Goal: Task Accomplishment & Management: Complete application form

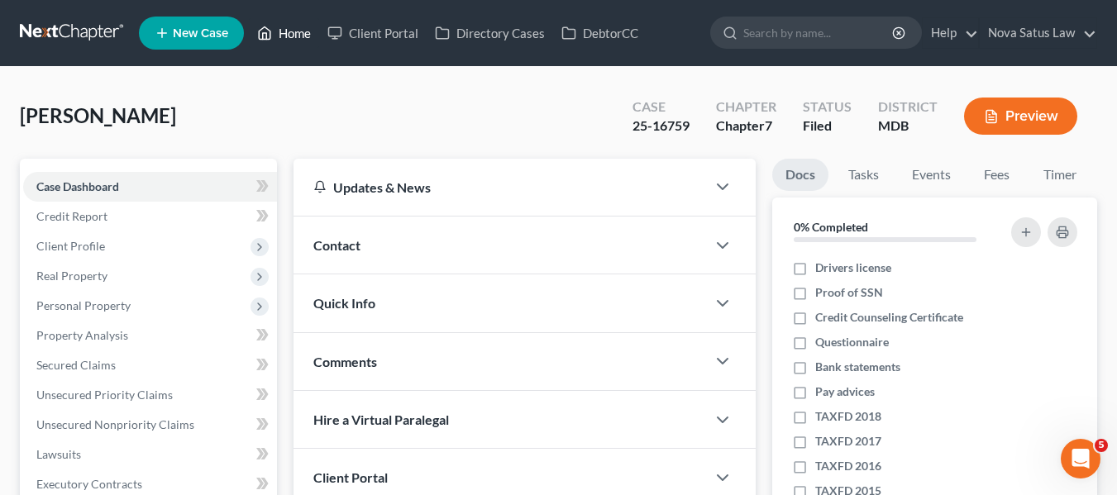
click at [291, 39] on link "Home" at bounding box center [284, 33] width 70 height 30
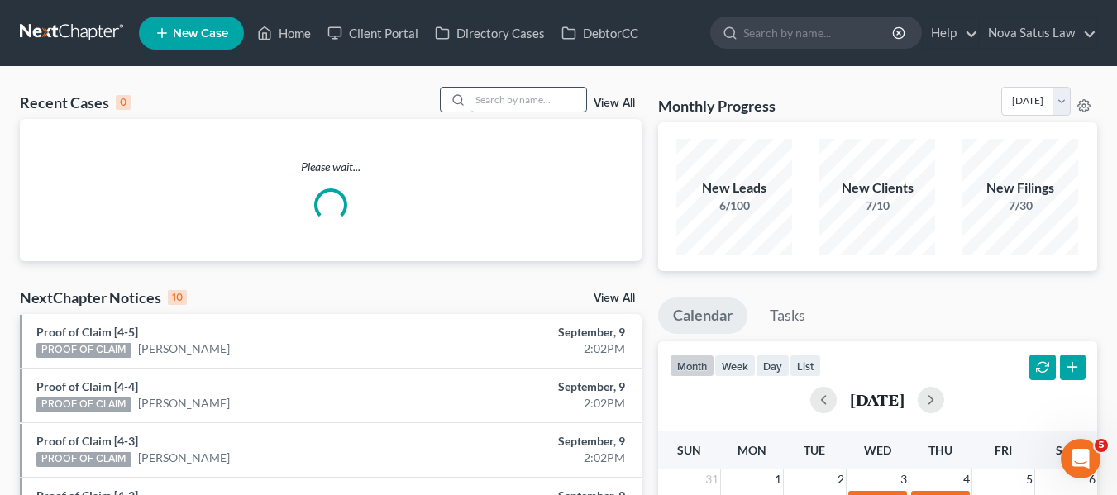
click at [527, 95] on input "search" at bounding box center [528, 100] width 116 height 24
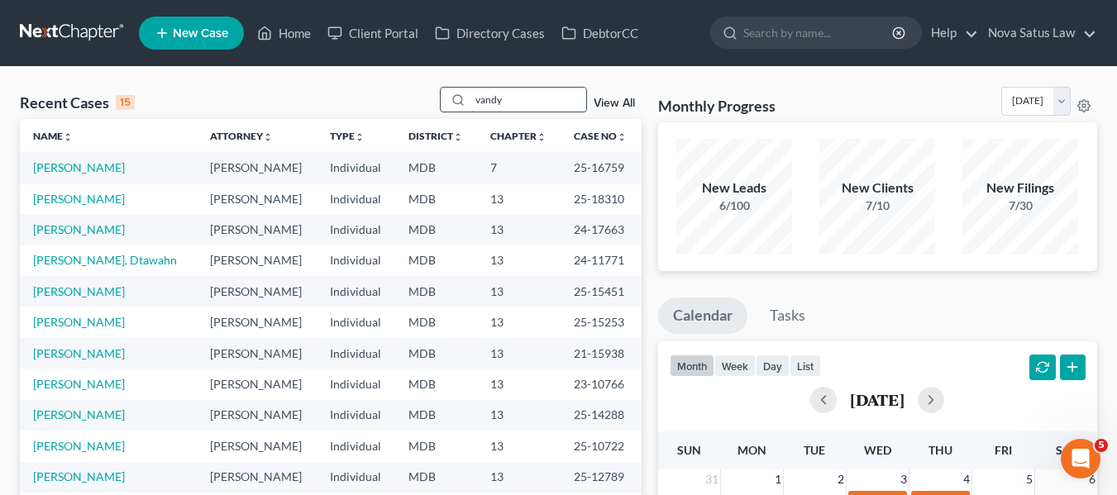
type input "vandy"
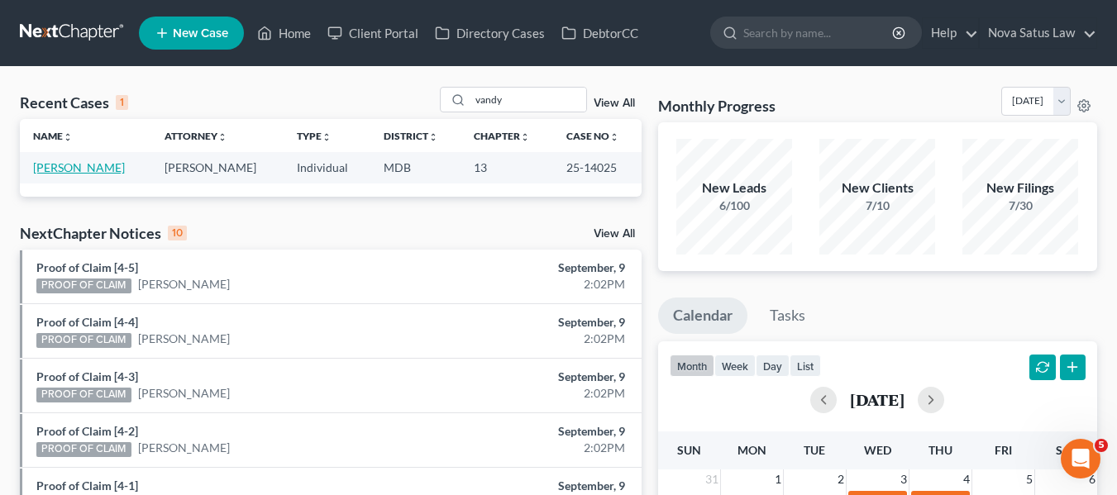
click at [64, 172] on link "[PERSON_NAME]" at bounding box center [79, 167] width 92 height 14
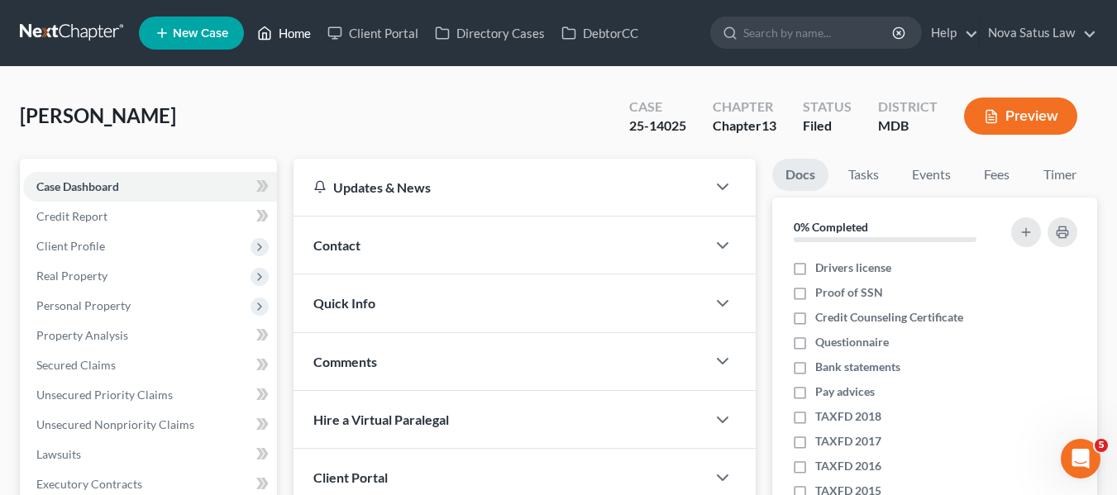
click at [295, 31] on link "Home" at bounding box center [284, 33] width 70 height 30
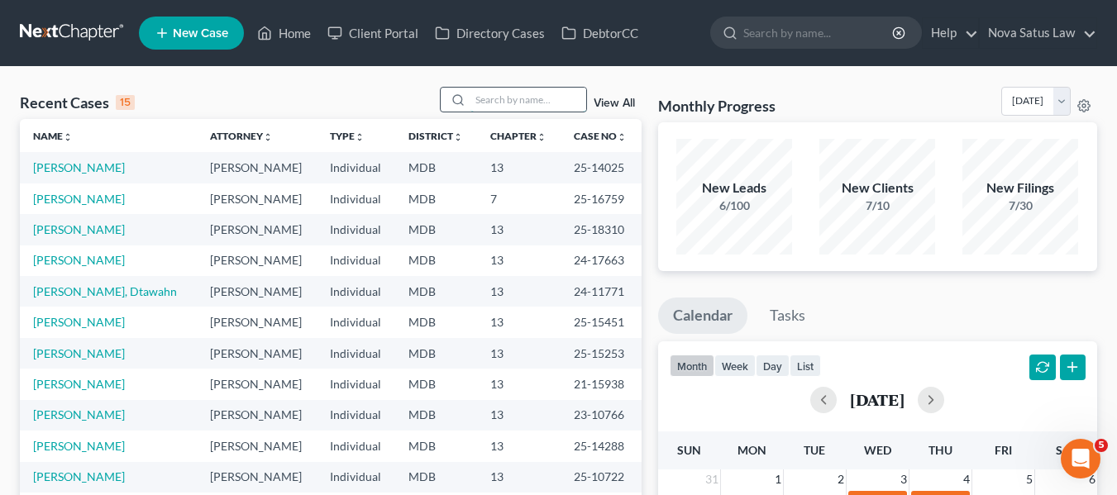
click at [508, 94] on input "search" at bounding box center [528, 100] width 116 height 24
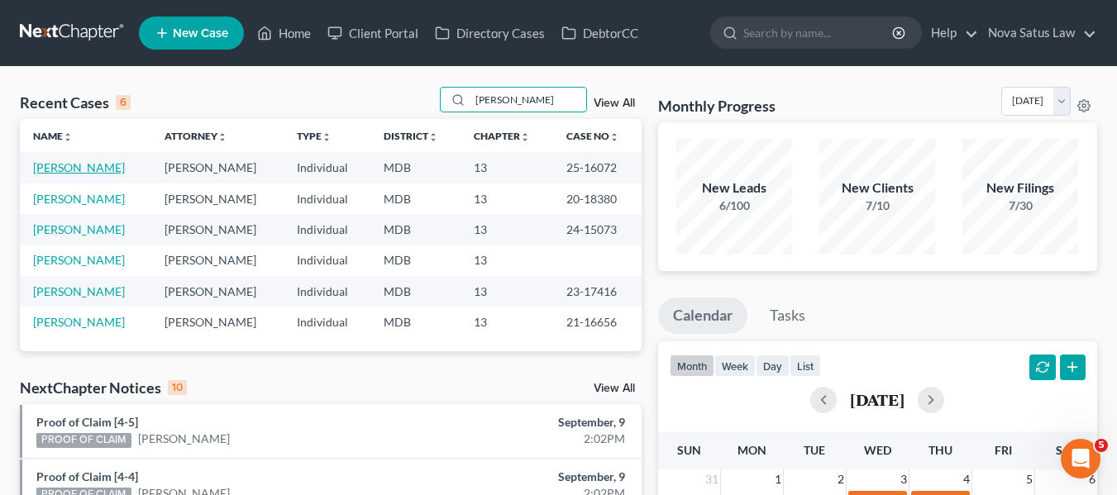
type input "[PERSON_NAME]"
click at [53, 171] on link "[PERSON_NAME]" at bounding box center [79, 167] width 92 height 14
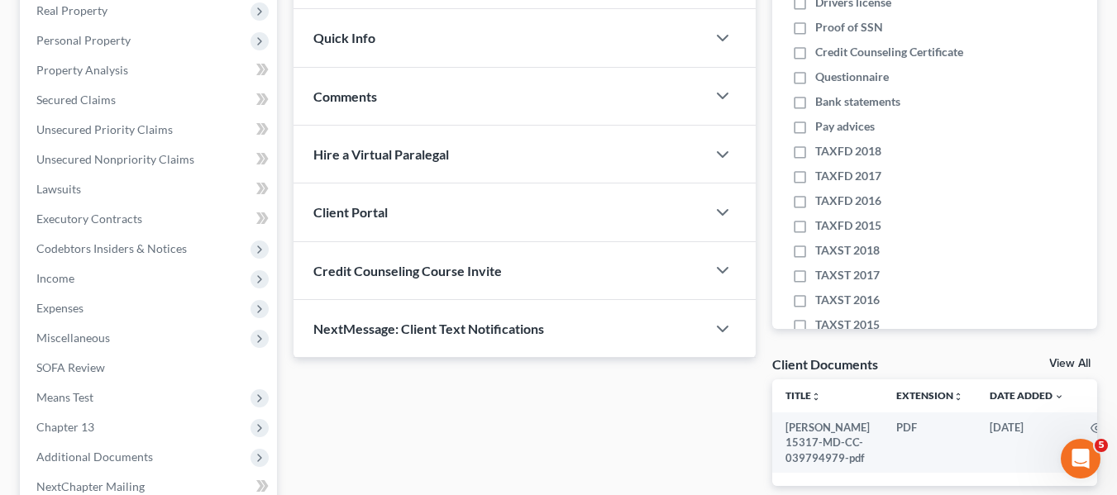
scroll to position [443, 0]
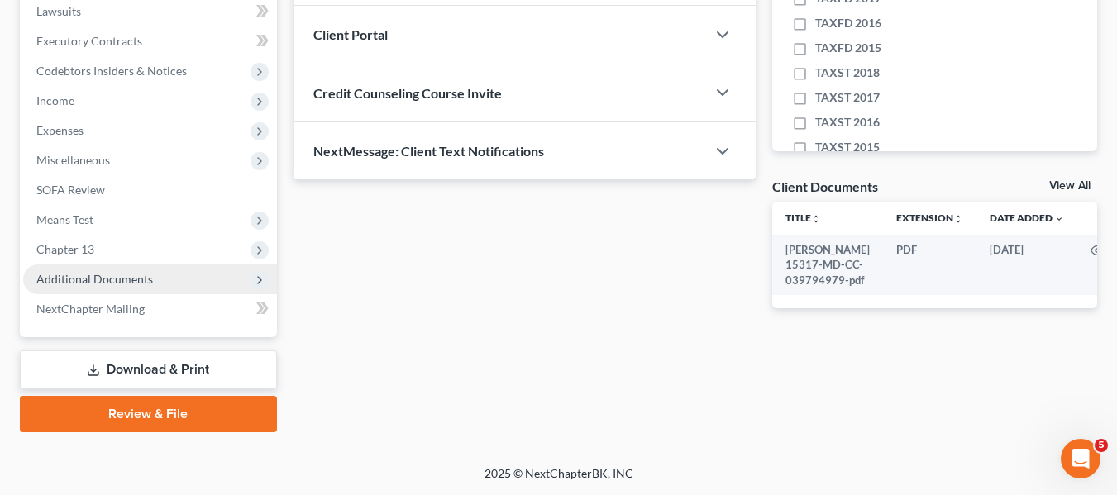
click at [76, 278] on span "Additional Documents" at bounding box center [94, 279] width 117 height 14
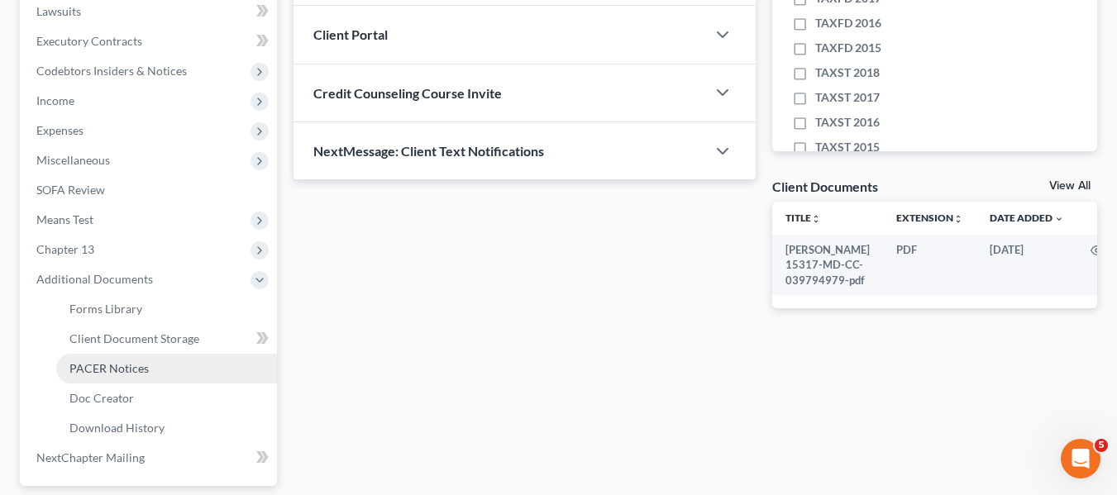
click at [120, 369] on span "PACER Notices" at bounding box center [108, 368] width 79 height 14
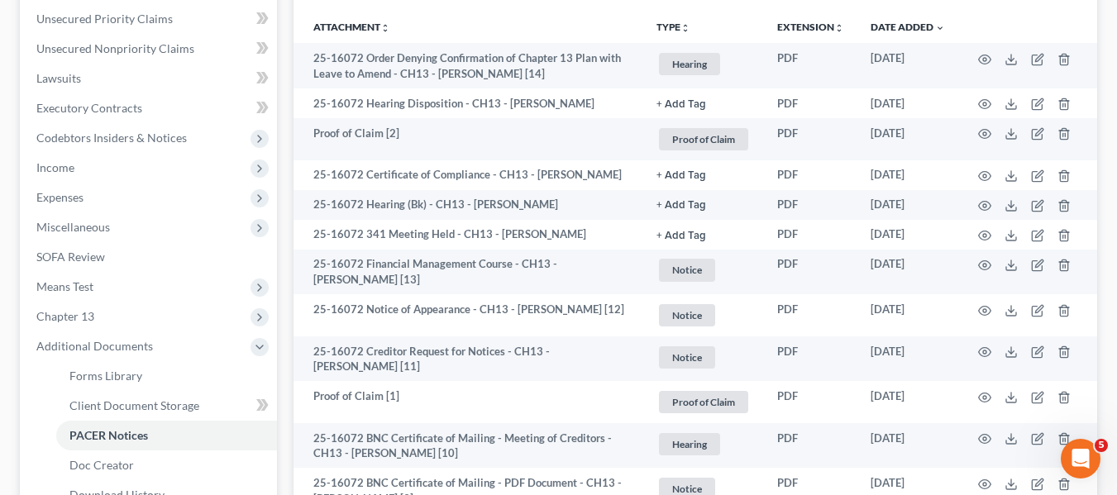
scroll to position [383, 0]
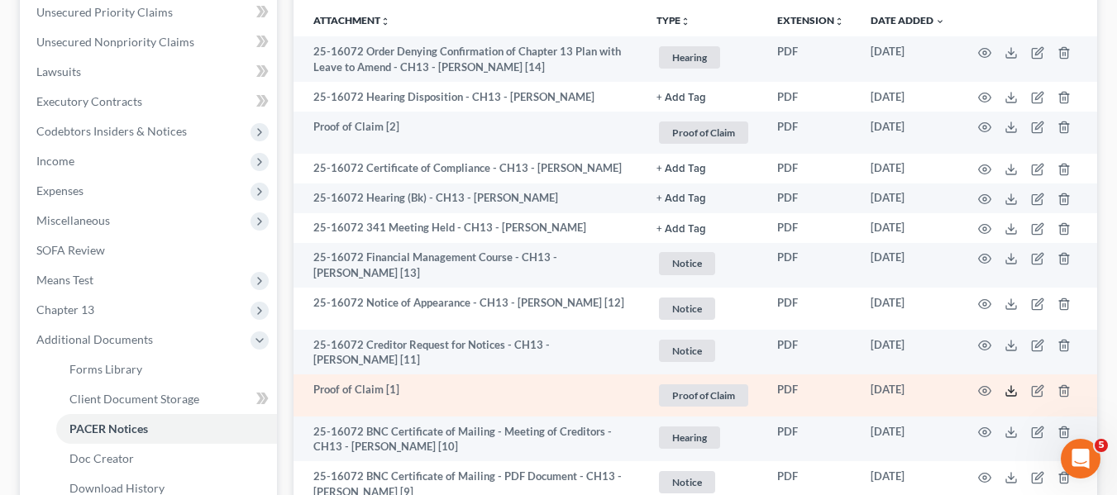
click at [1007, 389] on icon at bounding box center [1010, 390] width 13 height 13
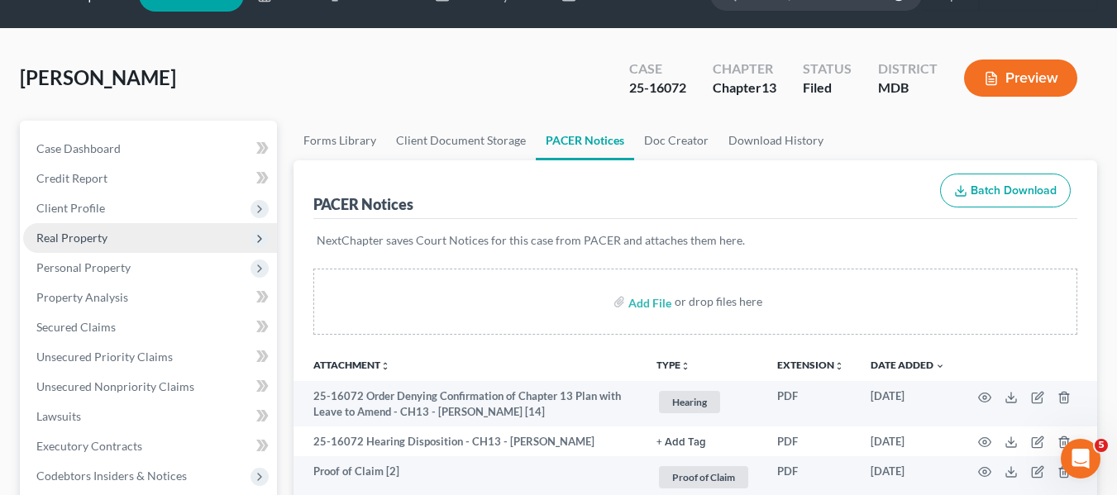
scroll to position [36, 0]
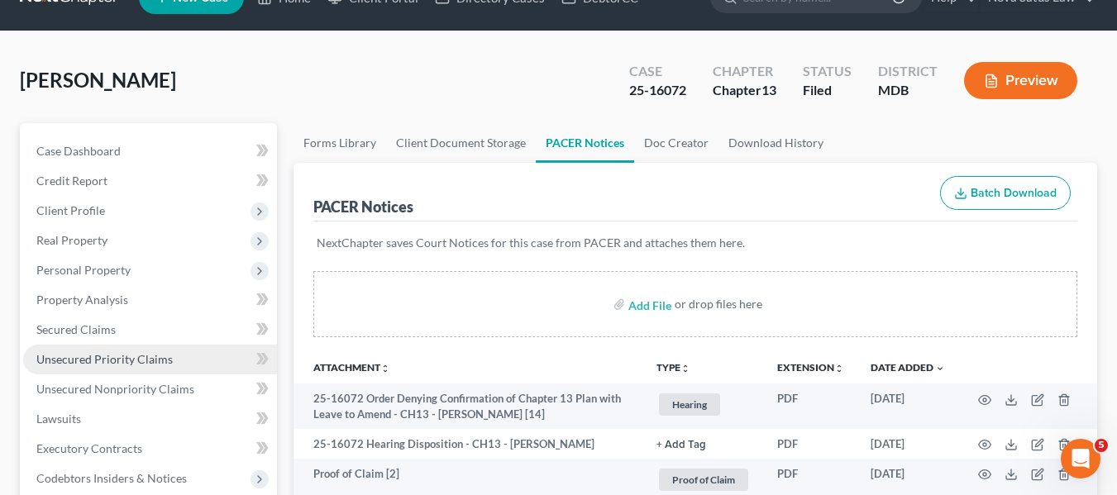
click at [88, 360] on span "Unsecured Priority Claims" at bounding box center [104, 359] width 136 height 14
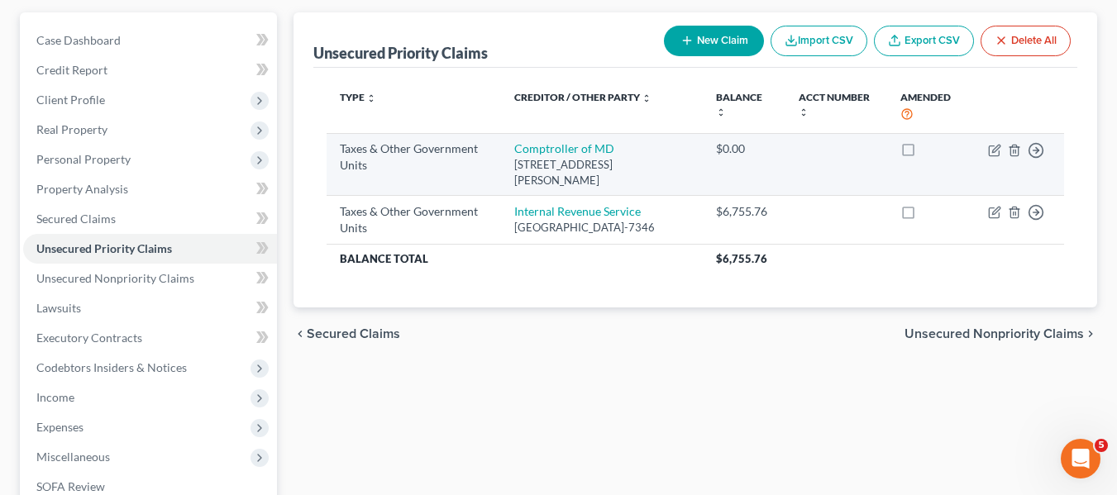
scroll to position [147, 0]
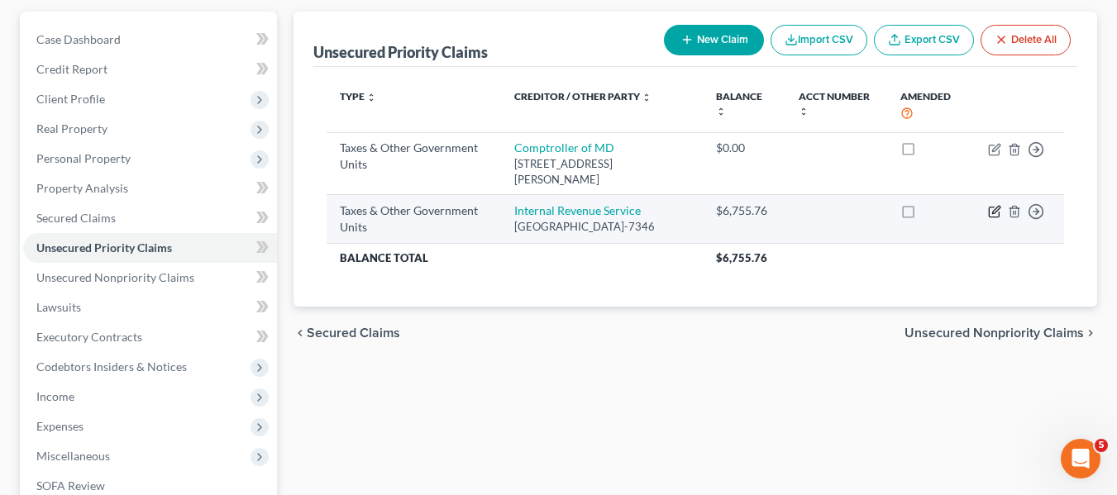
click at [1000, 209] on icon "button" at bounding box center [995, 210] width 7 height 7
select select "0"
select select "39"
select select "0"
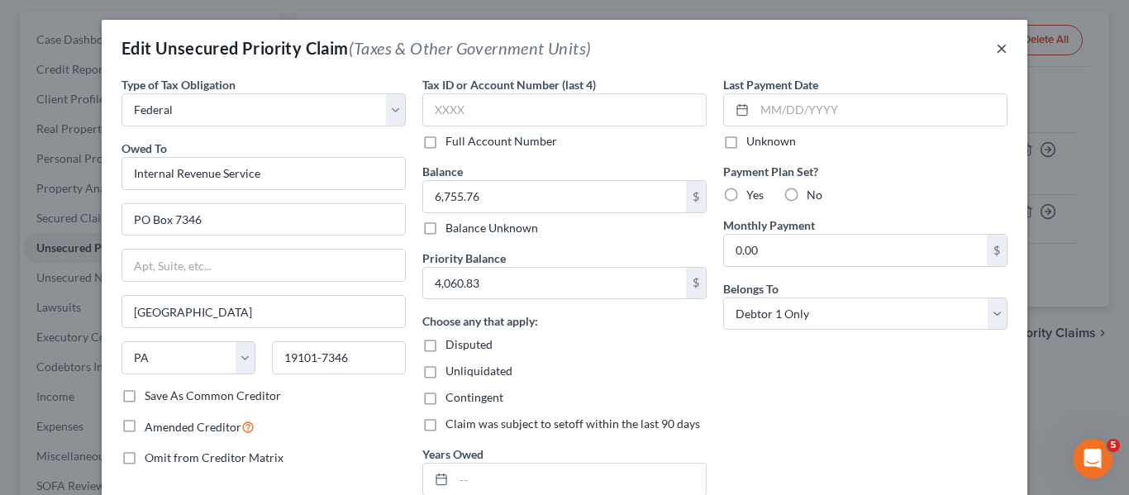
click at [1000, 45] on button "×" at bounding box center [1002, 48] width 12 height 20
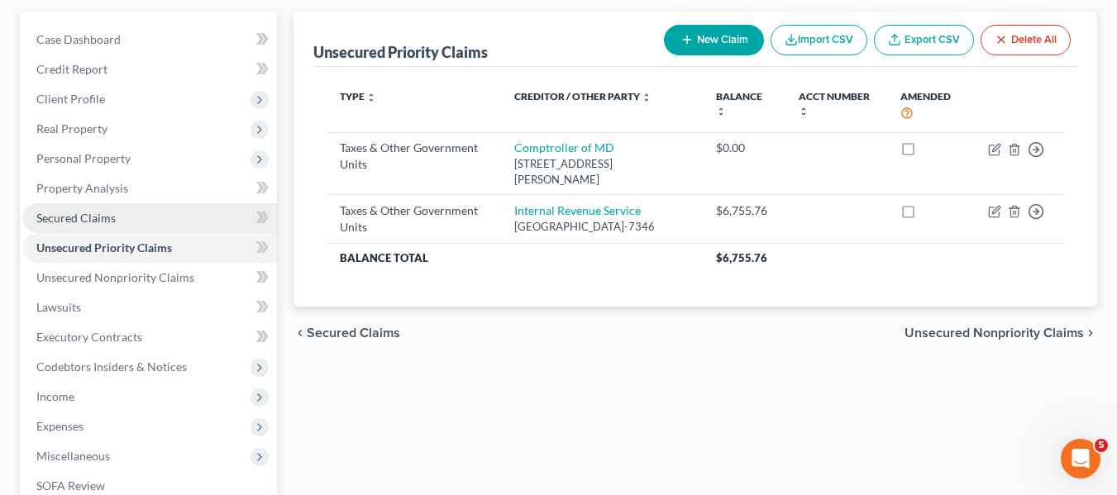
click at [126, 208] on link "Secured Claims" at bounding box center [150, 218] width 254 height 30
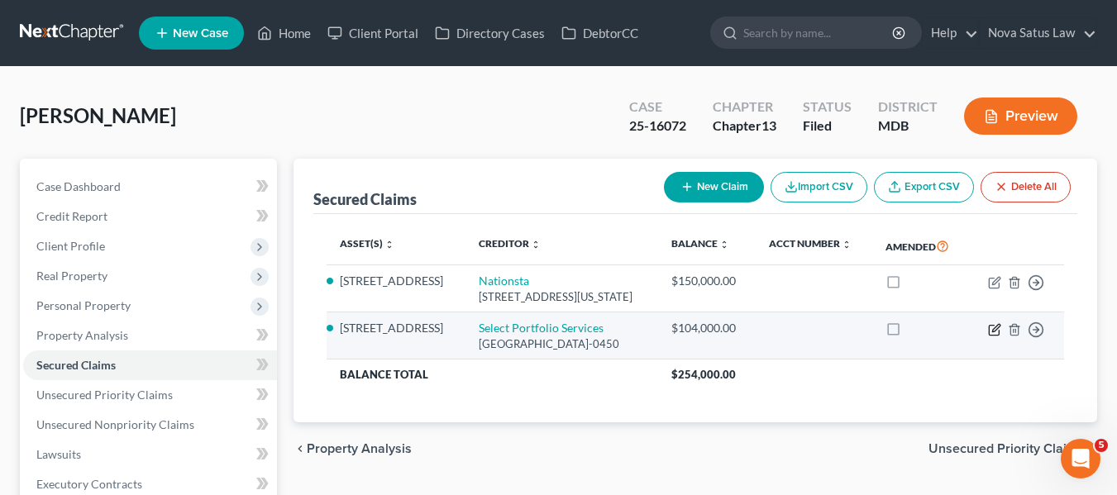
click at [997, 336] on icon "button" at bounding box center [994, 329] width 13 height 13
select select "46"
select select "0"
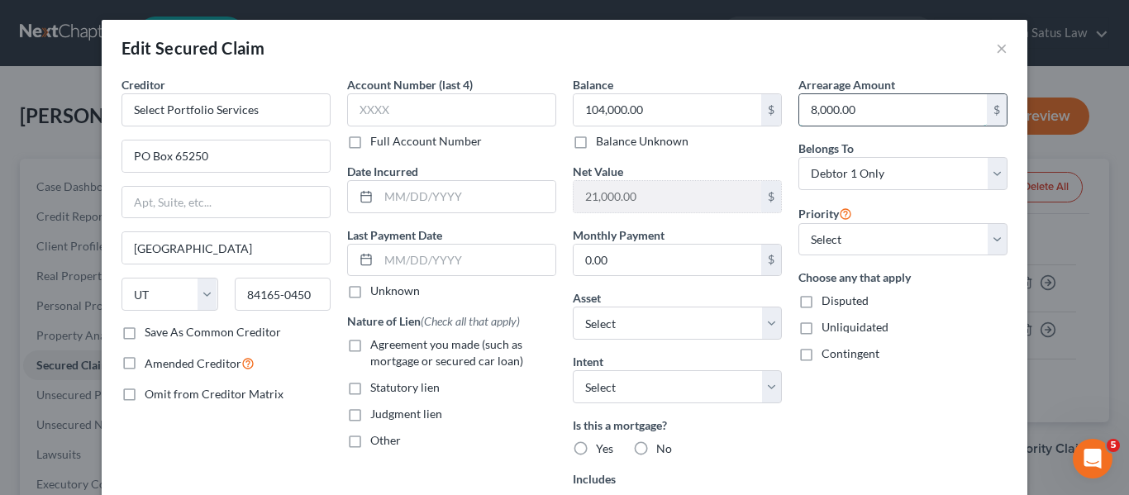
click at [856, 100] on input "8,000.00" at bounding box center [893, 109] width 188 height 31
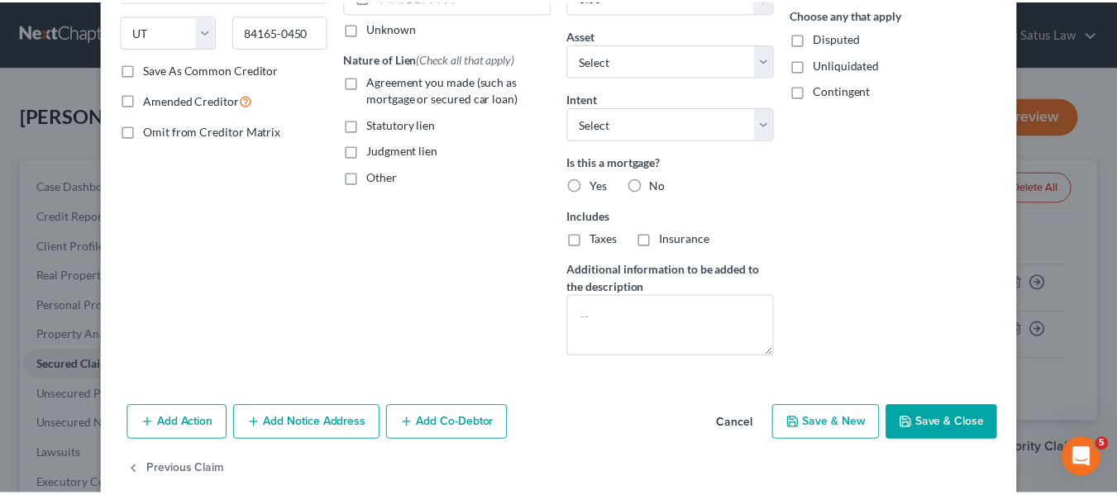
scroll to position [289, 0]
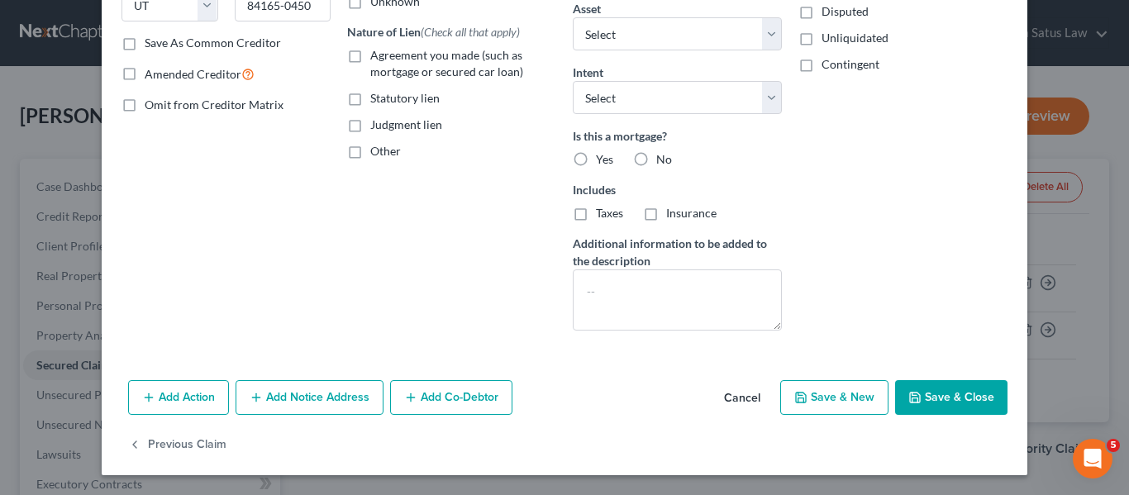
type input "11,853.60"
click at [933, 394] on button "Save & Close" at bounding box center [951, 397] width 112 height 35
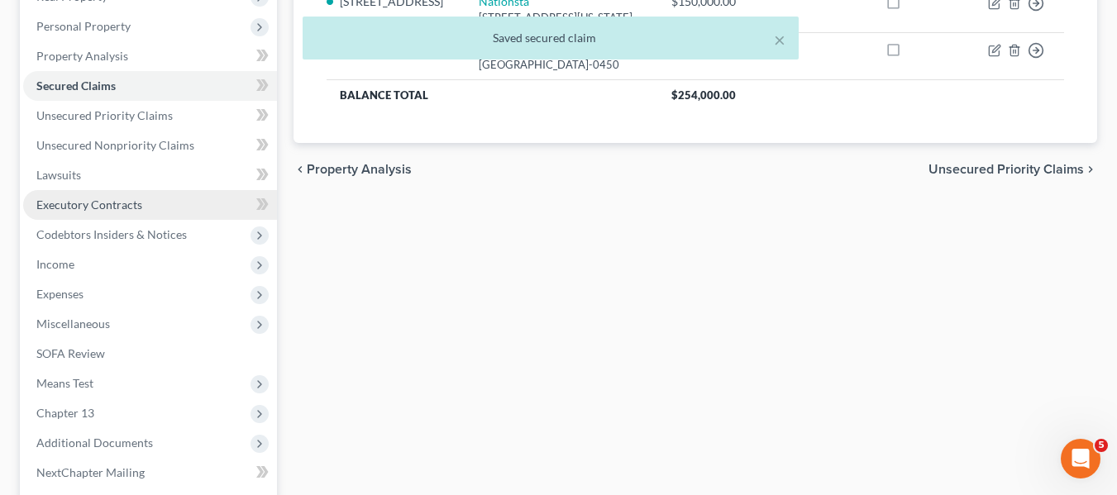
scroll to position [443, 0]
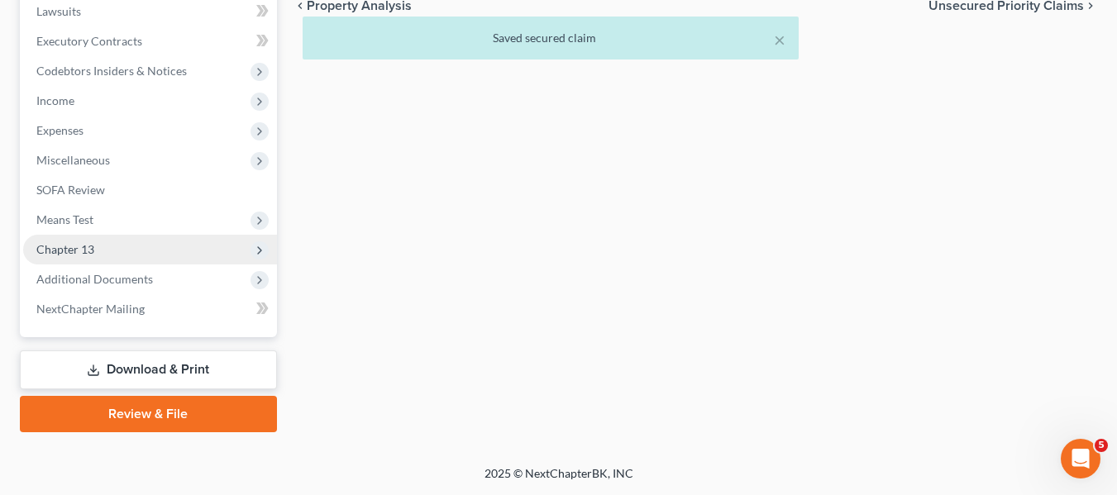
click at [89, 250] on span "Chapter 13" at bounding box center [65, 249] width 58 height 14
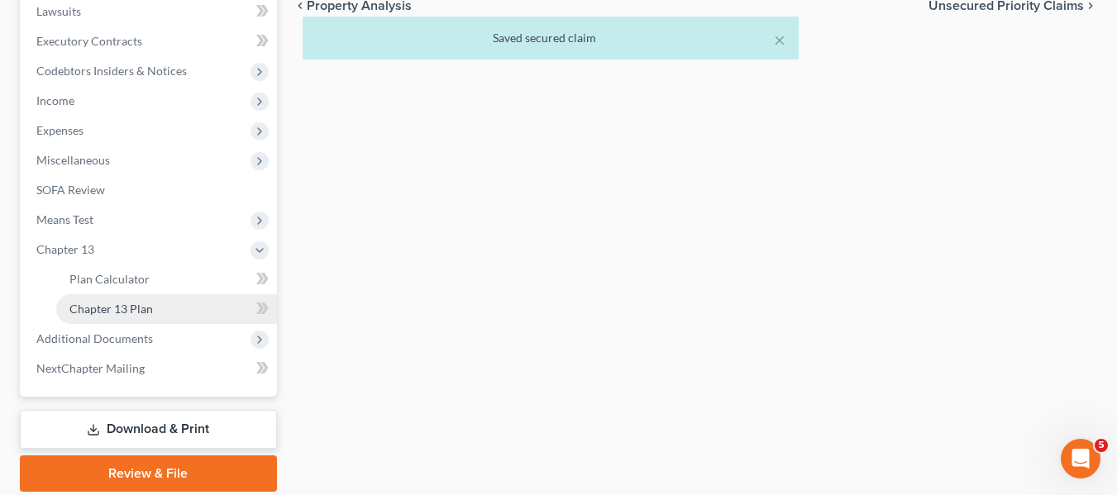
click at [116, 305] on span "Chapter 13 Plan" at bounding box center [110, 309] width 83 height 14
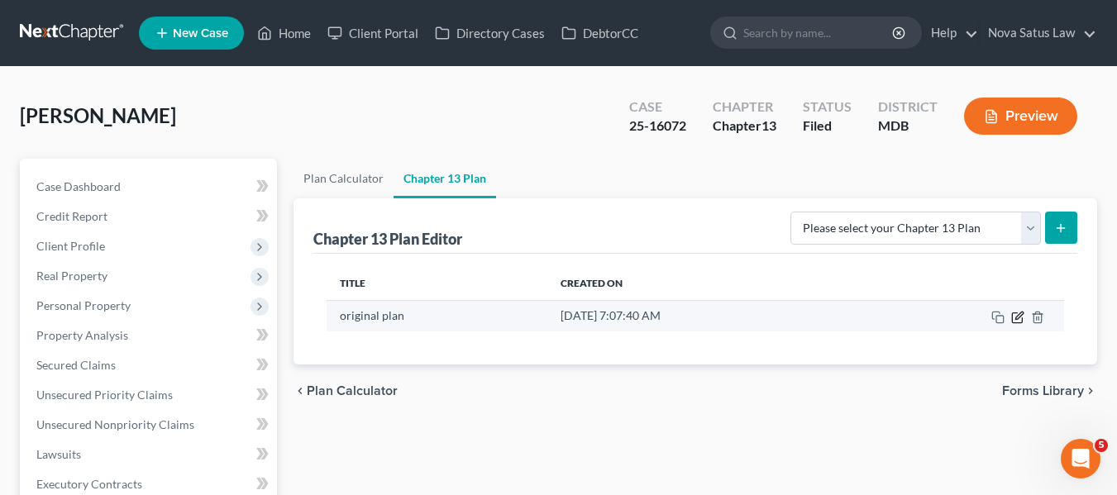
click at [1015, 318] on icon "button" at bounding box center [1018, 315] width 7 height 7
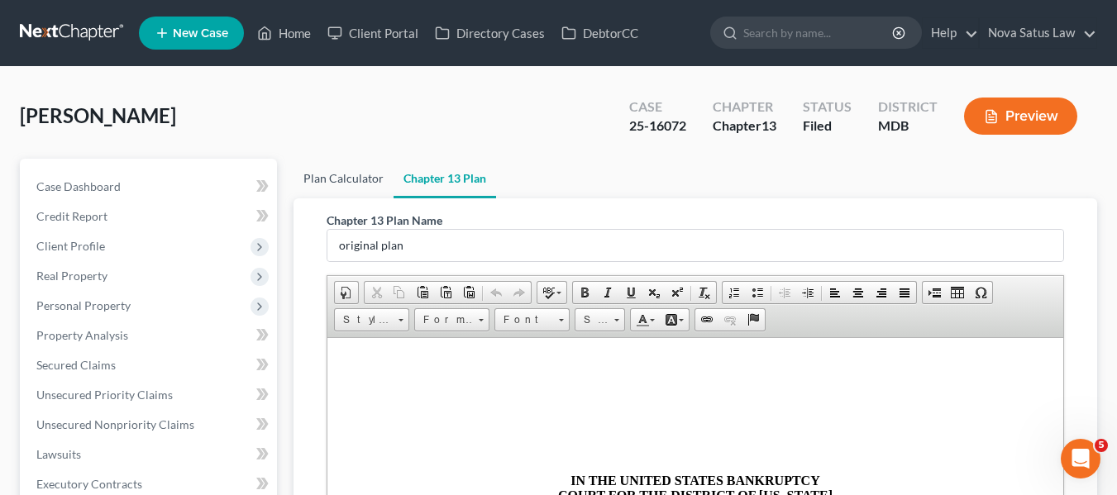
click at [324, 179] on link "Plan Calculator" at bounding box center [343, 179] width 100 height 40
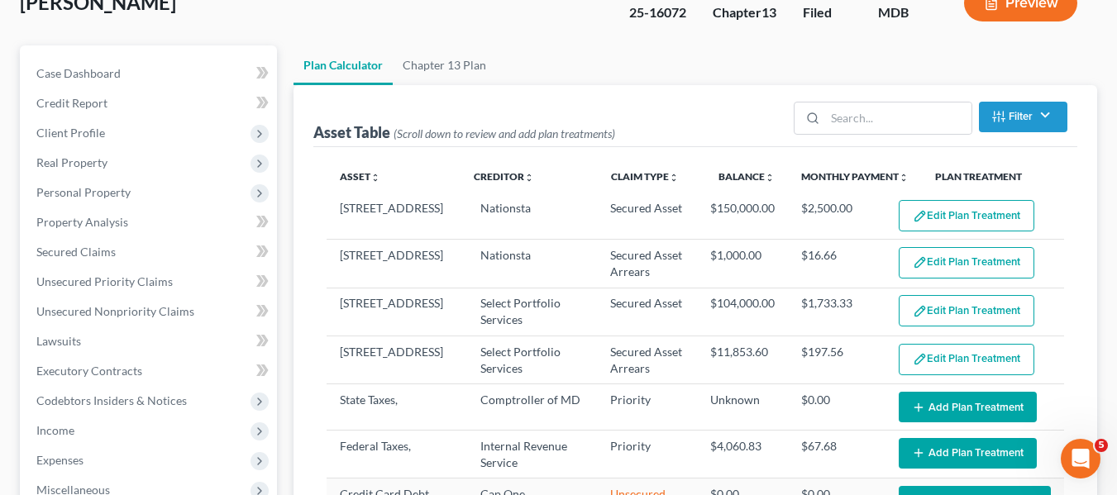
select select "59"
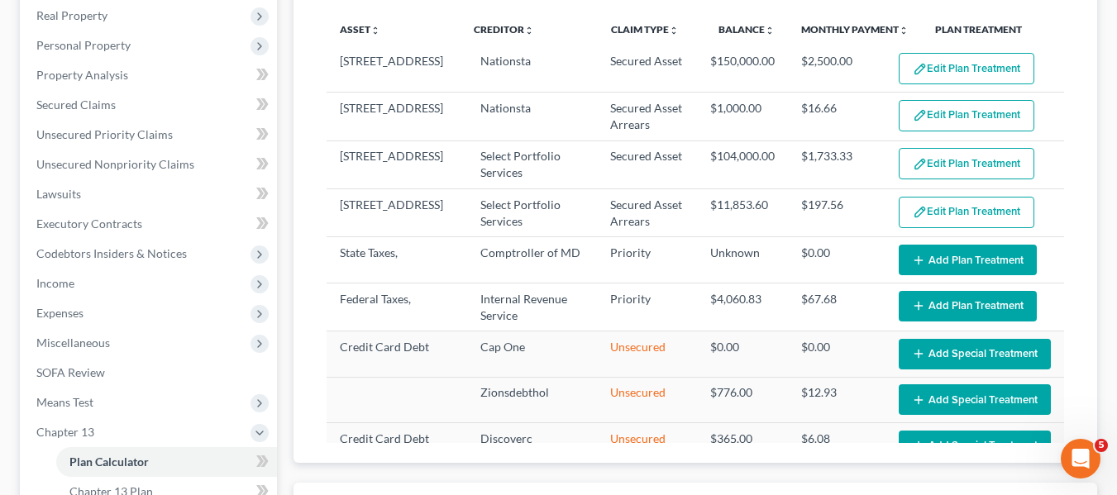
scroll to position [243, 0]
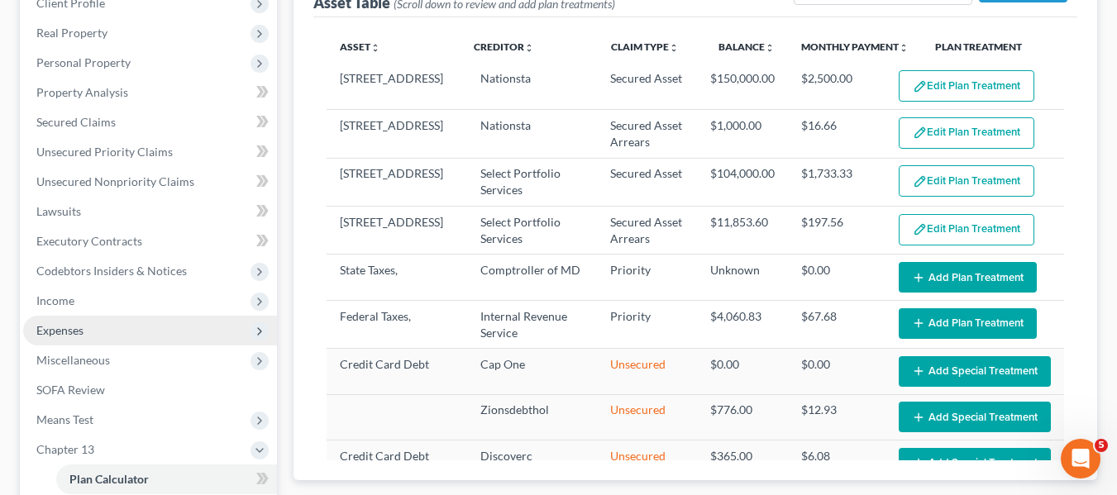
click at [83, 327] on span "Expenses" at bounding box center [59, 330] width 47 height 14
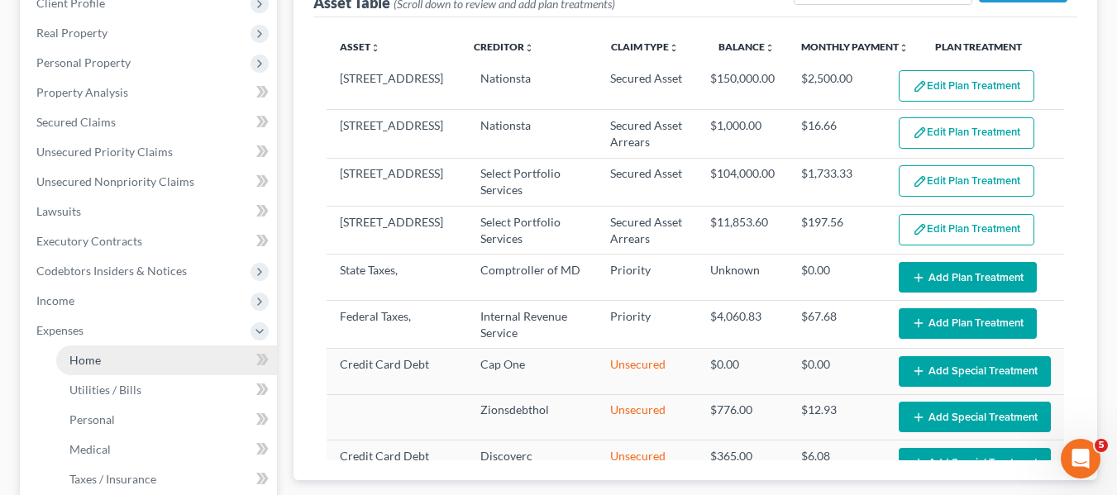
click at [93, 360] on span "Home" at bounding box center [84, 360] width 31 height 14
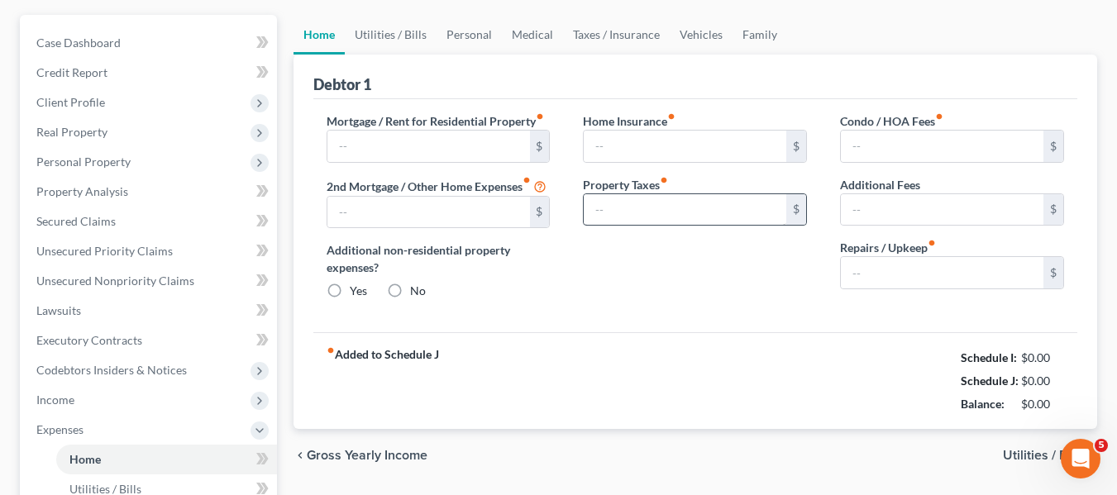
type input "1,506.00"
type input "0.00"
radio input "true"
type input "0.00"
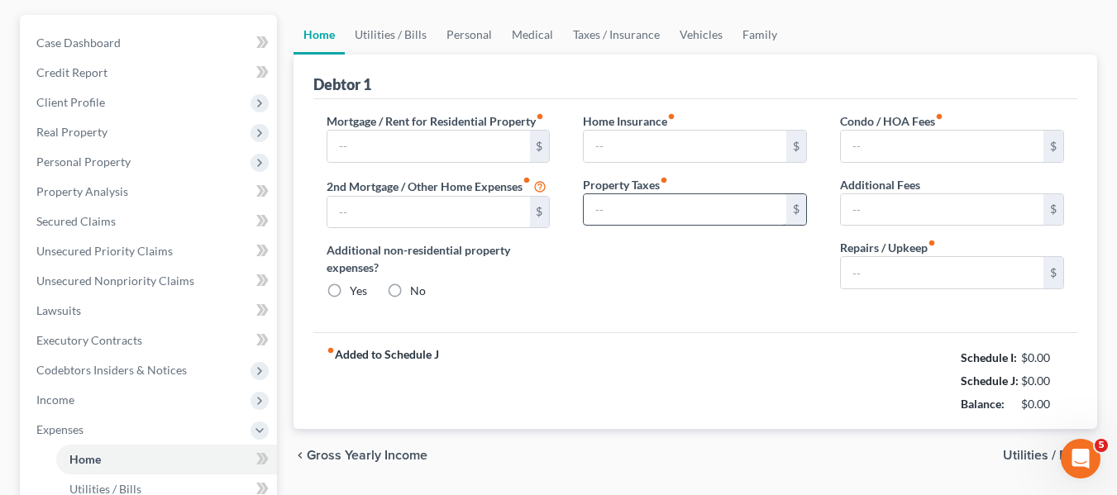
type input "0.00"
type input "100.00"
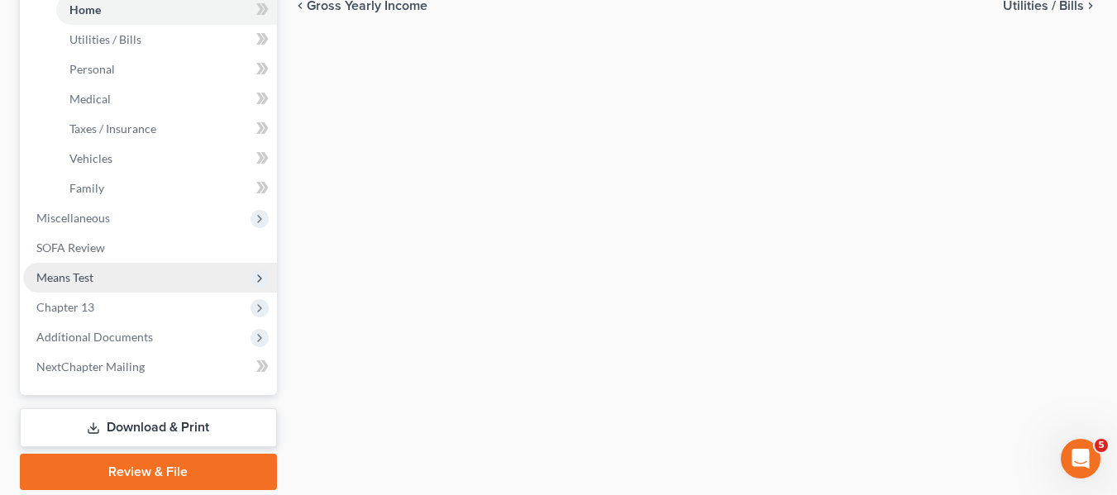
scroll to position [600, 0]
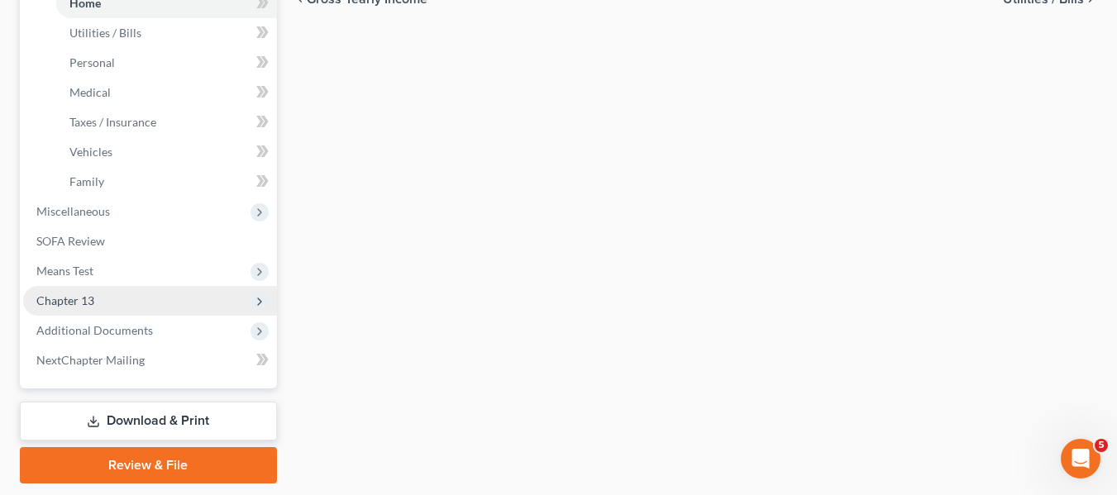
click at [79, 289] on span "Chapter 13" at bounding box center [150, 301] width 254 height 30
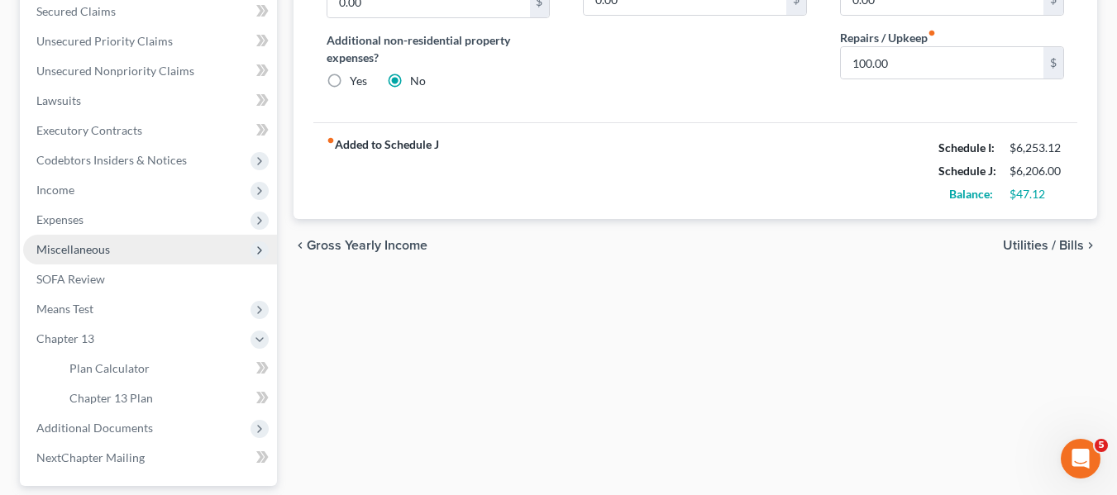
scroll to position [359, 0]
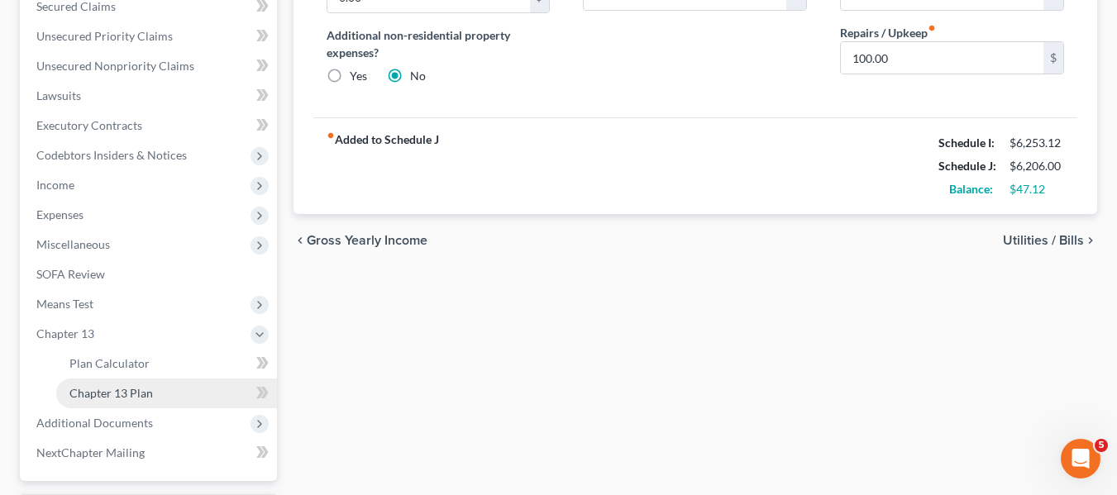
click at [88, 384] on link "Chapter 13 Plan" at bounding box center [166, 394] width 221 height 30
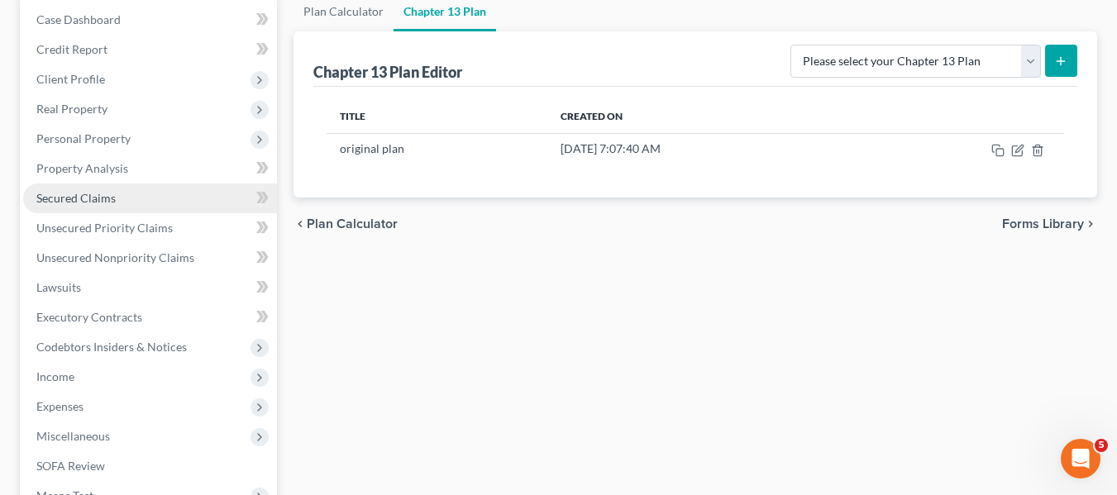
scroll to position [175, 0]
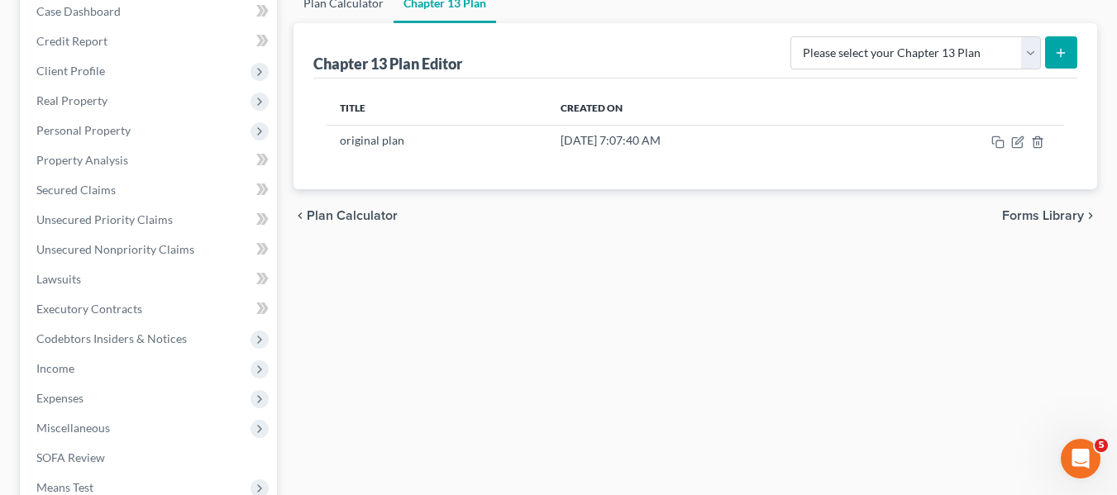
click at [348, 5] on link "Plan Calculator" at bounding box center [343, 3] width 100 height 40
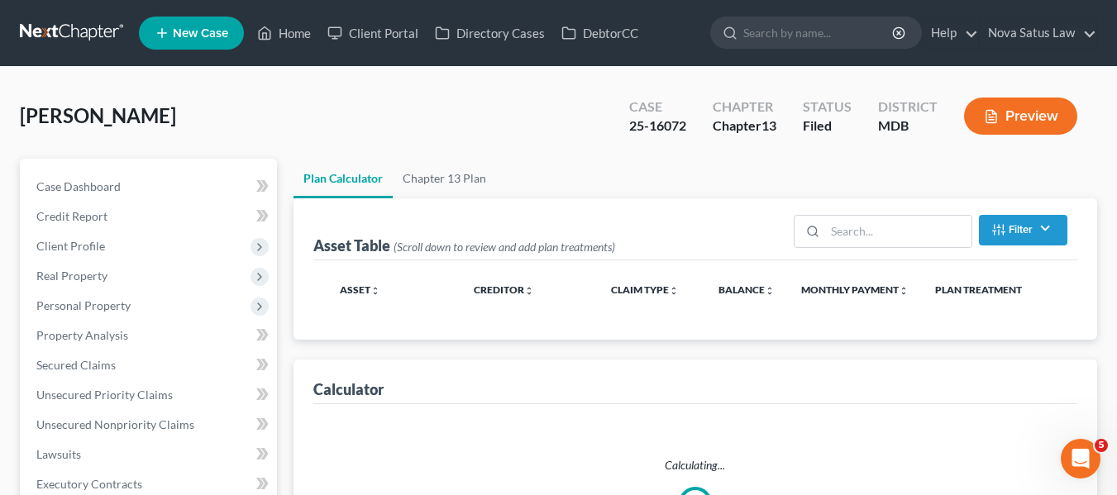
select select "59"
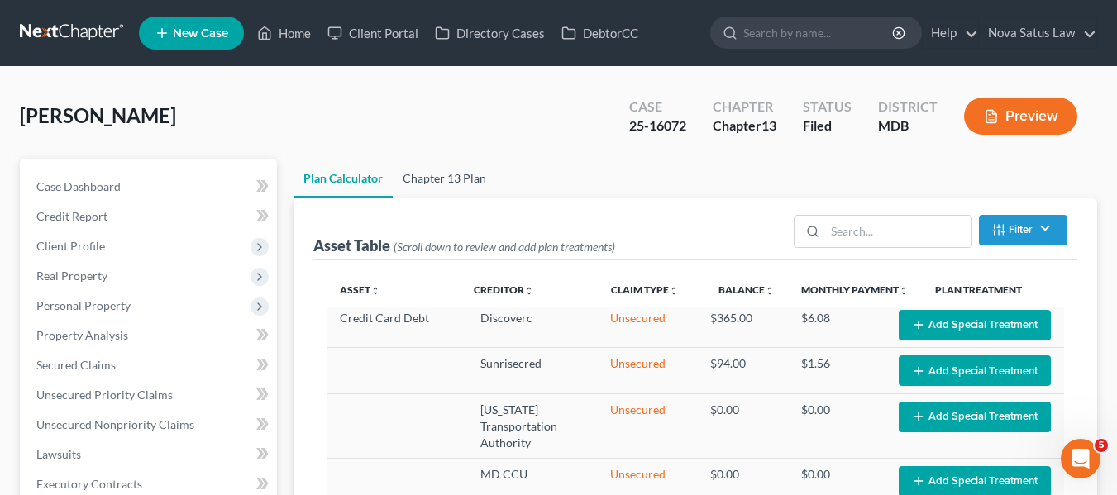
click at [450, 174] on link "Chapter 13 Plan" at bounding box center [444, 179] width 103 height 40
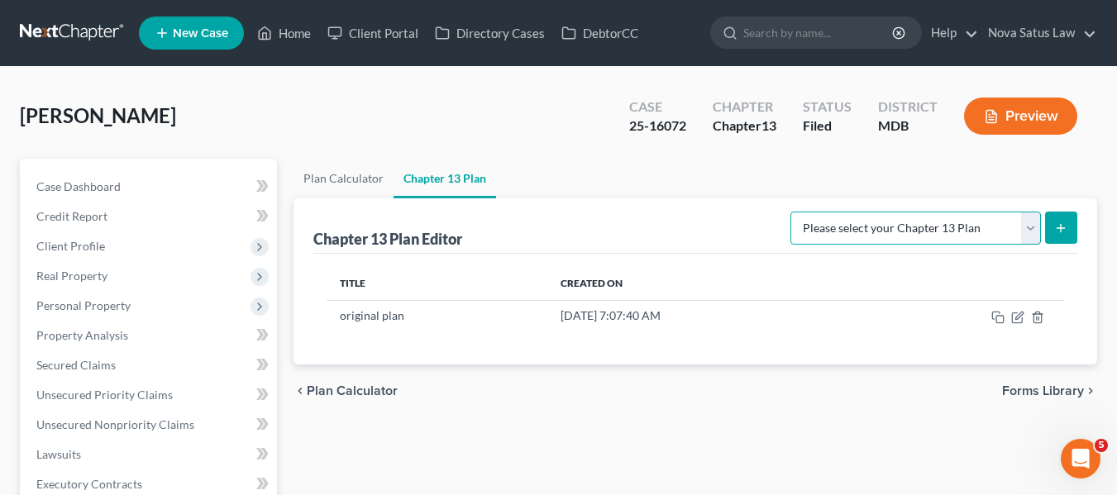
click at [914, 228] on select "Please select your Chapter 13 Plan District of [US_STATE][GEOGRAPHIC_DATA] of […" at bounding box center [915, 228] width 250 height 33
select select "1"
click at [796, 212] on select "Please select your Chapter 13 Plan District of [US_STATE][GEOGRAPHIC_DATA] of […" at bounding box center [915, 228] width 250 height 33
click at [1062, 228] on line "submit" at bounding box center [1060, 228] width 7 height 0
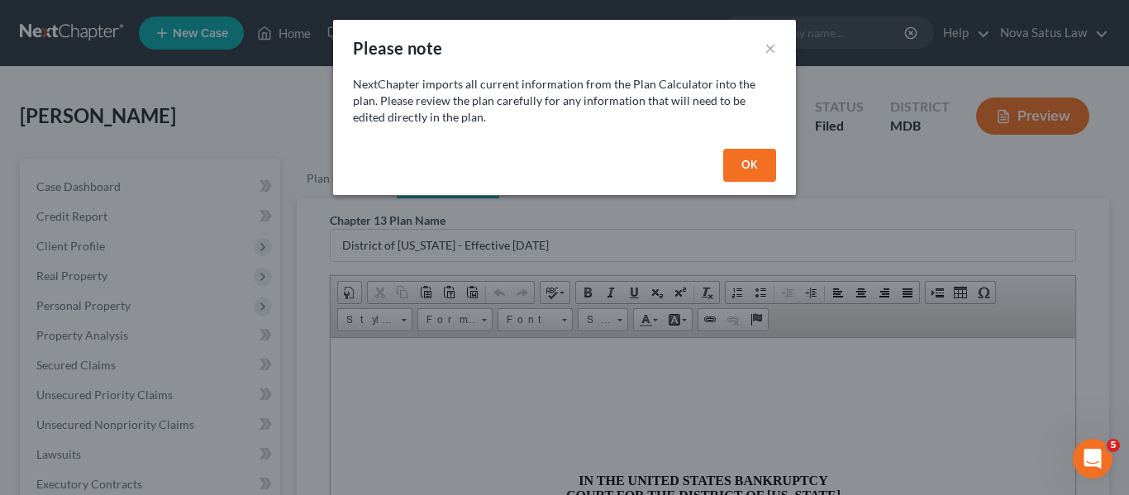
click at [725, 165] on button "OK" at bounding box center [749, 165] width 53 height 33
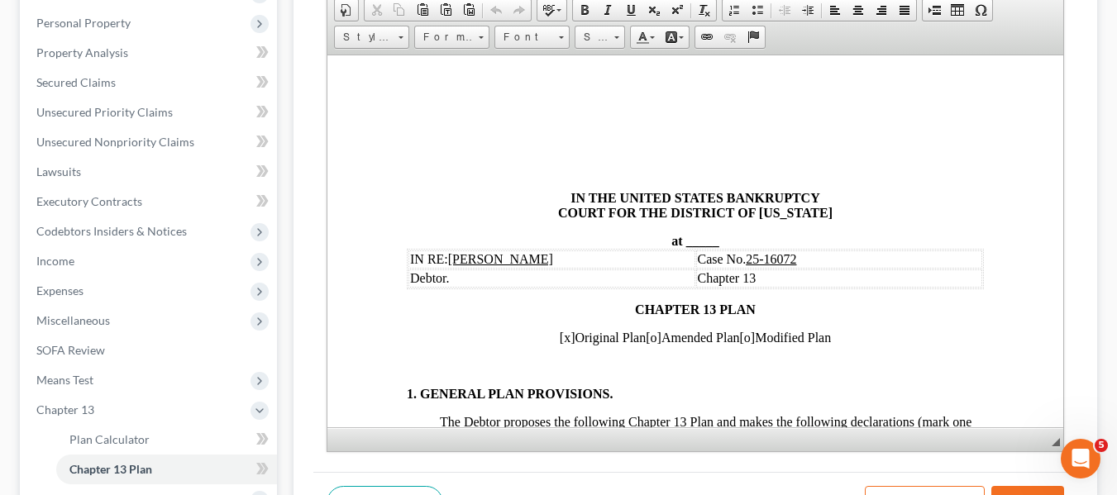
scroll to position [299, 0]
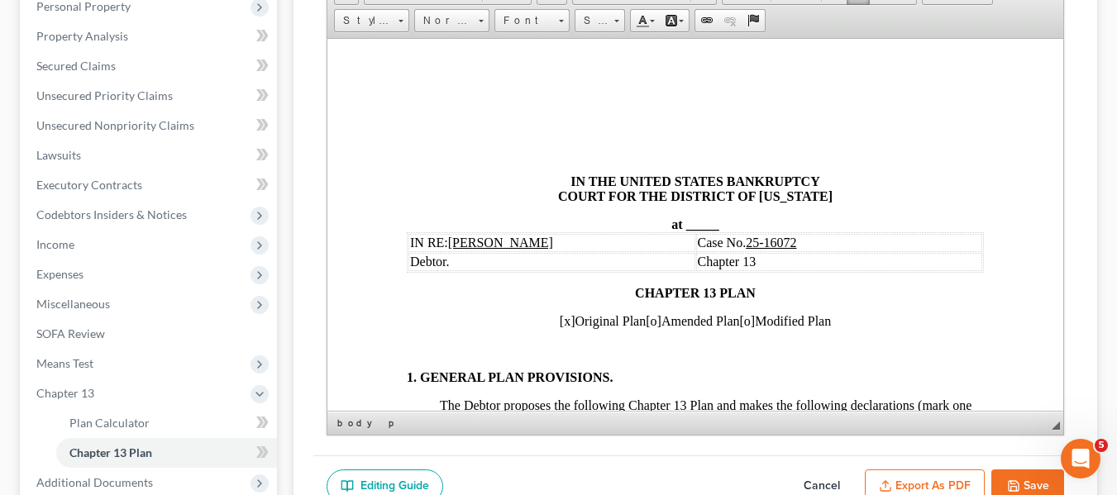
click at [685, 222] on span "_____" at bounding box center [701, 224] width 33 height 14
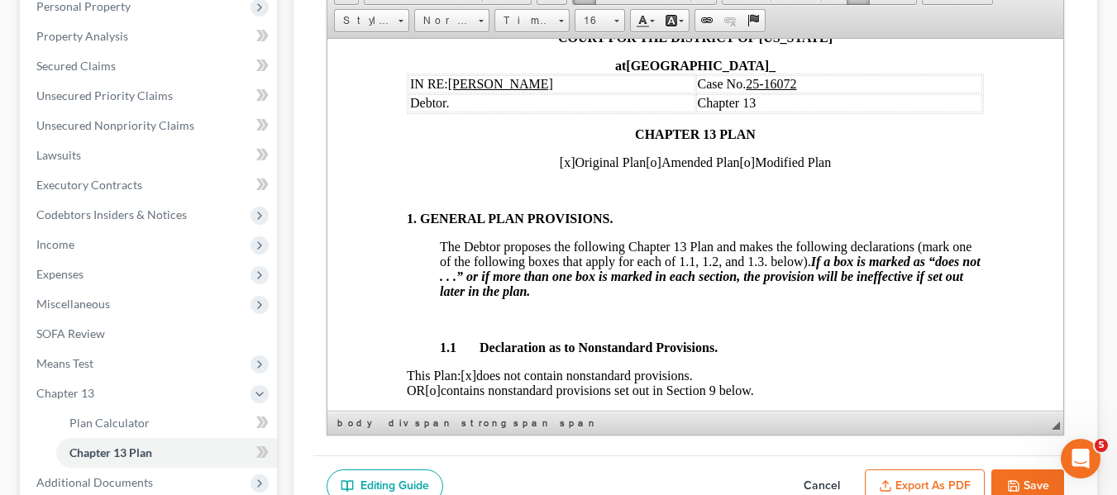
scroll to position [160, 0]
click at [559, 160] on span "[x]" at bounding box center [567, 161] width 16 height 14
click at [645, 163] on span "[o]" at bounding box center [653, 161] width 16 height 14
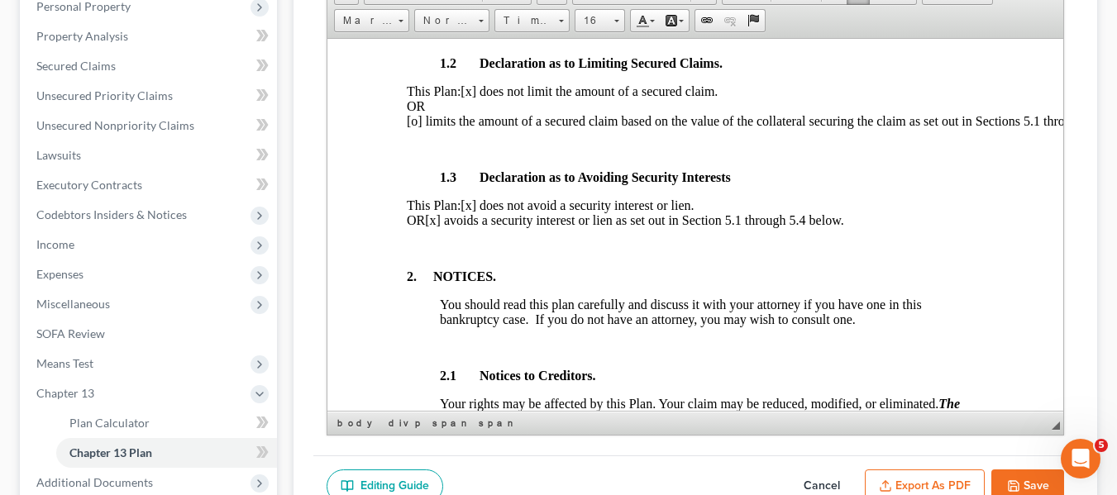
scroll to position [543, 0]
click at [482, 227] on p "This Plan: [x] does not avoid a security interest or lien. OR [x] avoids a secu…" at bounding box center [694, 212] width 577 height 30
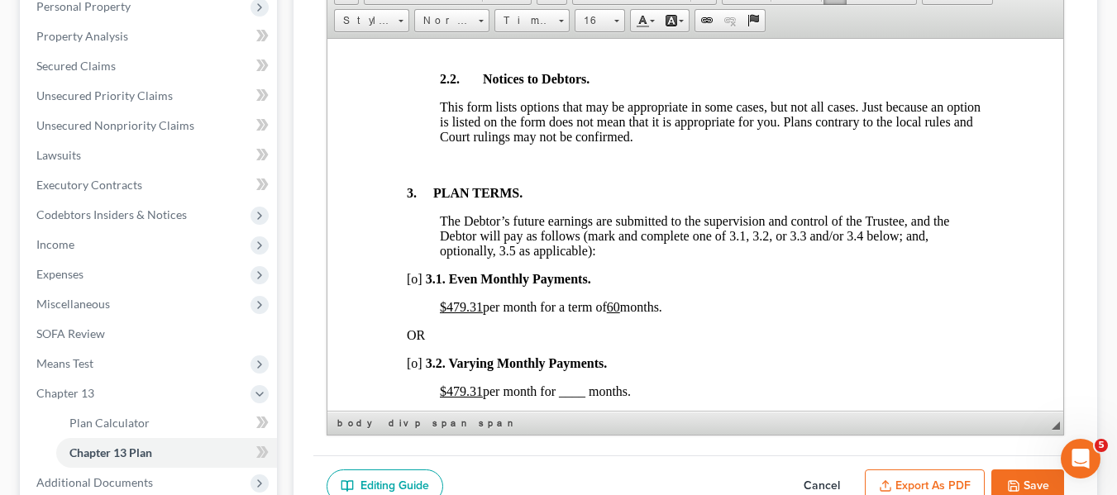
scroll to position [1027, 0]
click at [446, 313] on u "$479.31" at bounding box center [460, 305] width 43 height 14
click at [583, 313] on u "60" at bounding box center [576, 305] width 13 height 14
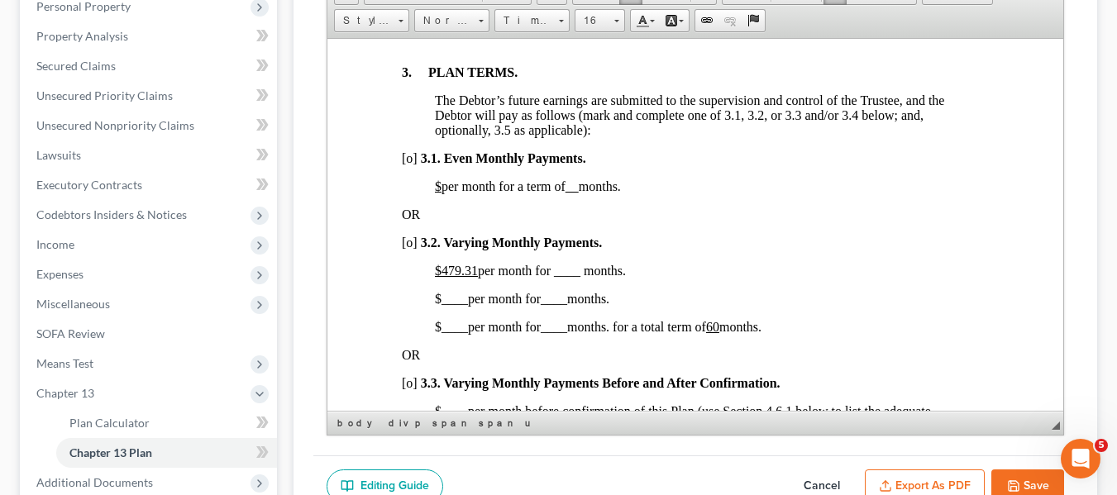
scroll to position [1153, 5]
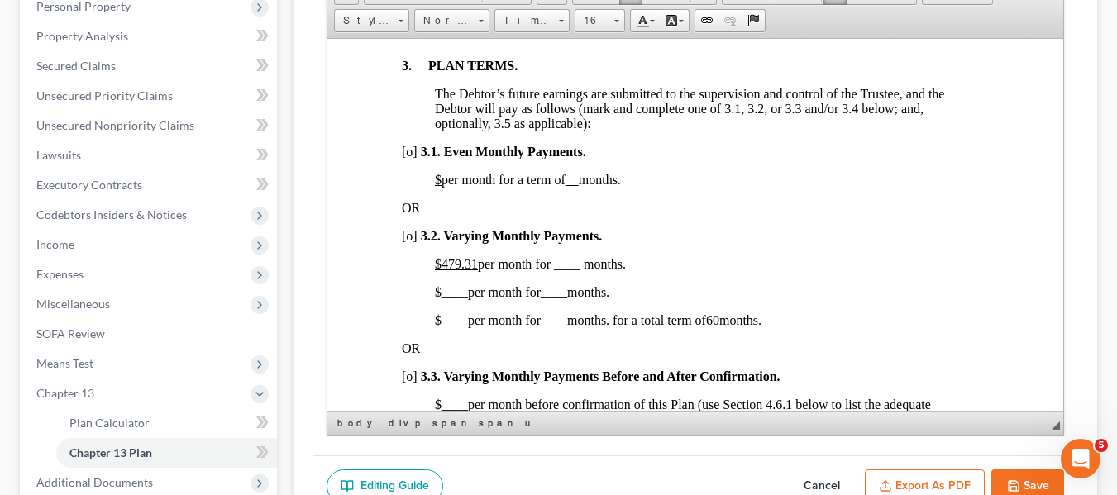
click at [406, 242] on span "[o]" at bounding box center [409, 235] width 16 height 14
click at [437, 270] on u "$479.31" at bounding box center [455, 263] width 43 height 14
click at [559, 270] on span "$300.00 per month for ____ months." at bounding box center [529, 263] width 191 height 14
click at [443, 298] on span "____" at bounding box center [454, 291] width 26 height 14
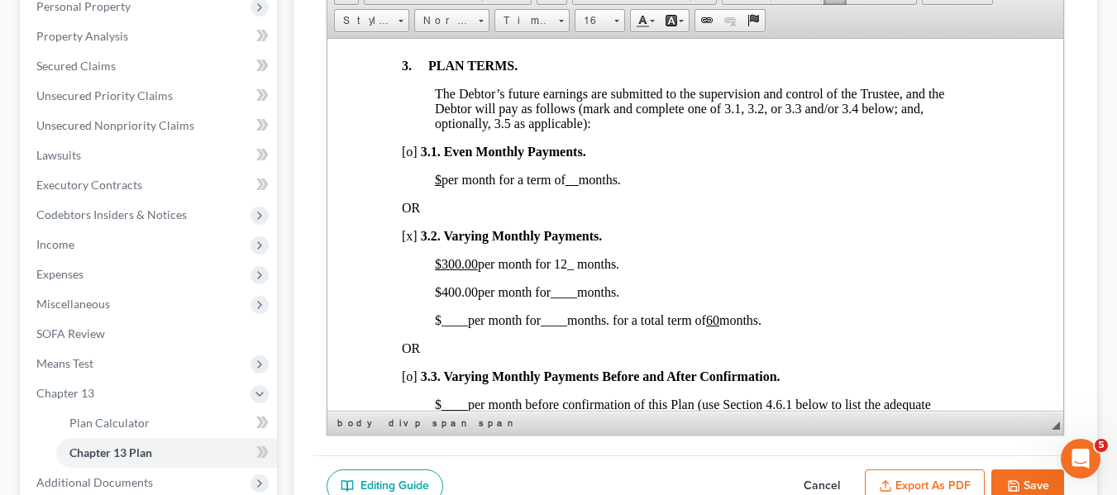
click at [556, 298] on span "____" at bounding box center [563, 291] width 26 height 14
click at [442, 327] on span "____" at bounding box center [454, 320] width 26 height 14
click at [556, 327] on span "____" at bounding box center [563, 320] width 26 height 14
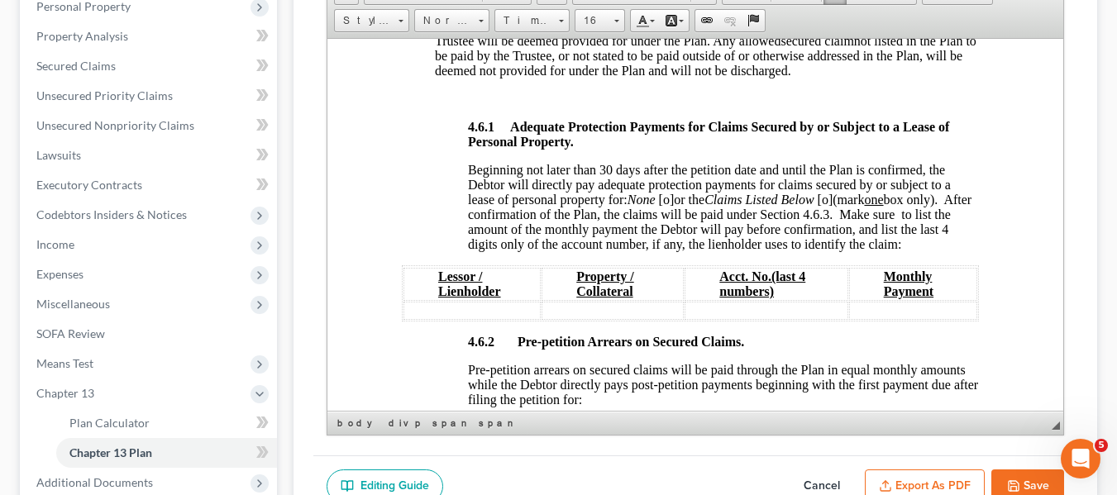
scroll to position [2693, 5]
click at [667, 205] on span "[o]" at bounding box center [666, 198] width 16 height 14
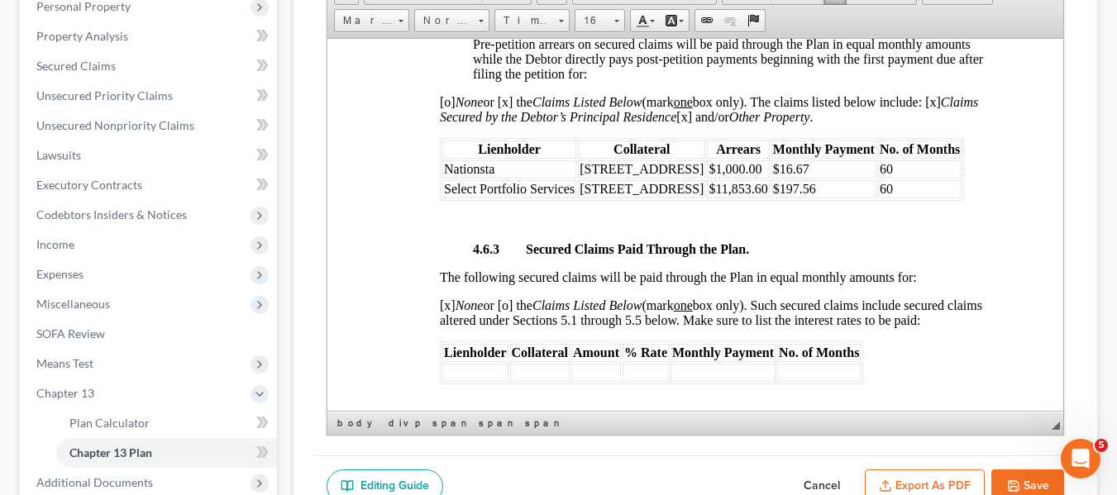
scroll to position [3022, 0]
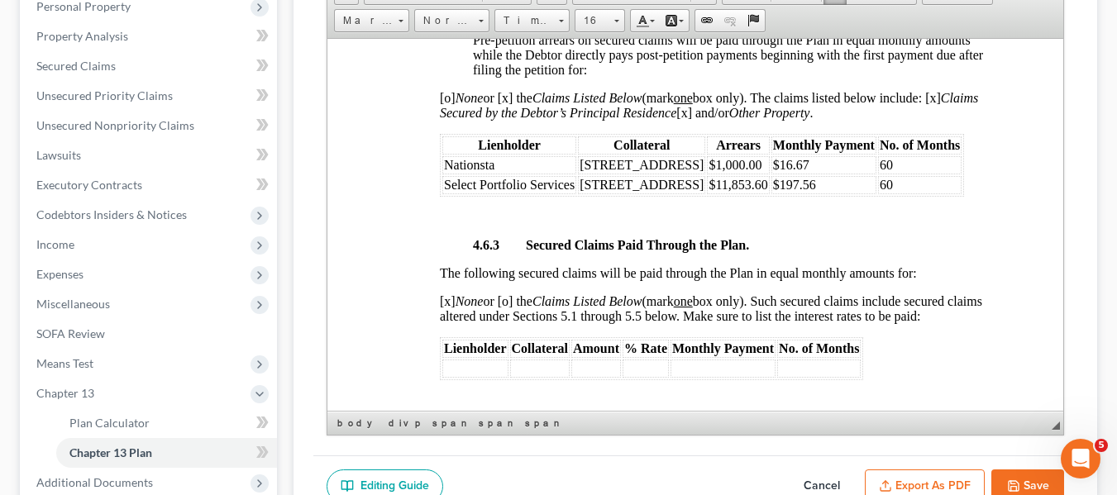
click at [826, 174] on td "$16.67" at bounding box center [823, 164] width 105 height 18
click at [824, 174] on td "$16.67" at bounding box center [823, 164] width 105 height 18
click at [828, 193] on td "$197.56" at bounding box center [823, 184] width 105 height 18
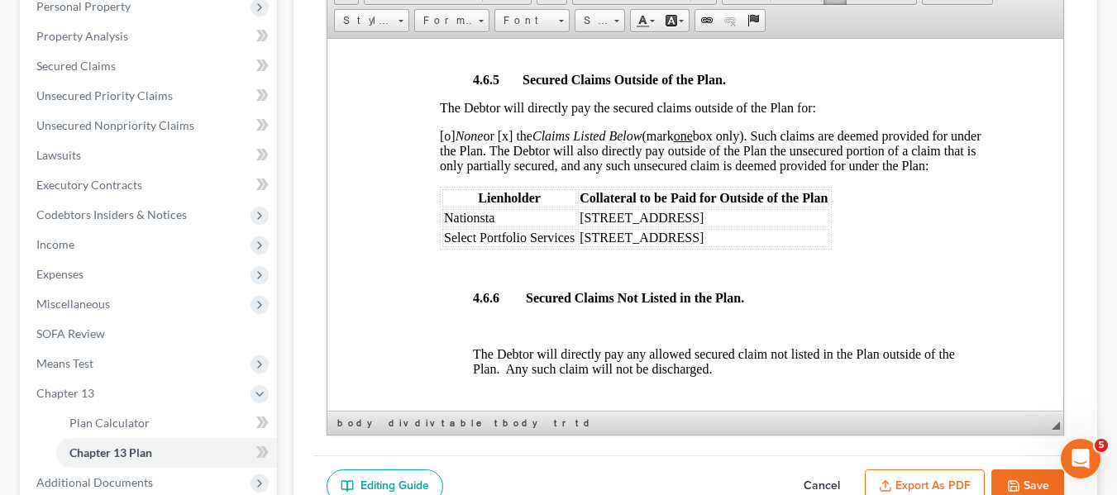
scroll to position [3659, 0]
click at [445, 171] on span "[o] None or [x] the Claims Listed Below (mark one box only). Such claims are de…" at bounding box center [710, 149] width 542 height 44
click at [509, 171] on span "[x] None or [x] the Claims Listed Below (mark one box only). Such claims are de…" at bounding box center [710, 149] width 542 height 44
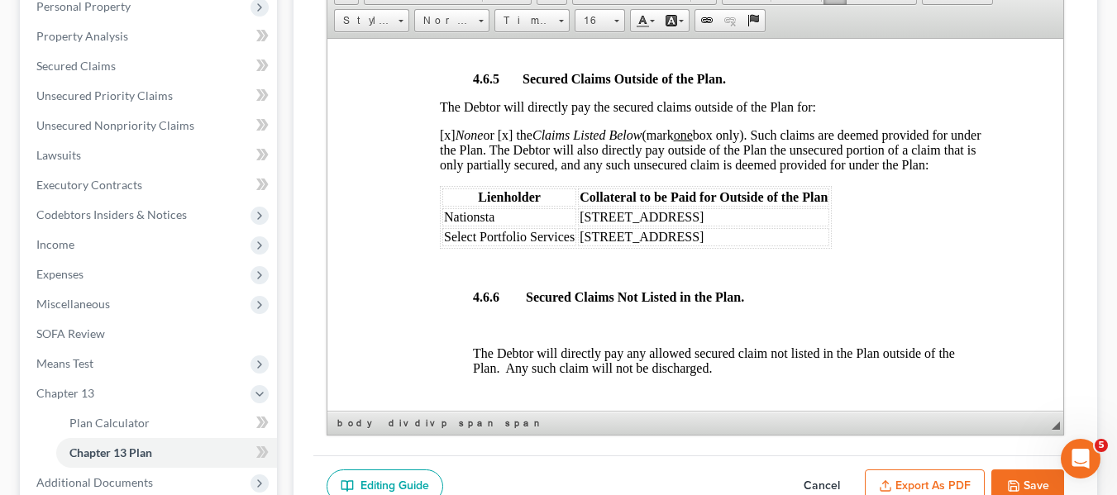
click at [509, 171] on span "[x] None or [x] the Claims Listed Below (mark one box only). Such claims are de…" at bounding box center [710, 149] width 542 height 44
click at [447, 223] on span "Nationsta" at bounding box center [468, 216] width 50 height 14
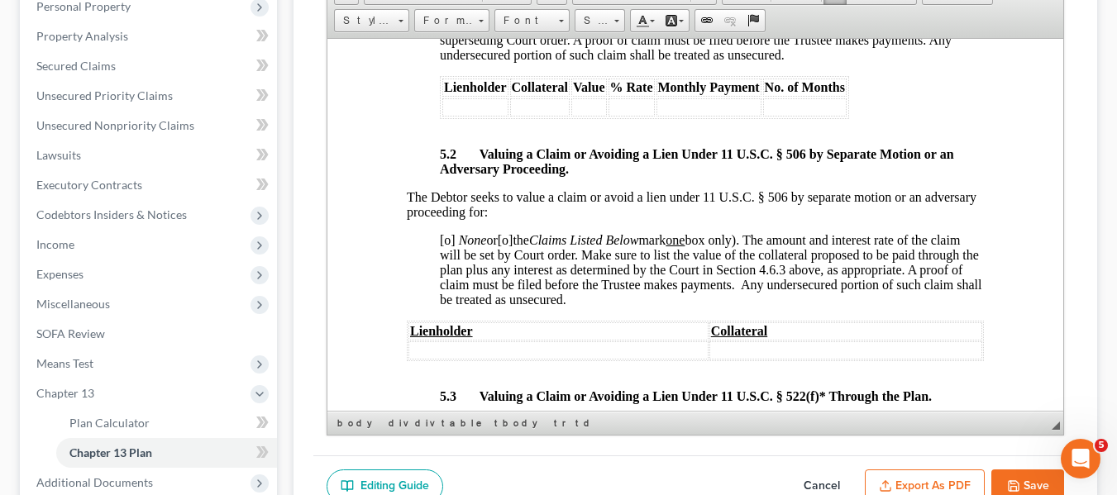
scroll to position [4744, 0]
click at [444, 246] on span "[o]" at bounding box center [447, 238] width 16 height 14
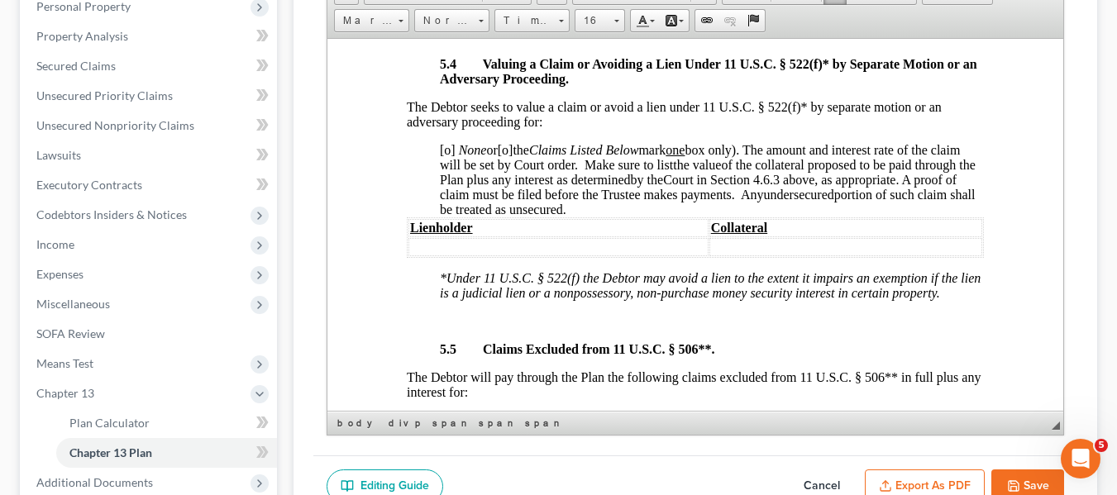
scroll to position [5343, 0]
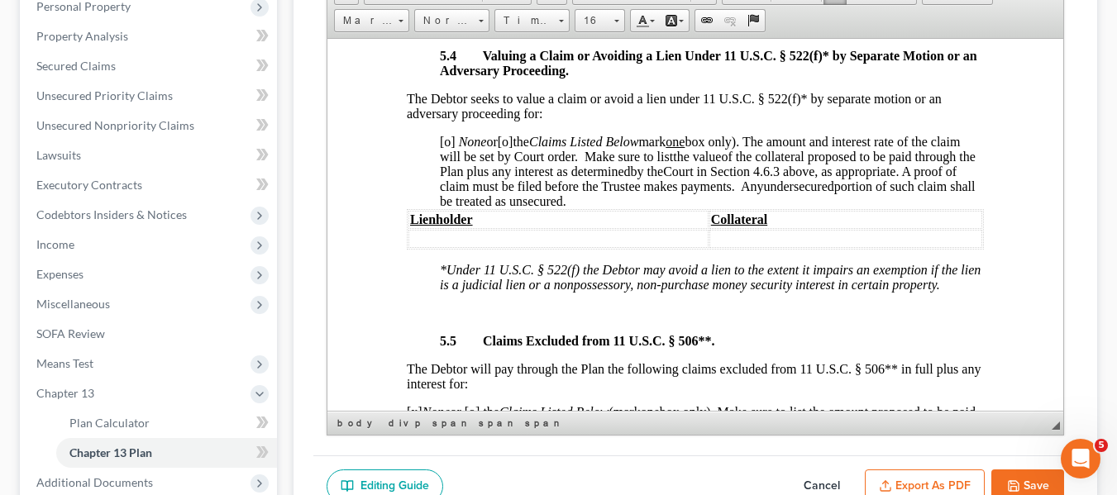
click at [445, 148] on span "[o]" at bounding box center [447, 141] width 16 height 14
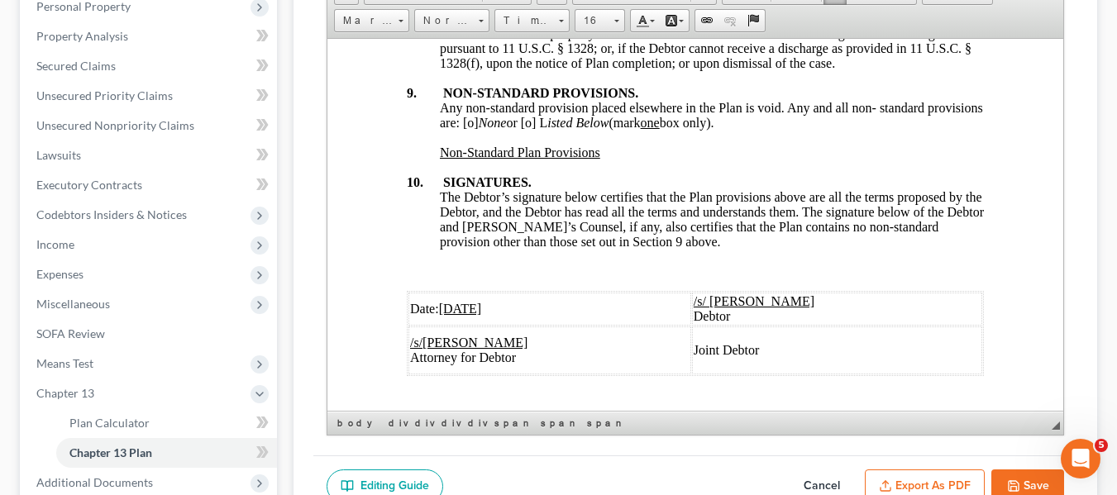
scroll to position [6324, 0]
click at [527, 128] on span "Any non-standard provision placed elsewhere in the Plan is void. Any and all no…" at bounding box center [710, 113] width 543 height 29
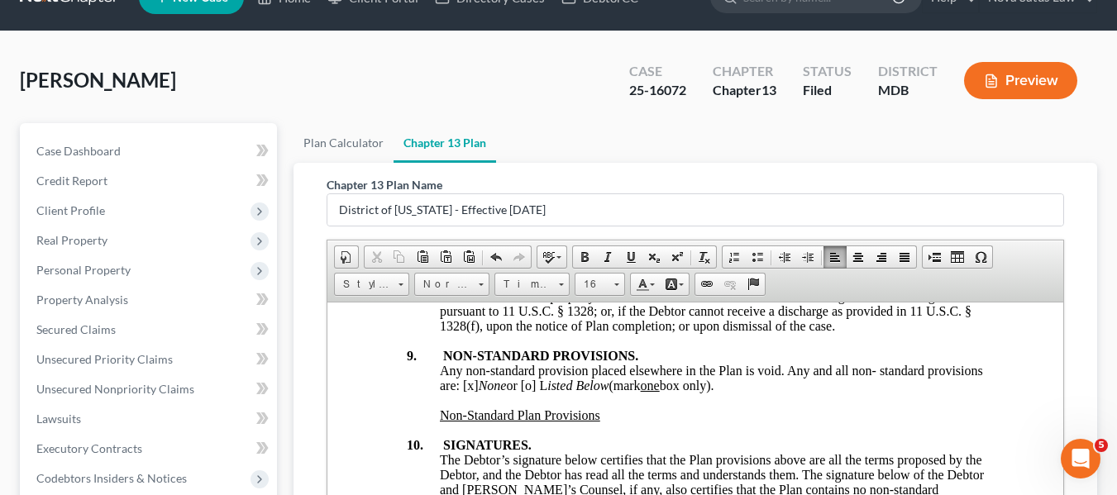
scroll to position [0, 0]
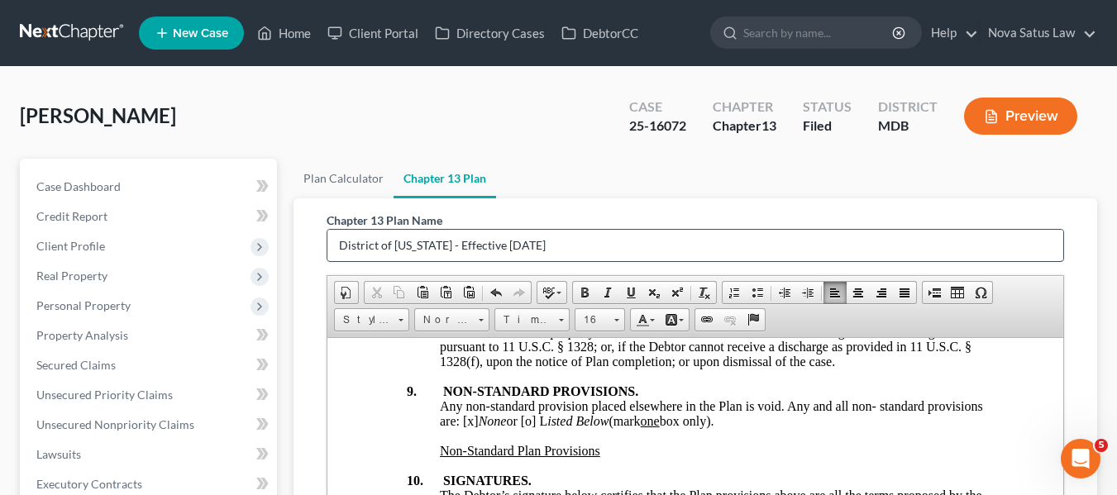
click at [543, 243] on input "District of [US_STATE] - Effective [DATE]" at bounding box center [695, 245] width 736 height 31
type input "D"
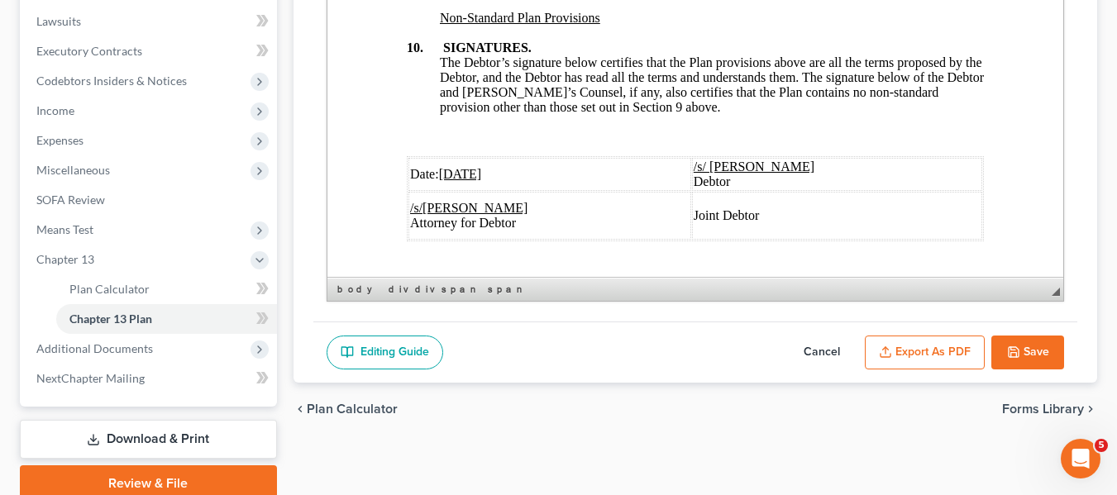
type input "amended plan 090925"
click at [898, 345] on button "Export as PDF" at bounding box center [925, 353] width 120 height 35
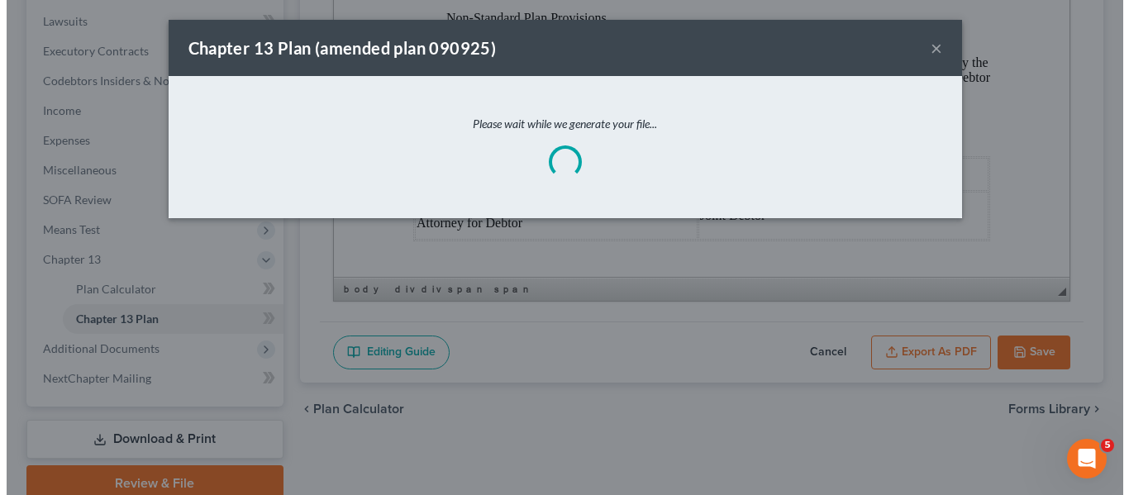
scroll to position [6235, 0]
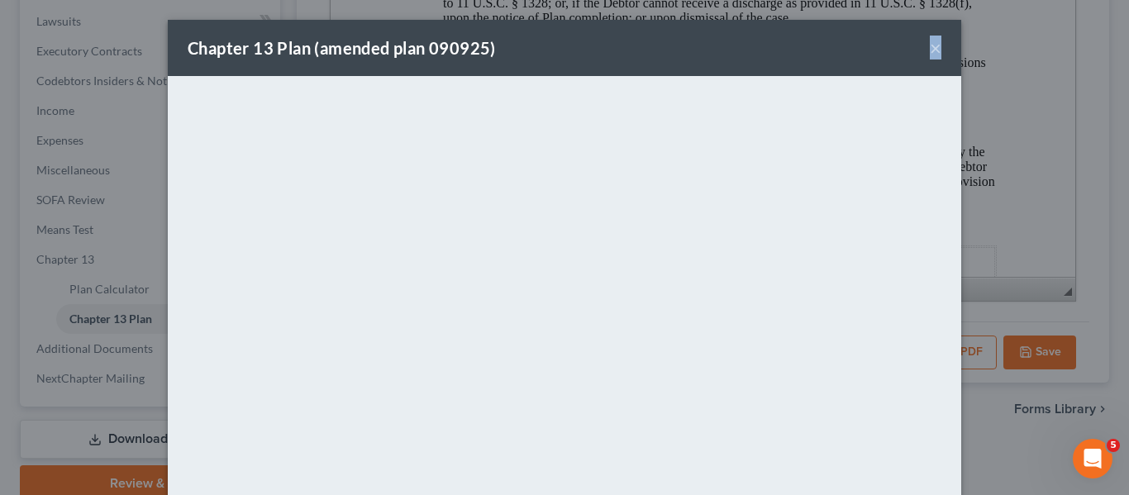
drag, startPoint x: 720, startPoint y: 68, endPoint x: 931, endPoint y: 50, distance: 211.6
click at [931, 50] on div "Chapter 13 Plan (amended plan 090925) ×" at bounding box center [565, 48] width 794 height 56
click at [931, 50] on button "×" at bounding box center [936, 48] width 12 height 20
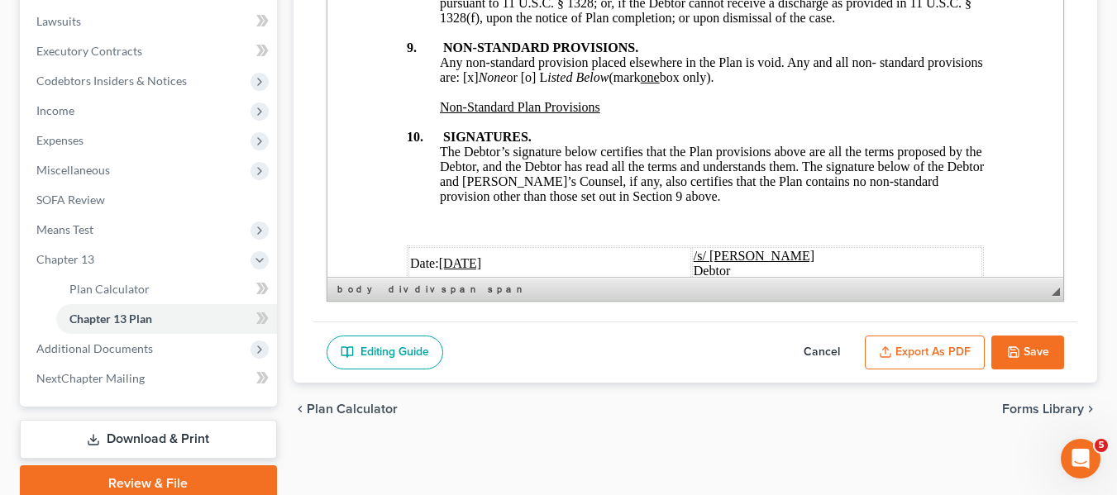
scroll to position [6324, 0]
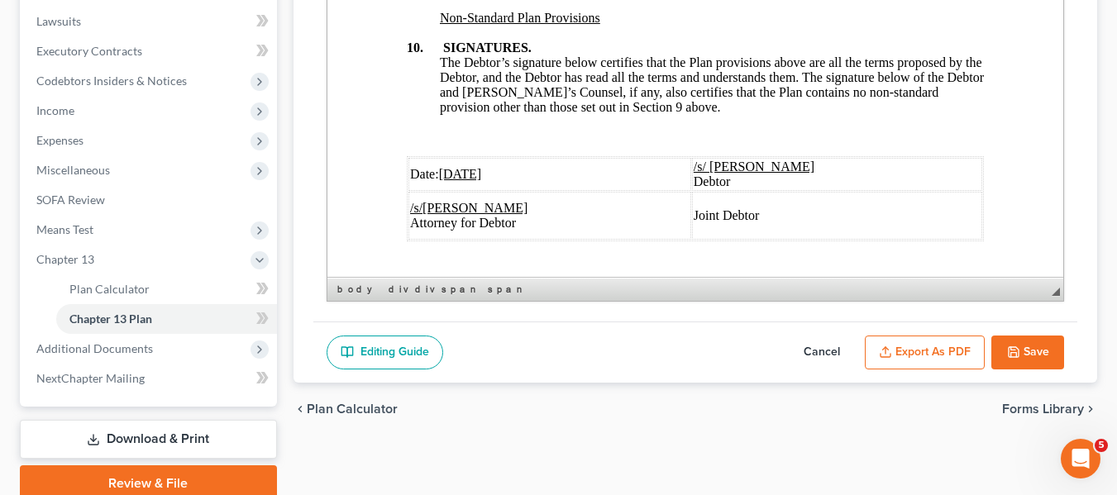
click at [1022, 359] on button "Save" at bounding box center [1027, 353] width 73 height 35
select select "1"
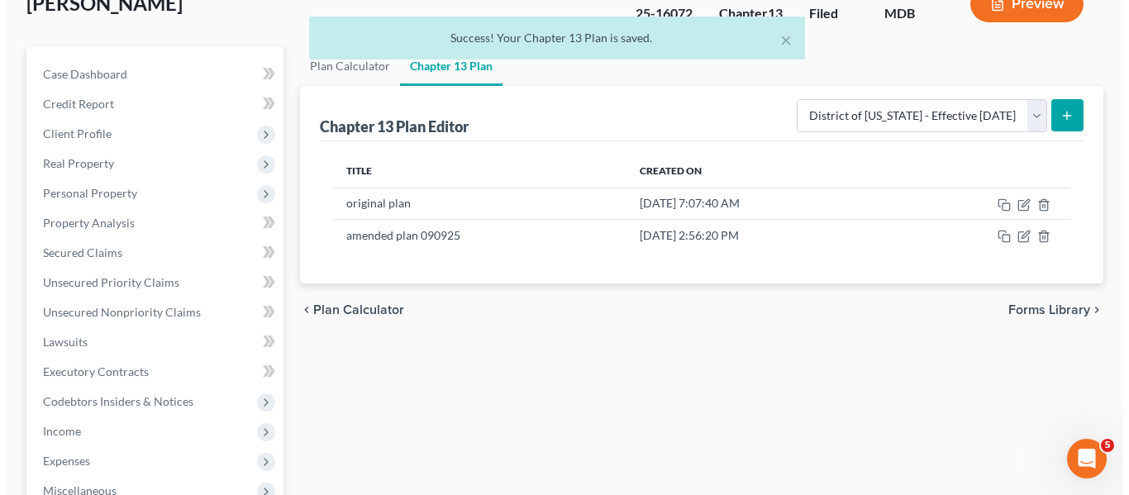
scroll to position [0, 0]
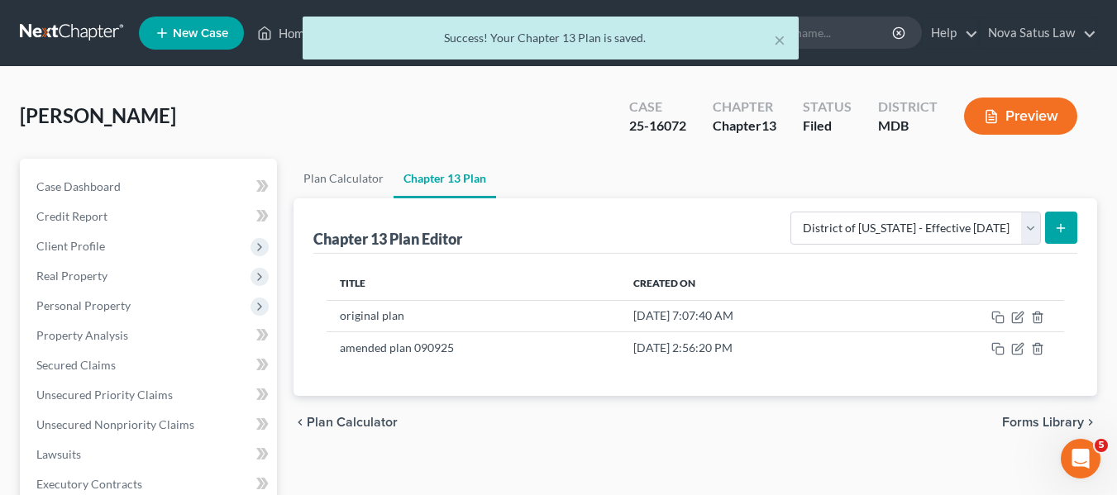
click at [289, 37] on div "× Success! Your Chapter 13 Plan is saved." at bounding box center [550, 42] width 1117 height 51
click at [287, 35] on div "× Success! Your Chapter 13 Plan is saved." at bounding box center [550, 42] width 1117 height 51
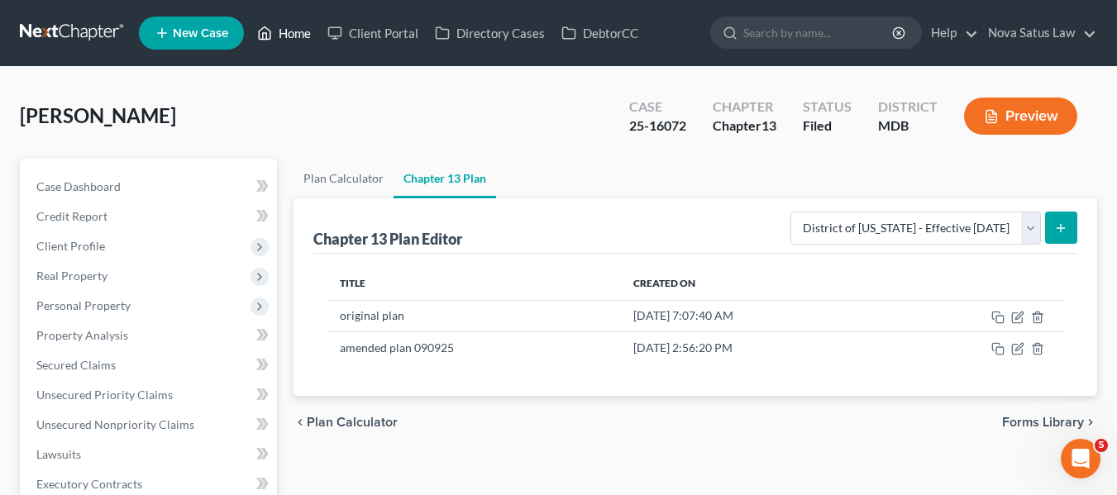
click at [287, 35] on div "Home New Case Client Portal Directory Cases DebtorCC Nova Satus Law [PERSON_NAM…" at bounding box center [558, 499] width 1117 height 998
click at [287, 37] on link "Home" at bounding box center [284, 33] width 70 height 30
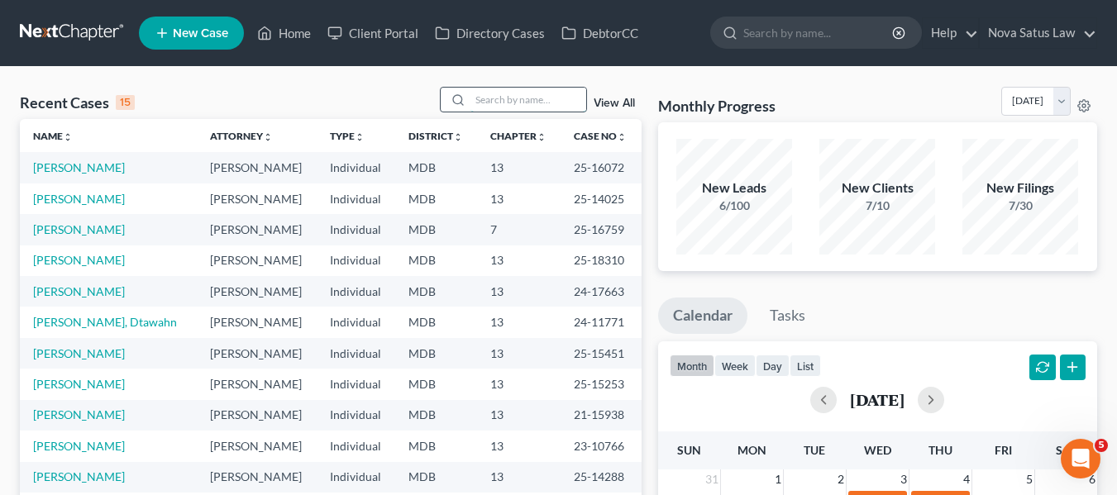
click at [489, 94] on input "search" at bounding box center [528, 100] width 116 height 24
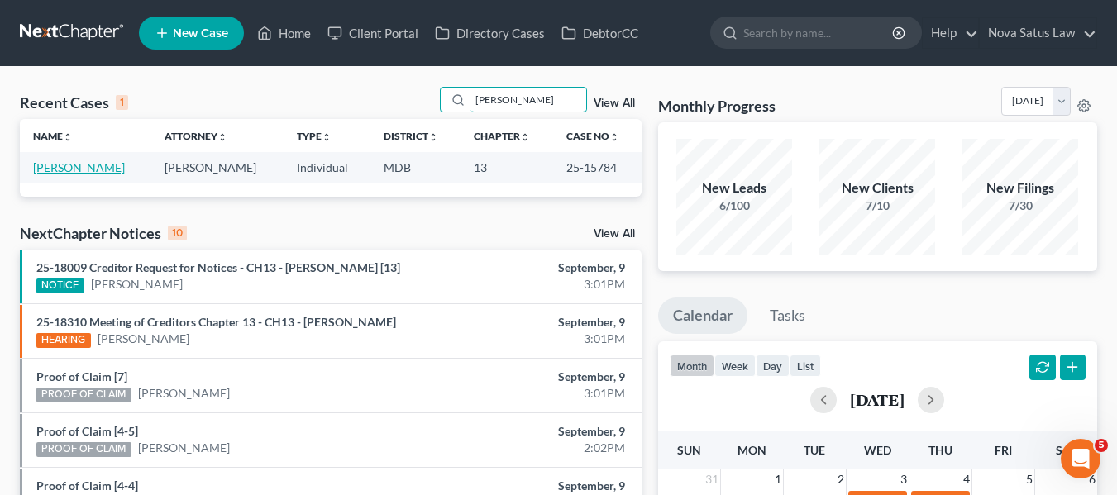
type input "[PERSON_NAME]"
click at [51, 169] on link "[PERSON_NAME]" at bounding box center [79, 167] width 92 height 14
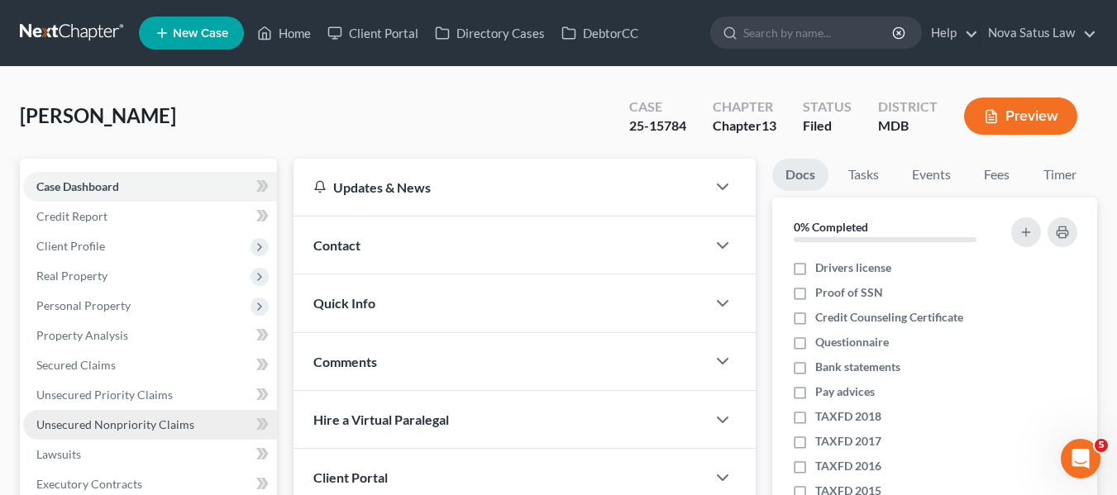
click at [116, 413] on link "Unsecured Nonpriority Claims" at bounding box center [150, 425] width 254 height 30
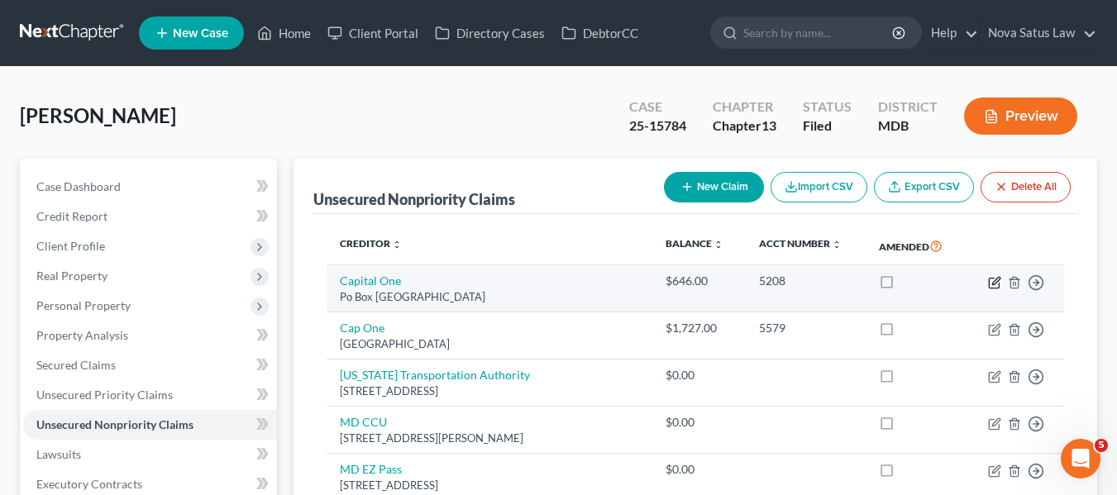
click at [993, 282] on icon "button" at bounding box center [995, 280] width 7 height 7
select select "48"
select select "2"
select select "0"
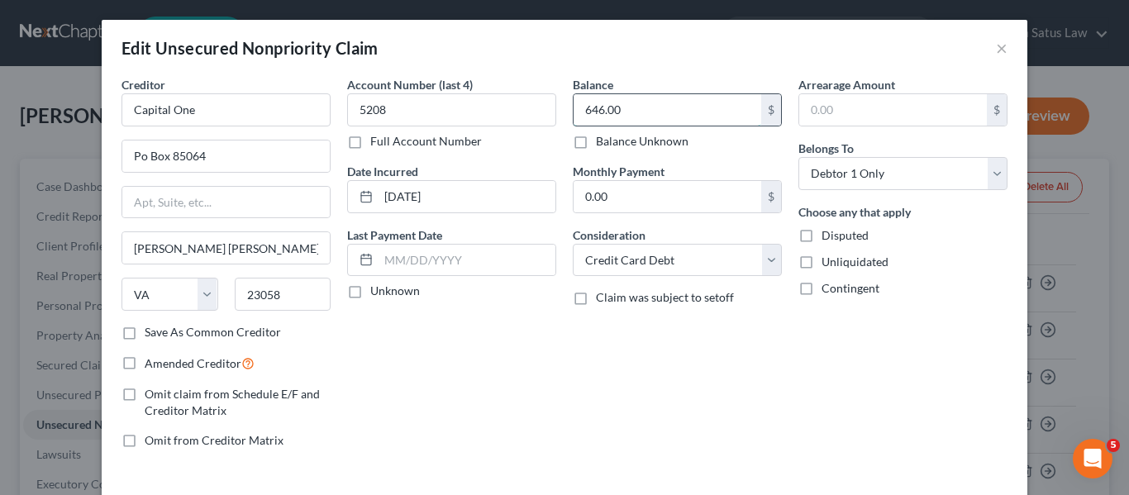
click at [715, 115] on input "646.00" at bounding box center [668, 109] width 188 height 31
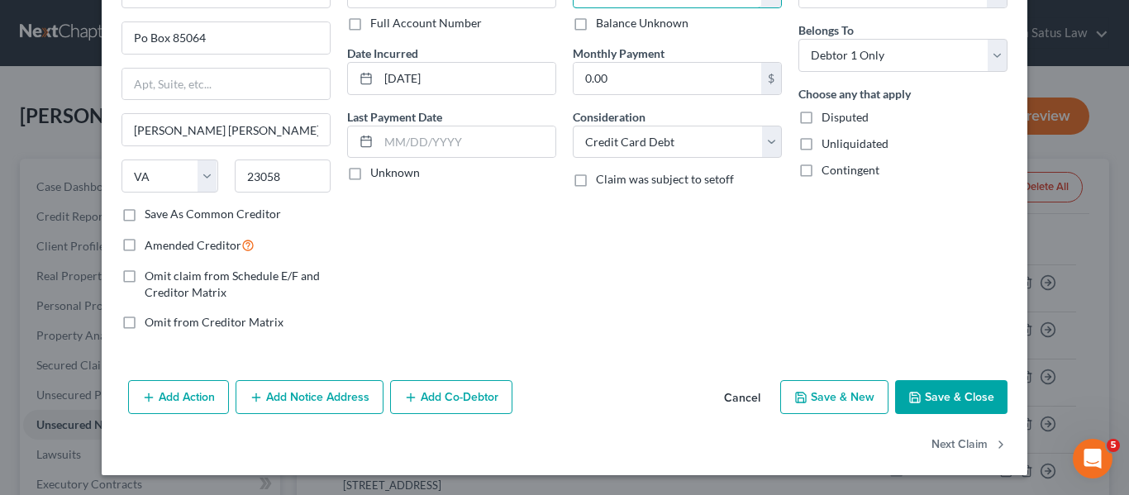
type input "0"
click at [943, 392] on button "Save & Close" at bounding box center [951, 397] width 112 height 35
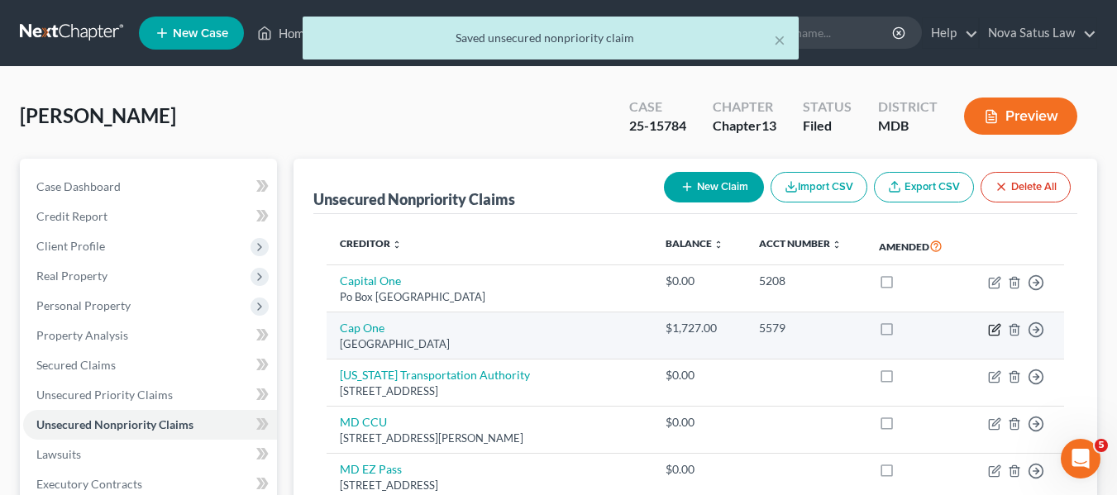
click at [994, 327] on icon "button" at bounding box center [994, 329] width 13 height 13
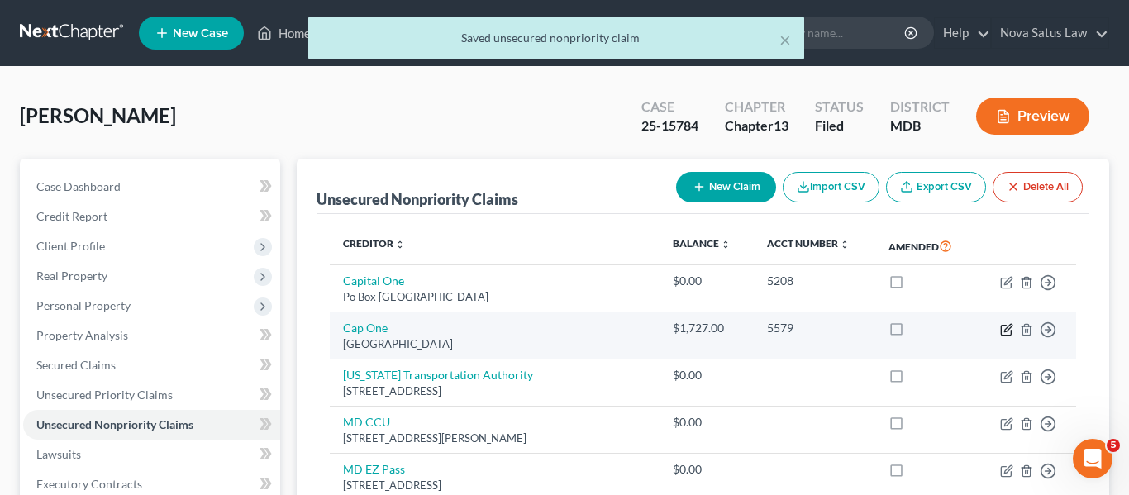
select select "48"
select select "2"
select select "0"
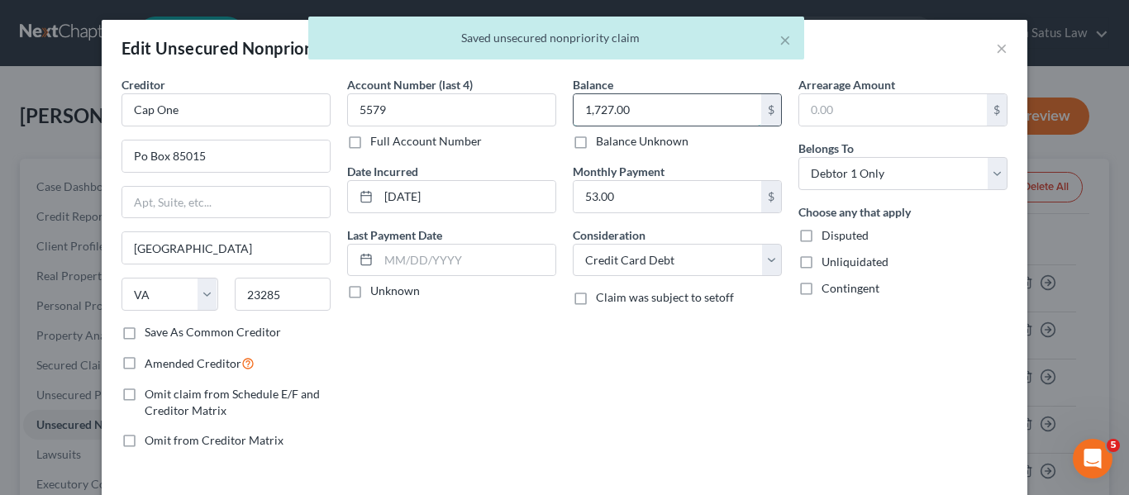
click at [695, 103] on input "1,727.00" at bounding box center [668, 109] width 188 height 31
type input "0"
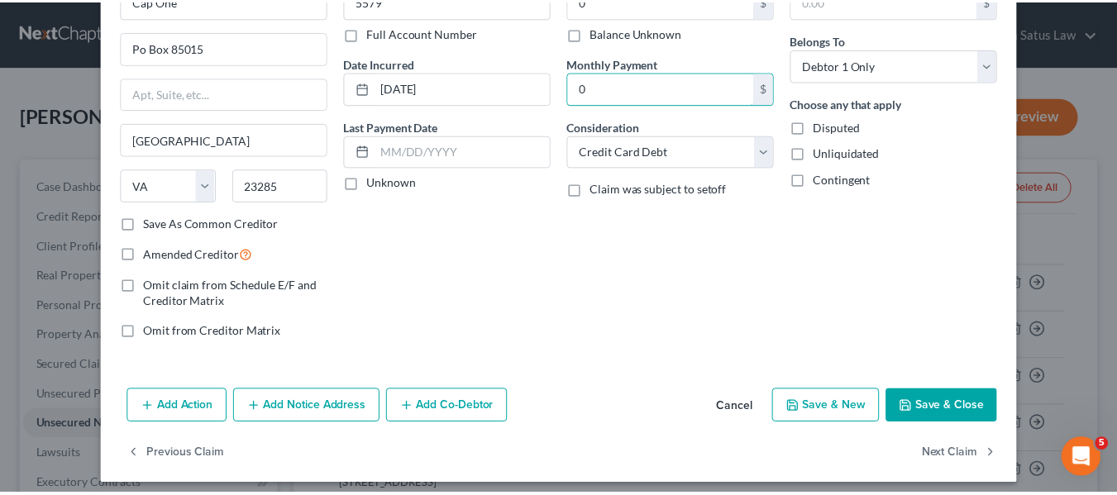
scroll to position [109, 0]
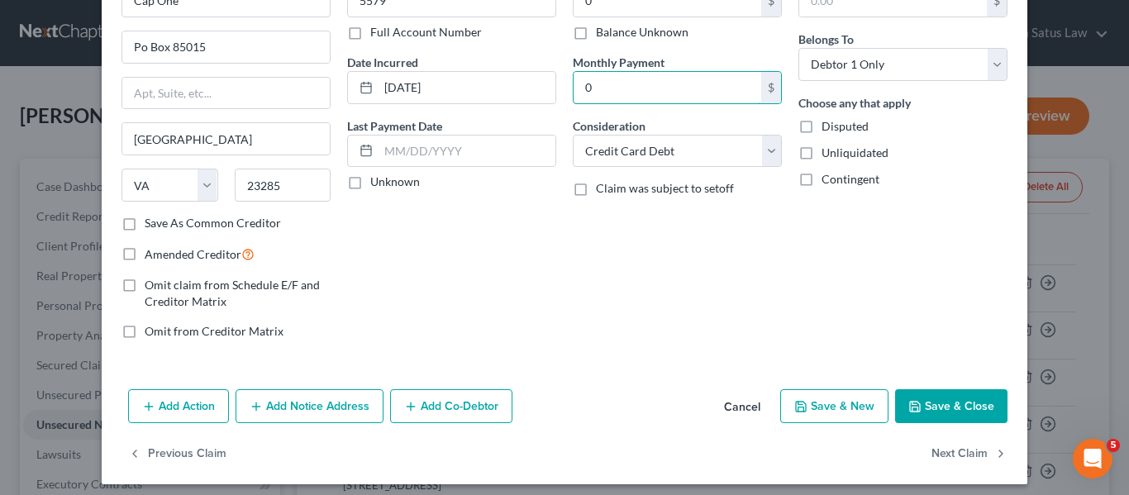
type input "0"
click at [918, 406] on button "Save & Close" at bounding box center [951, 406] width 112 height 35
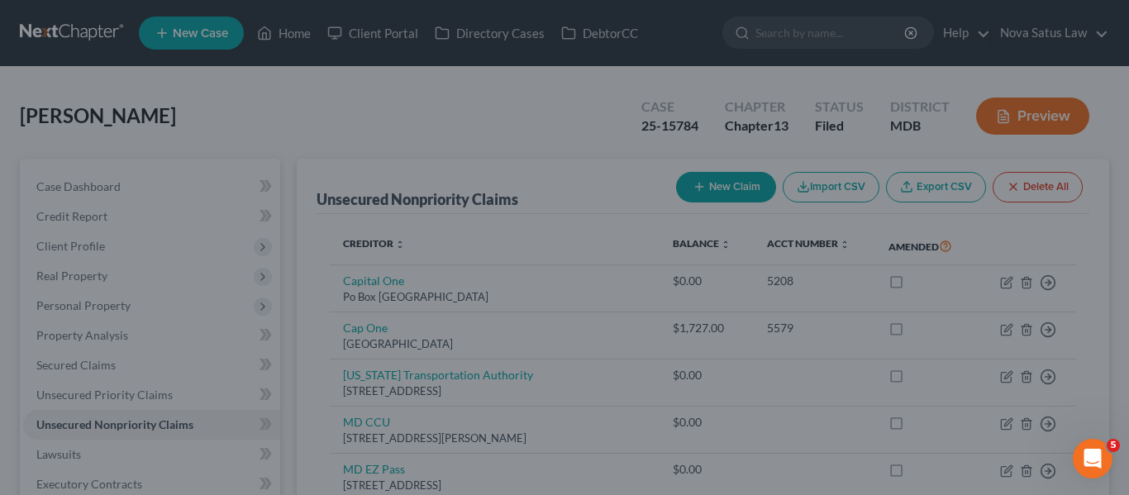
type input "0.00"
type input "0"
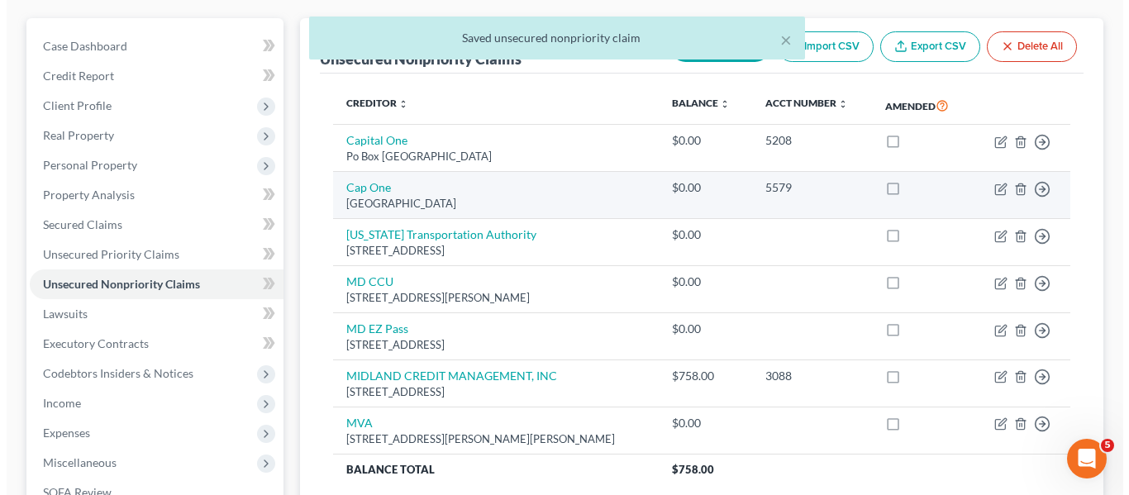
scroll to position [141, 0]
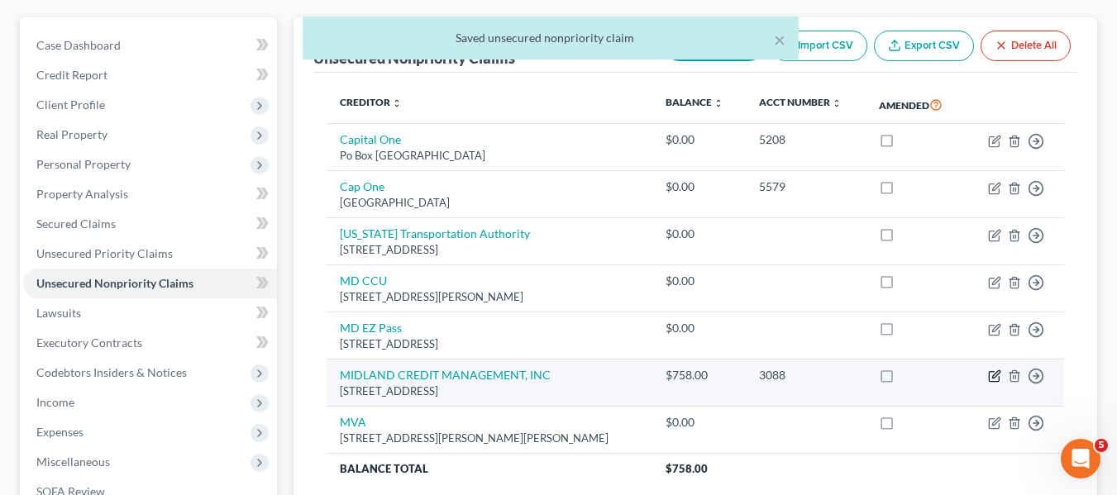
click at [995, 376] on icon "button" at bounding box center [994, 376] width 13 height 13
select select "4"
select select "0"
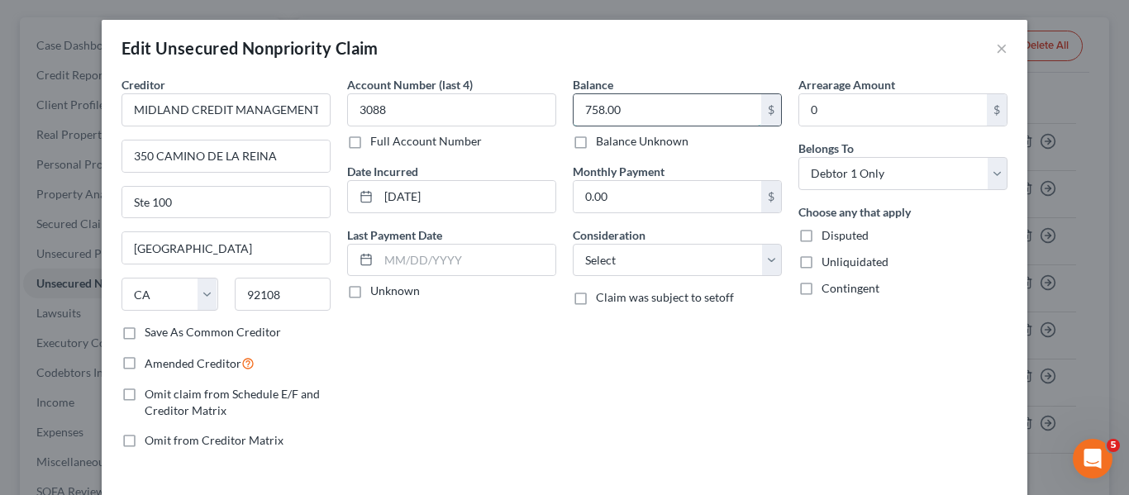
click at [650, 108] on input "758.00" at bounding box center [668, 109] width 188 height 31
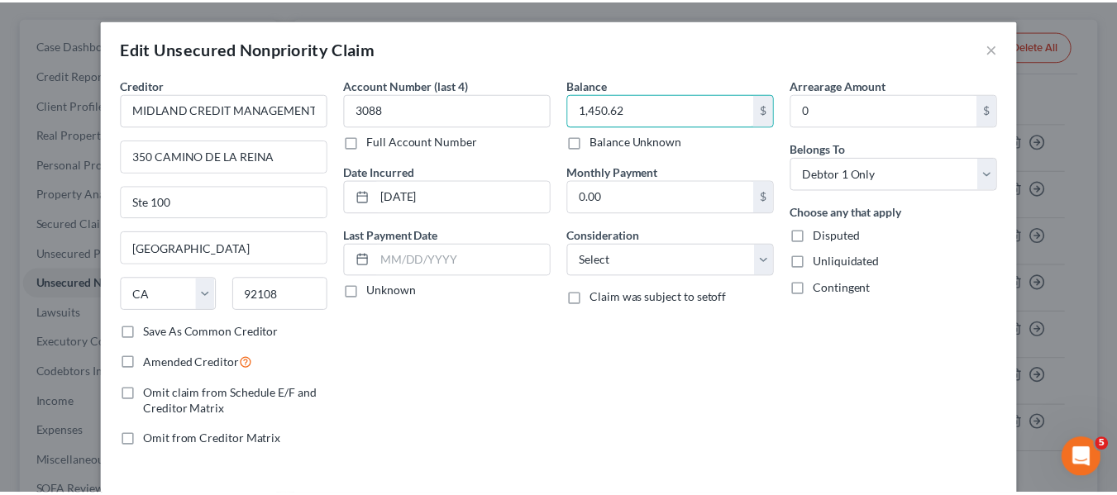
scroll to position [118, 0]
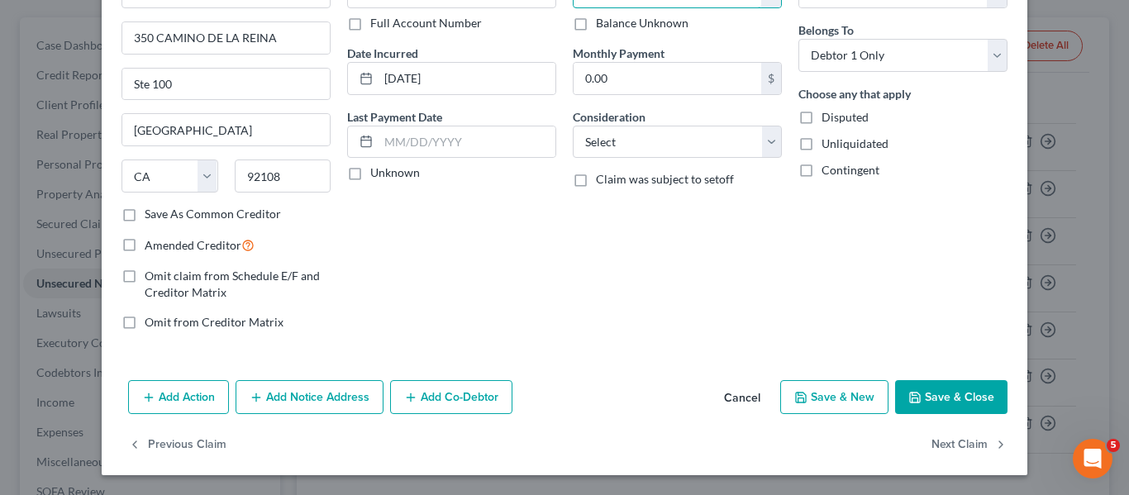
type input "1,450.62"
click at [921, 405] on button "Save & Close" at bounding box center [951, 397] width 112 height 35
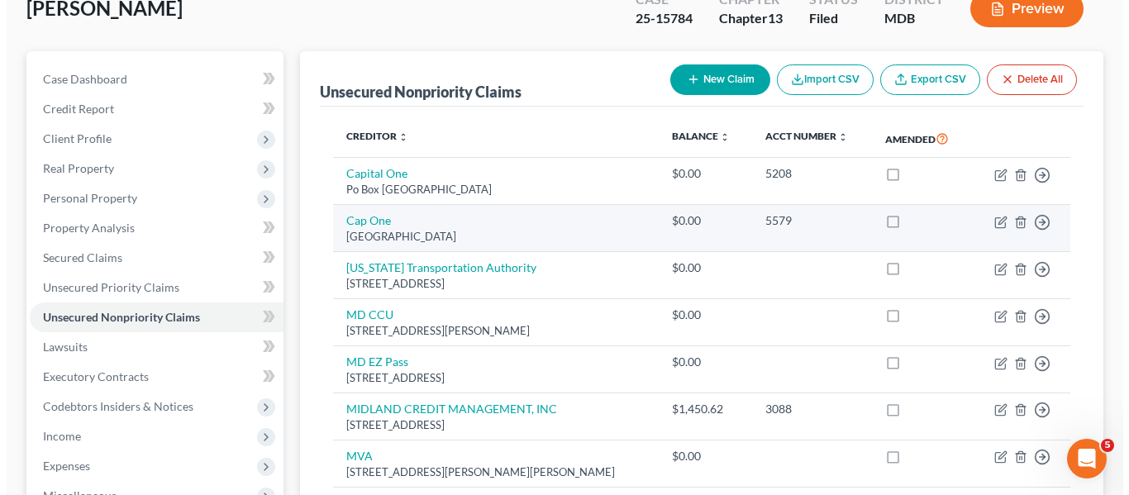
scroll to position [107, 0]
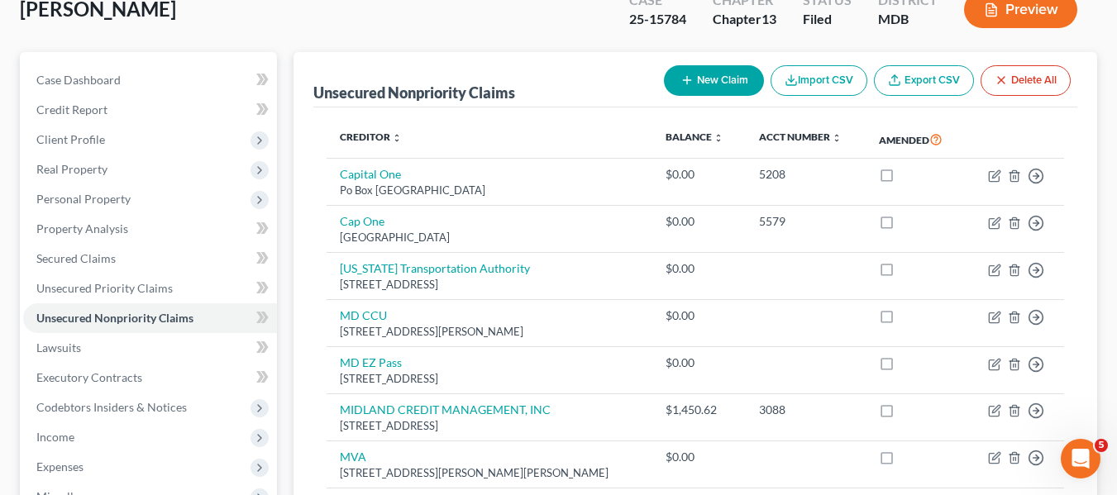
click at [680, 83] on icon "button" at bounding box center [686, 80] width 13 height 13
select select "0"
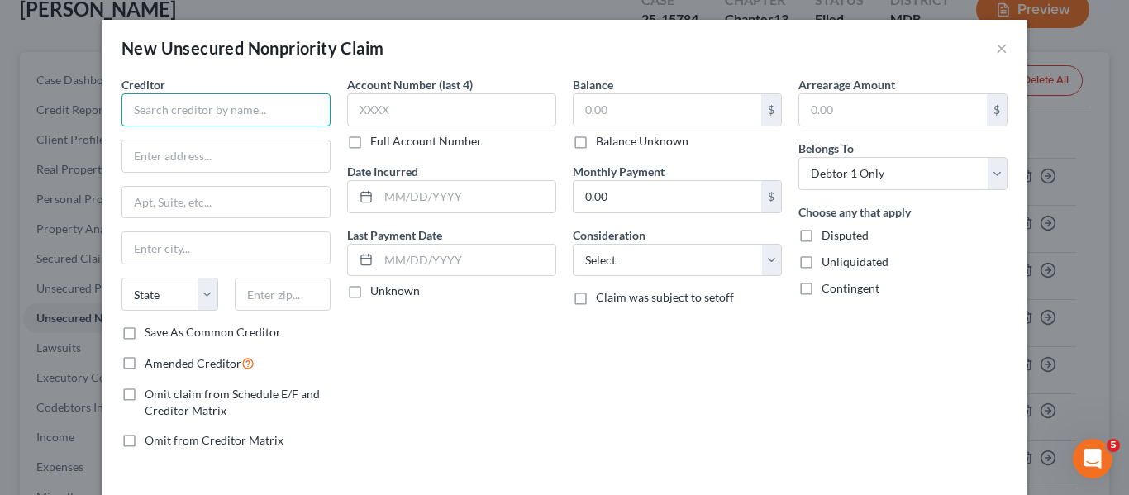
click at [179, 124] on input "text" at bounding box center [226, 109] width 209 height 33
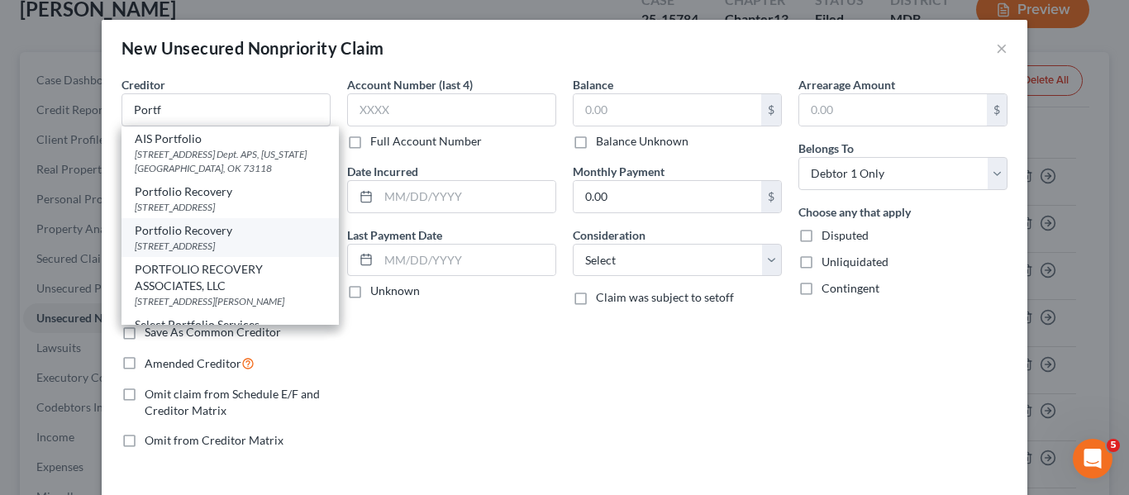
click at [203, 253] on div "[STREET_ADDRESS]" at bounding box center [230, 246] width 191 height 14
type input "Portfolio Recovery"
type input "[STREET_ADDRESS]"
type input "[GEOGRAPHIC_DATA]"
select select "48"
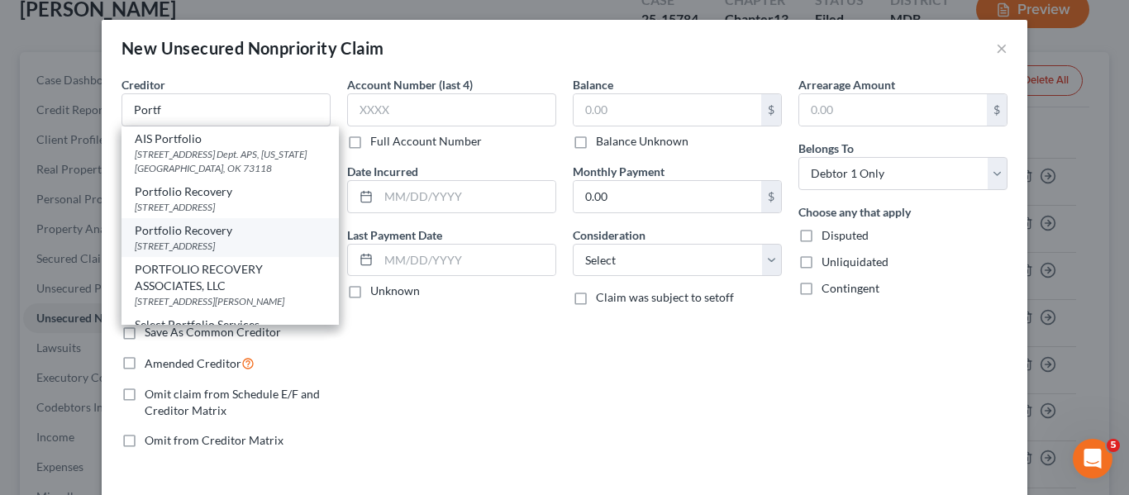
type input "23502"
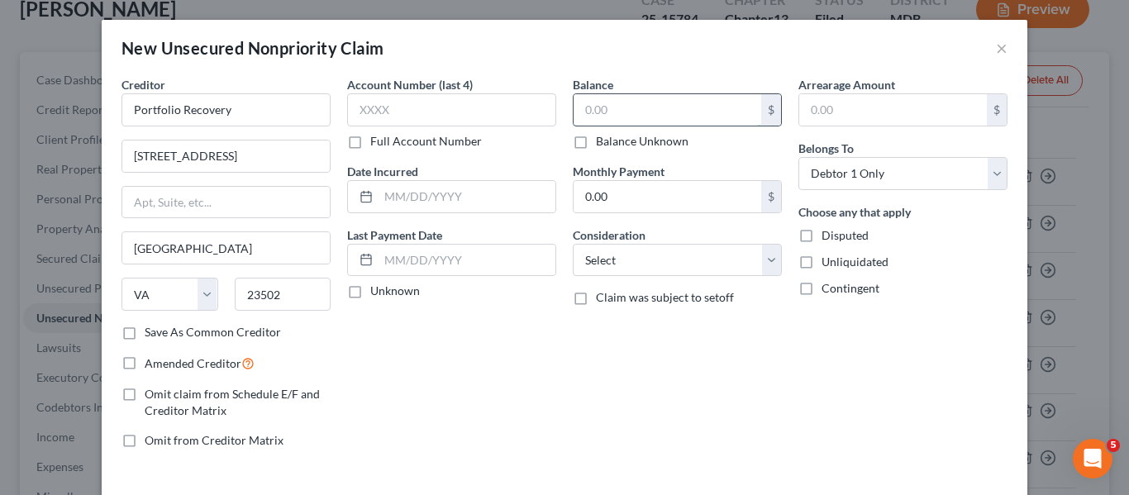
click at [614, 108] on input "text" at bounding box center [668, 109] width 188 height 31
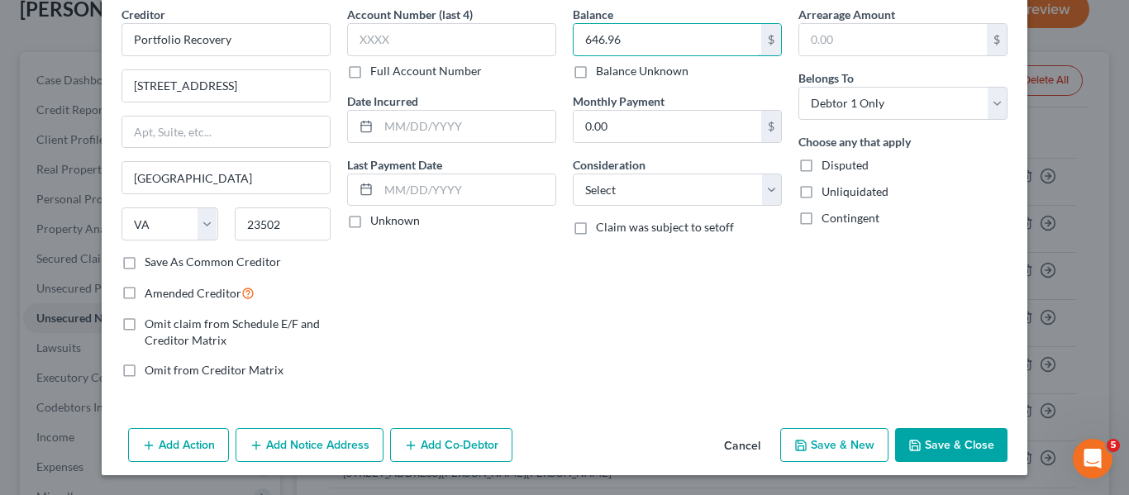
type input "646.96"
click at [934, 445] on button "Save & Close" at bounding box center [951, 445] width 112 height 35
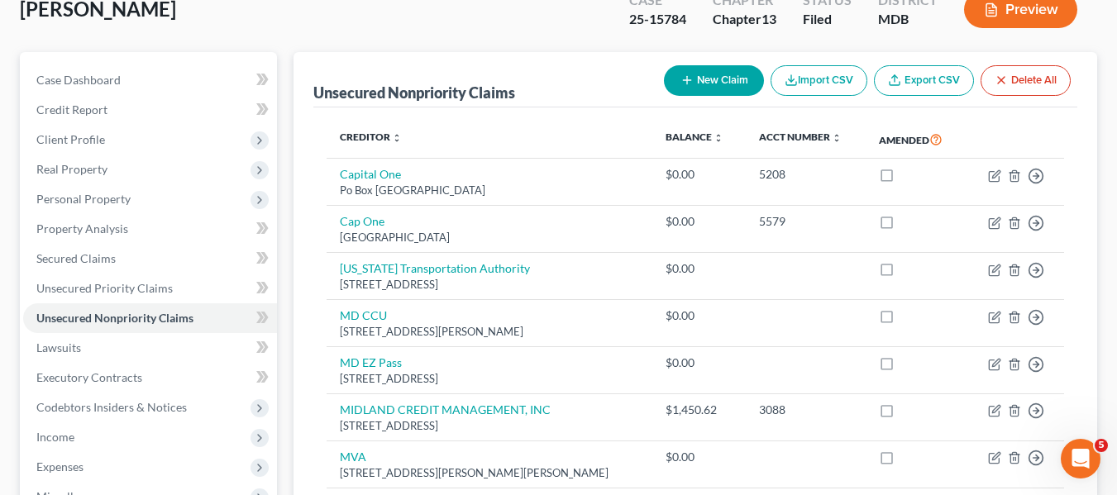
click at [682, 72] on button "New Claim" at bounding box center [714, 80] width 100 height 31
select select "0"
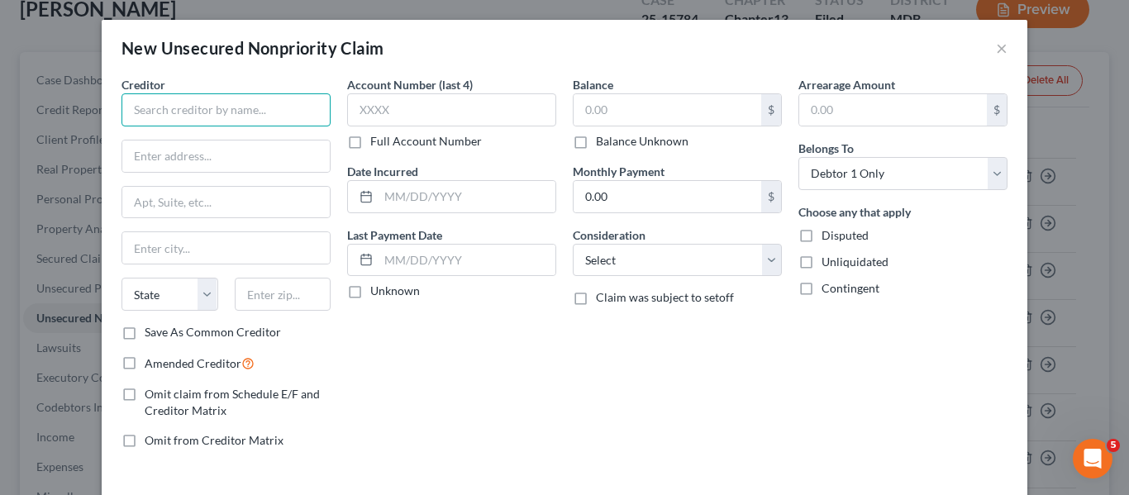
click at [219, 94] on input "text" at bounding box center [226, 109] width 209 height 33
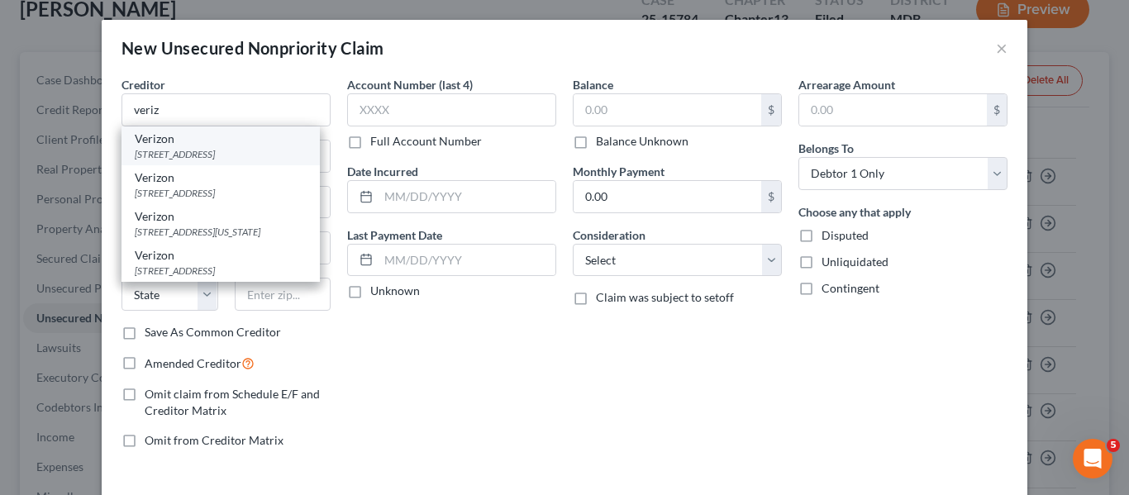
click at [187, 147] on div "[STREET_ADDRESS]" at bounding box center [221, 154] width 172 height 14
type input "Verizon"
type input "[STREET_ADDRESS]"
type input "[GEOGRAPHIC_DATA]"
select select "42"
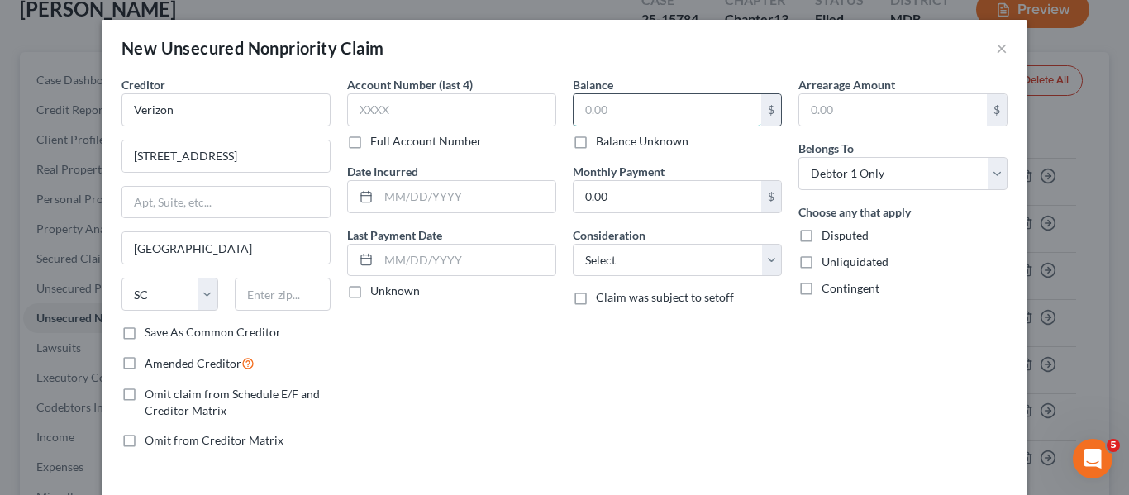
click at [614, 105] on input "text" at bounding box center [668, 109] width 188 height 31
type input "3"
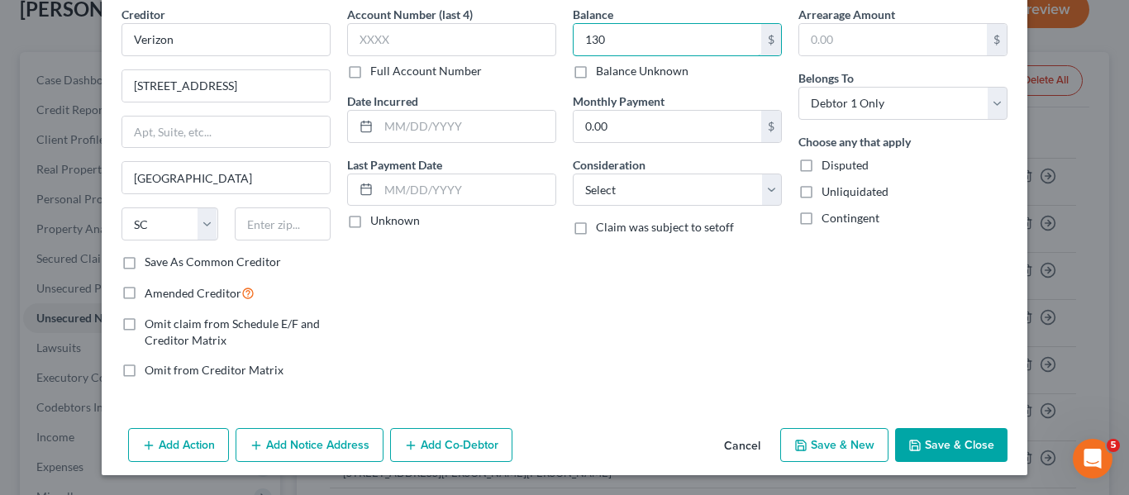
type input "130"
click at [899, 452] on button "Save & Close" at bounding box center [951, 445] width 112 height 35
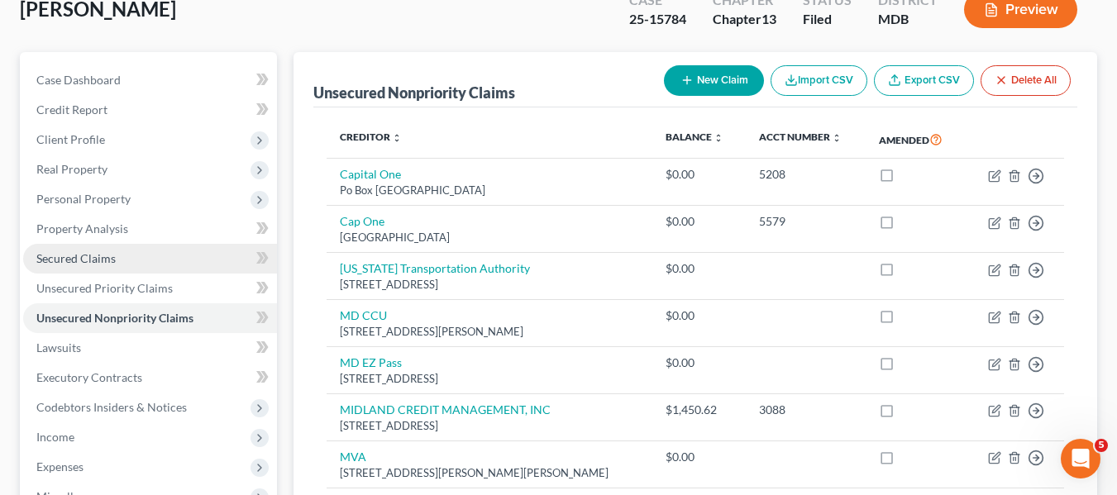
click at [71, 259] on span "Secured Claims" at bounding box center [75, 258] width 79 height 14
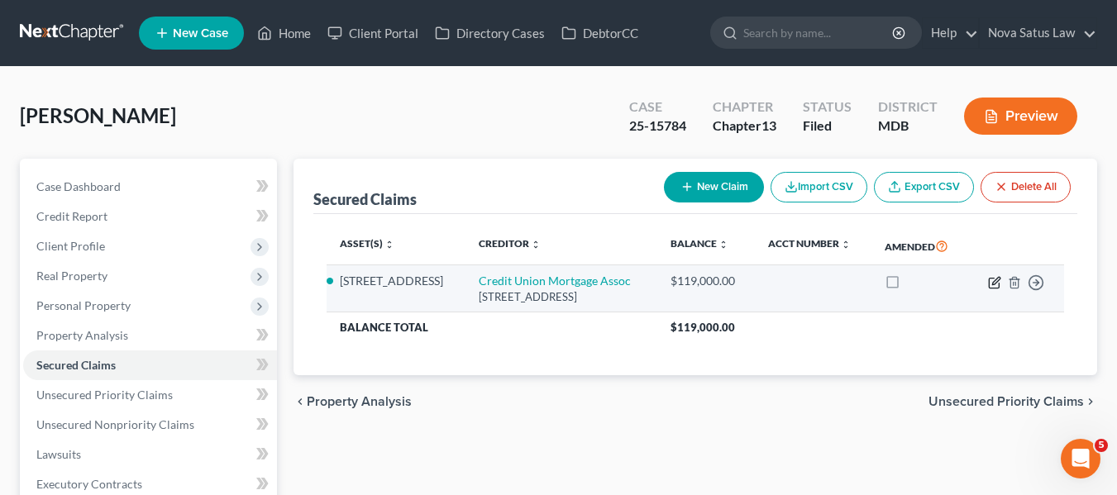
click at [993, 279] on icon "button" at bounding box center [994, 282] width 13 height 13
select select "48"
select select "2"
select select "0"
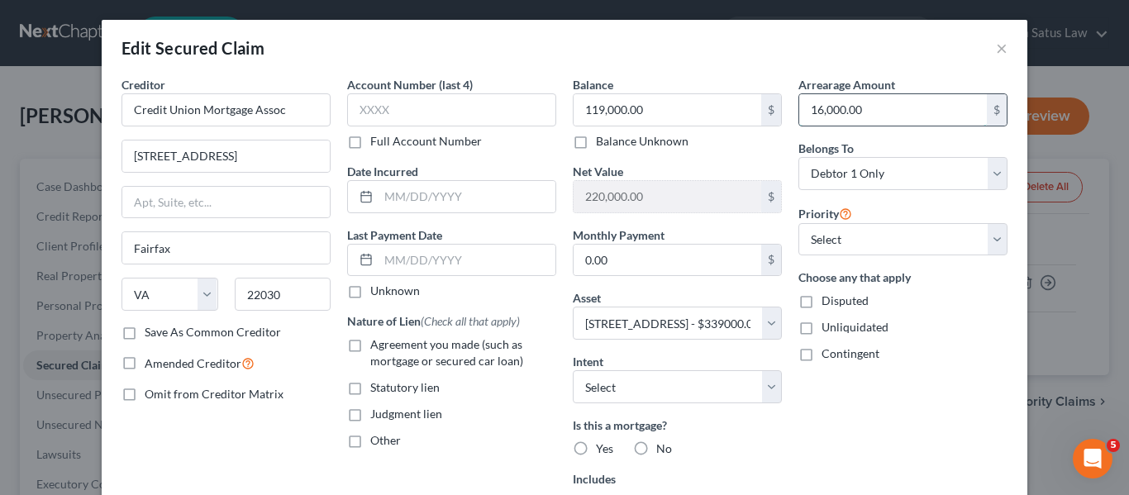
click at [864, 108] on input "16,000.00" at bounding box center [893, 109] width 188 height 31
type input "22,052.87"
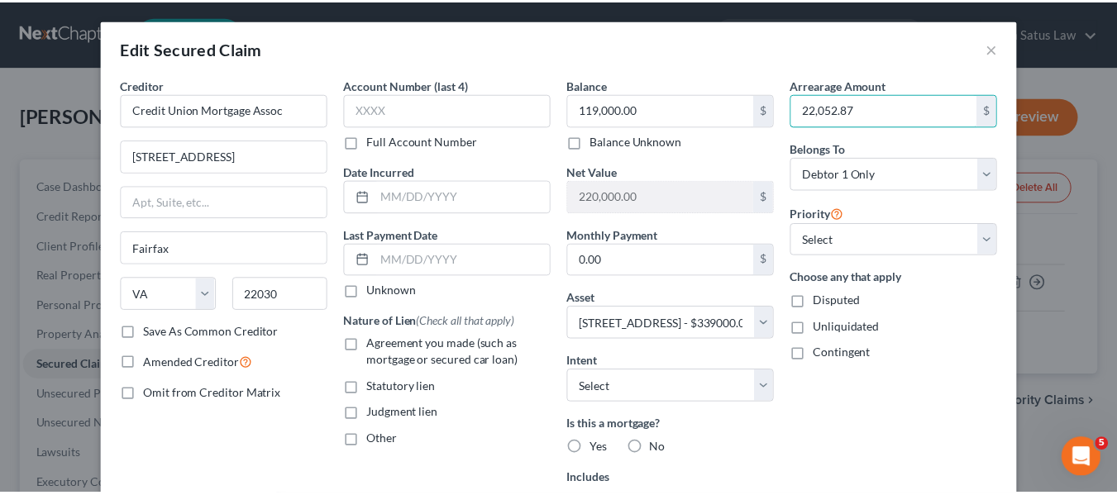
scroll to position [255, 0]
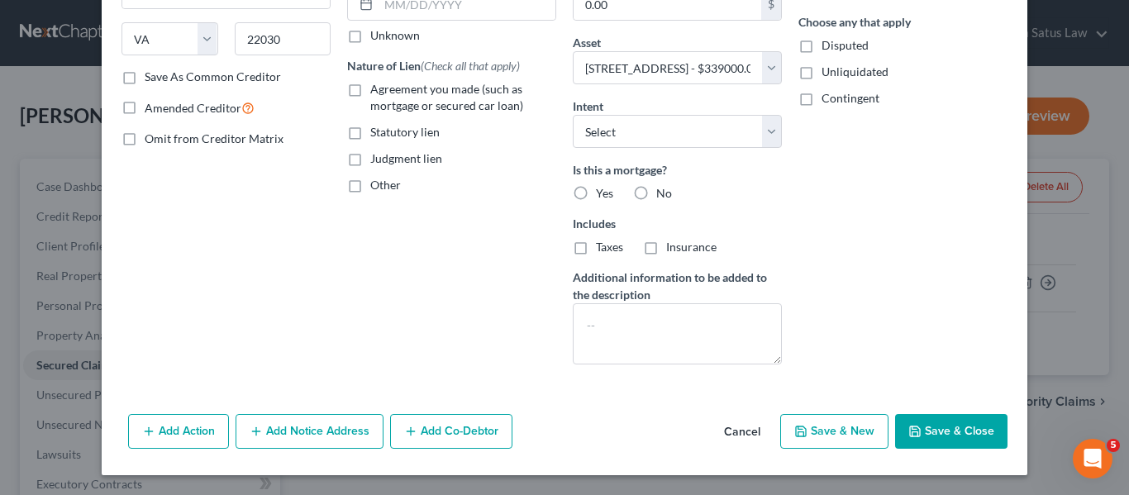
click at [959, 423] on button "Save & Close" at bounding box center [951, 431] width 112 height 35
select select
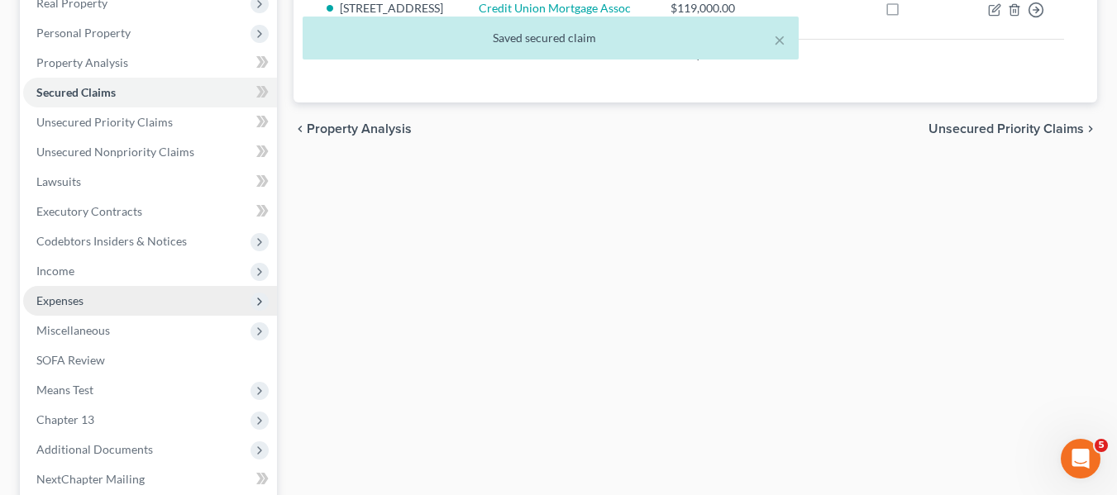
scroll to position [272, 0]
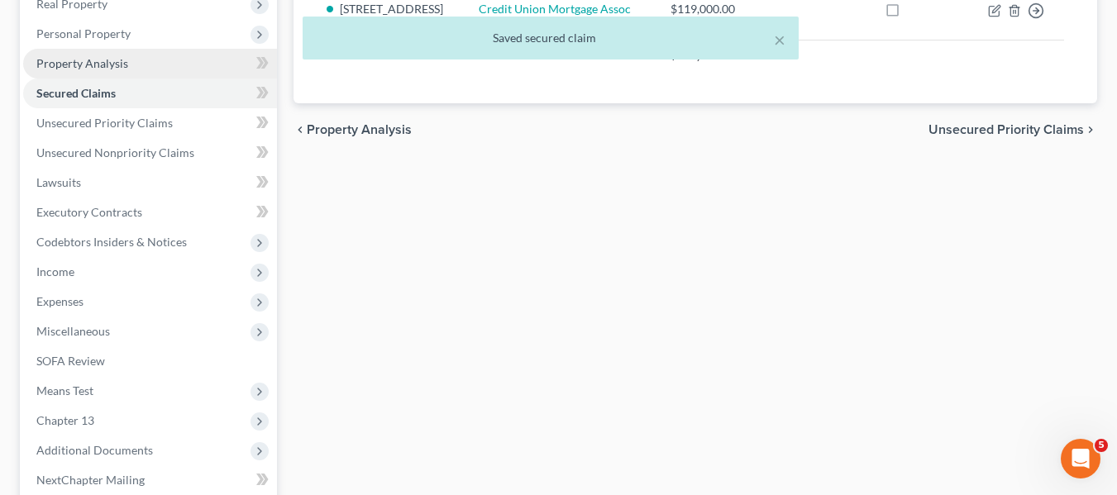
click at [74, 72] on link "Property Analysis" at bounding box center [150, 64] width 254 height 30
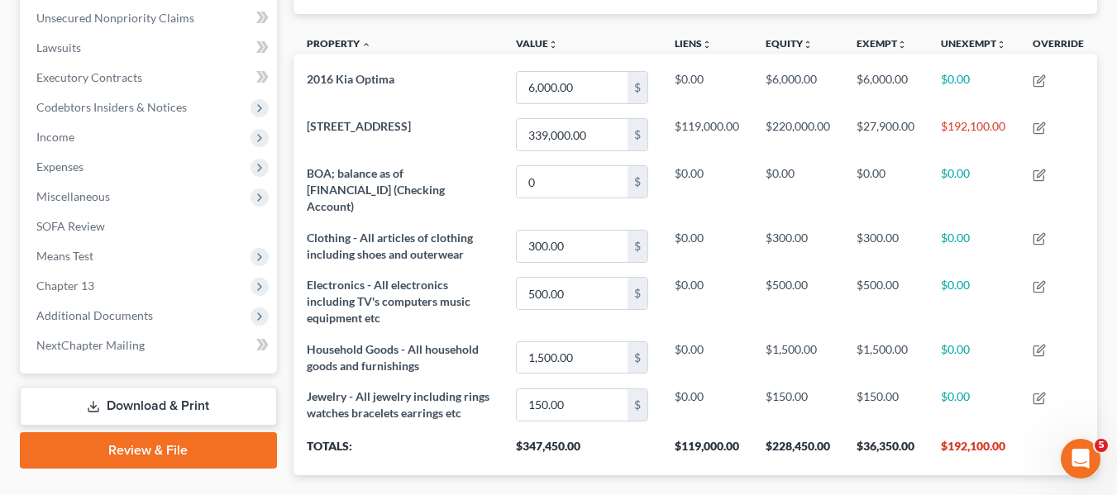
scroll to position [503, 0]
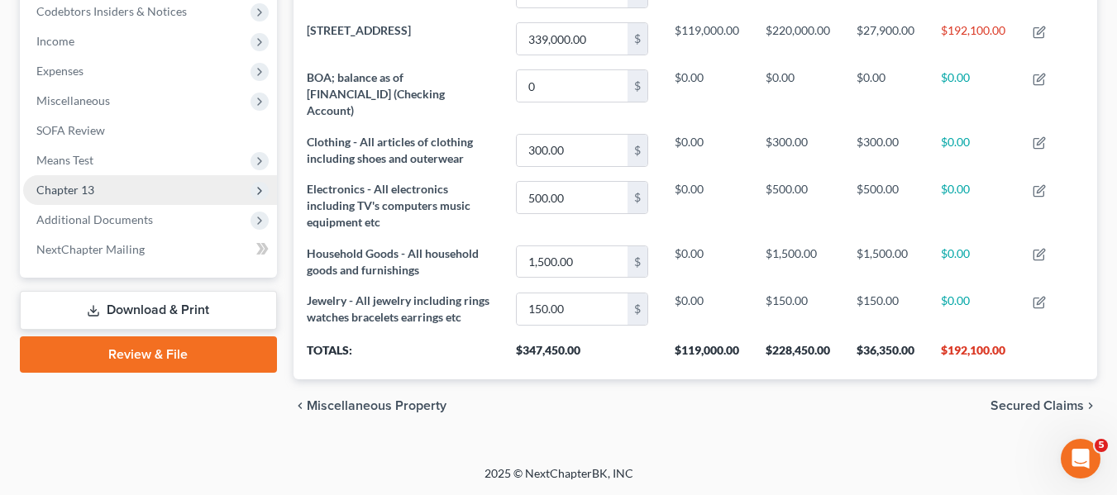
click at [101, 187] on span "Chapter 13" at bounding box center [150, 190] width 254 height 30
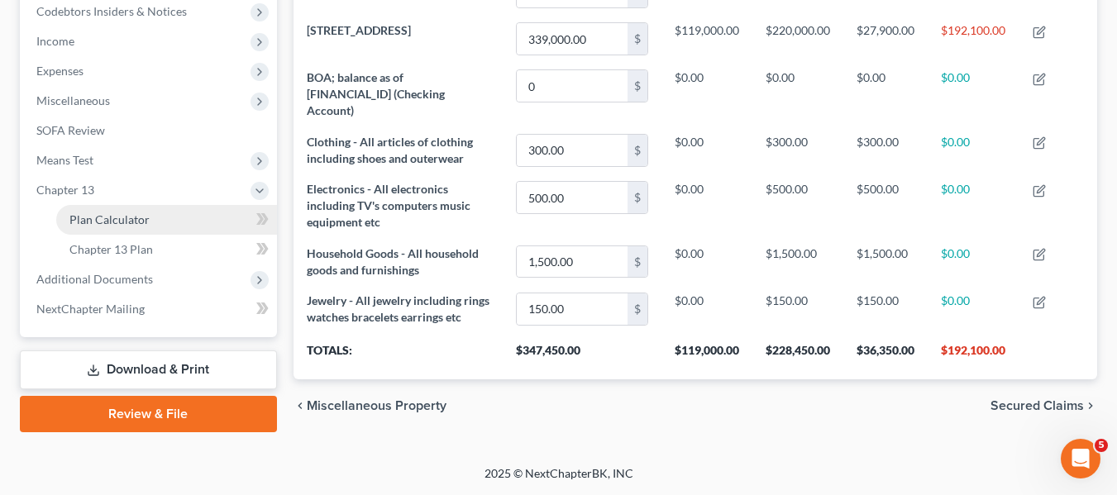
click at [118, 210] on link "Plan Calculator" at bounding box center [166, 220] width 221 height 30
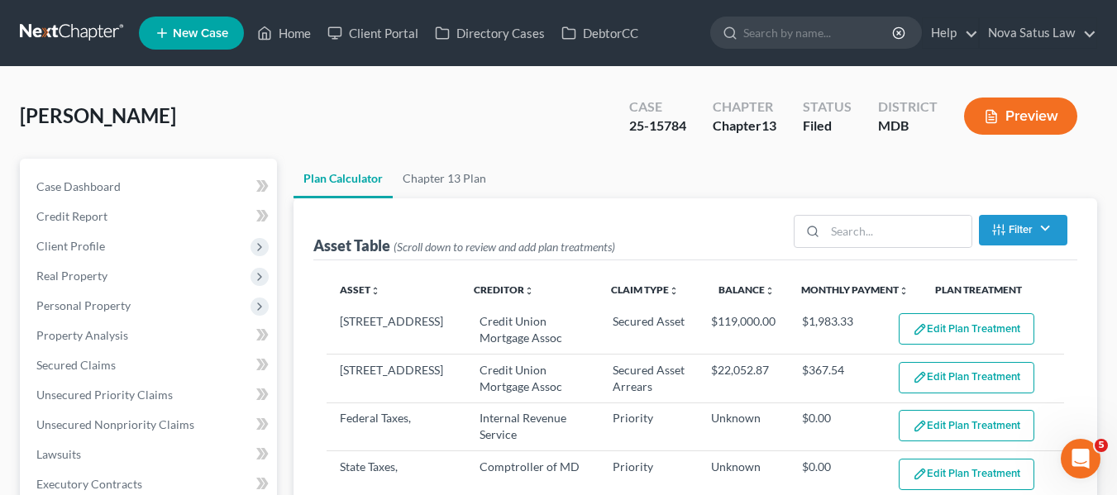
select select "59"
click at [463, 181] on link "Chapter 13 Plan" at bounding box center [444, 179] width 103 height 40
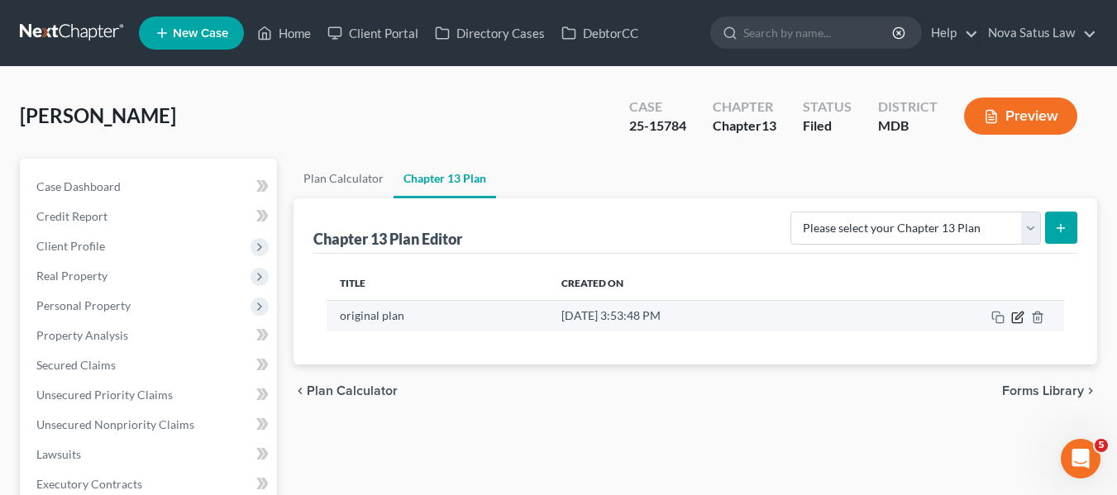
click at [1019, 311] on icon "button" at bounding box center [1017, 317] width 13 height 13
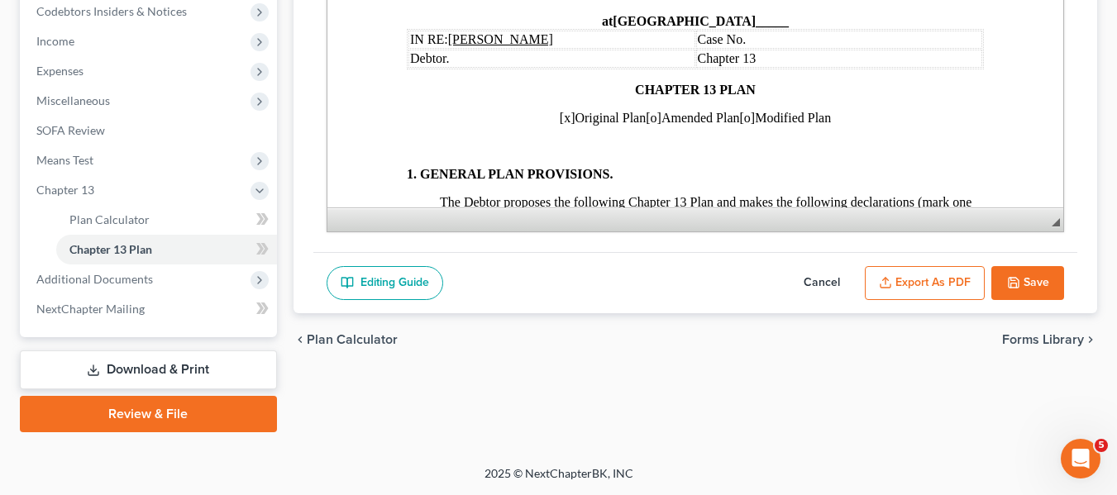
click at [833, 279] on button "Cancel" at bounding box center [821, 283] width 73 height 35
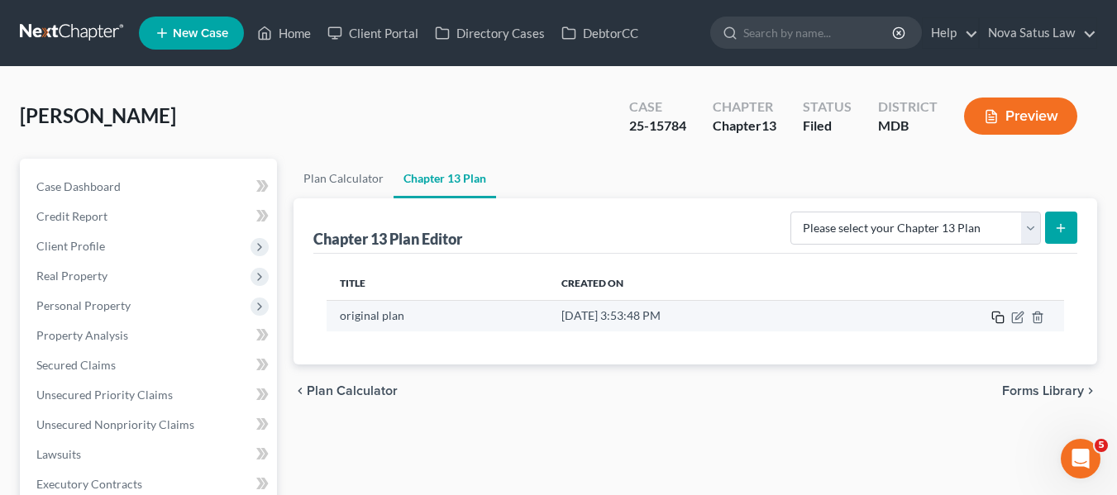
click at [1001, 317] on icon "button" at bounding box center [997, 317] width 13 height 13
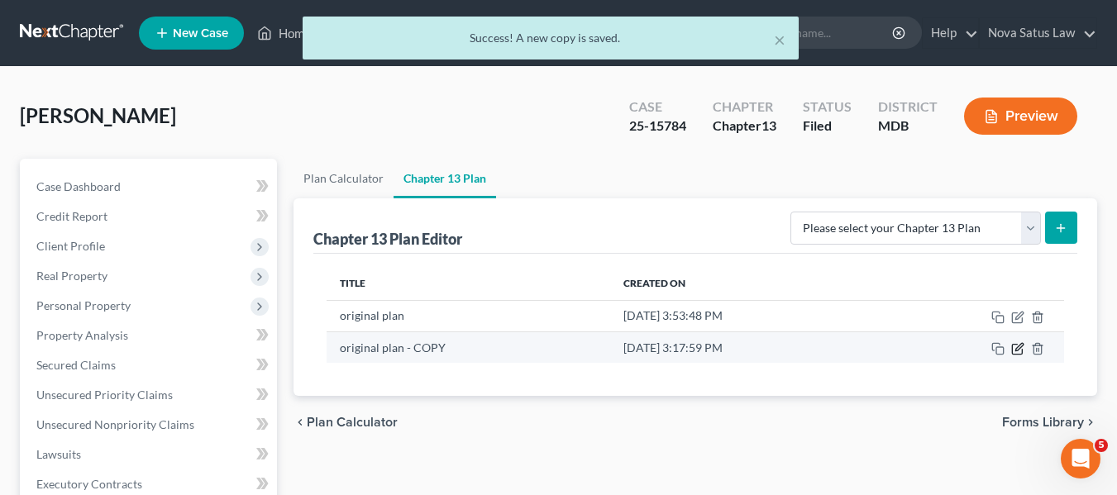
click at [1022, 351] on icon "button" at bounding box center [1017, 350] width 10 height 10
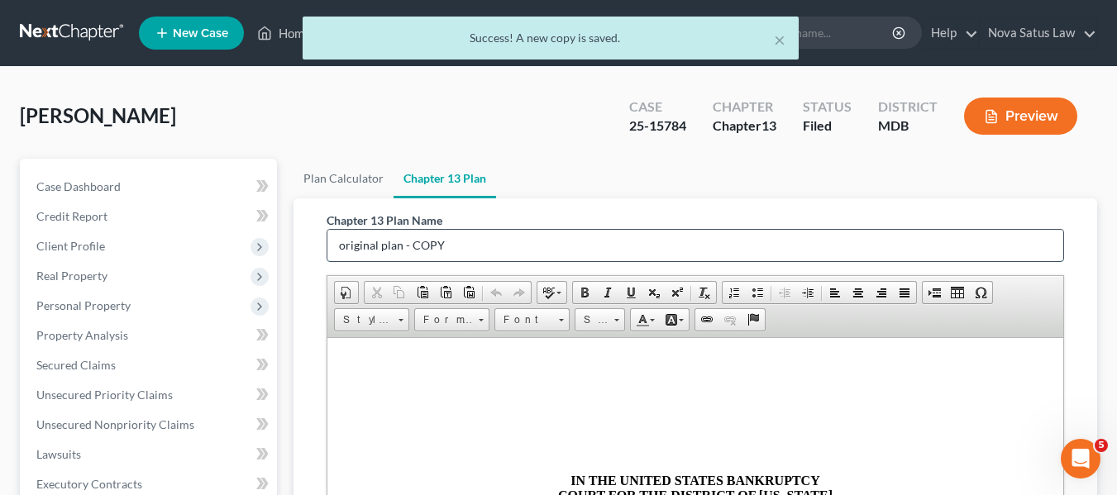
click at [546, 240] on input "original plan - COPY" at bounding box center [695, 245] width 736 height 31
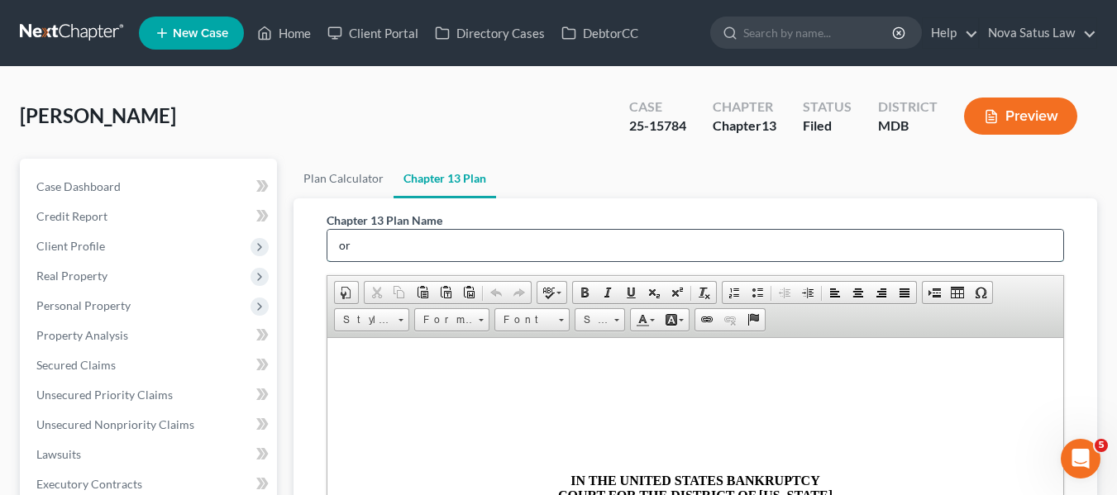
type input "o"
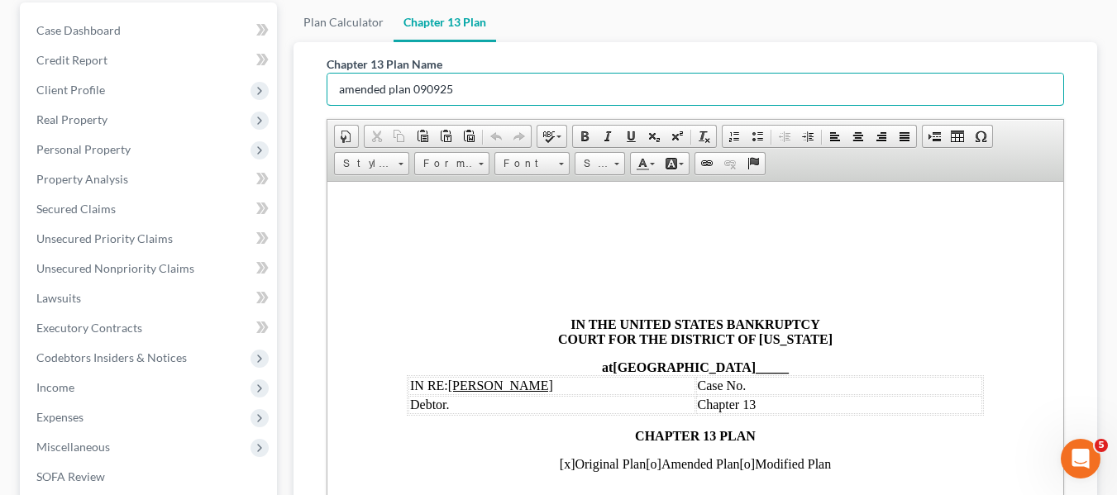
scroll to position [157, 0]
type input "amended plan 090925"
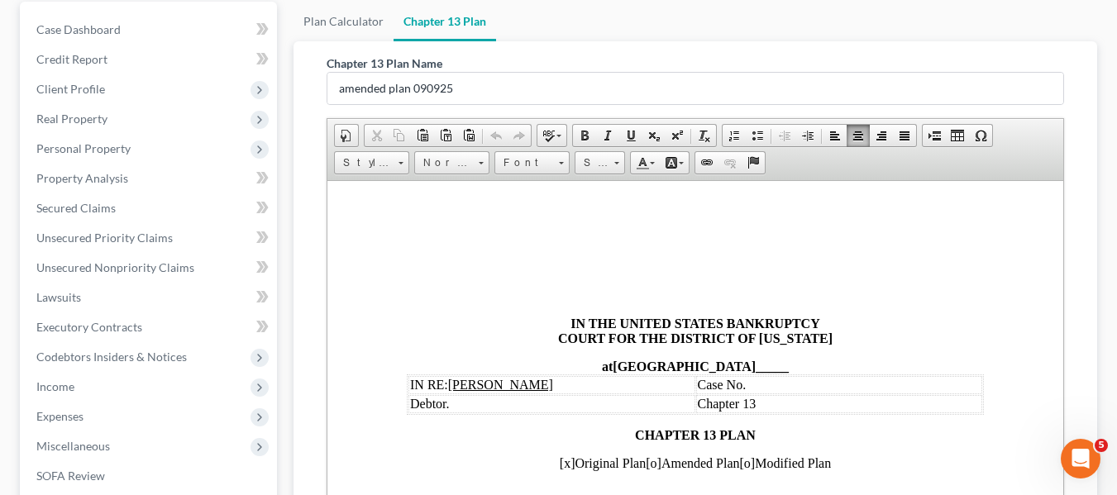
click at [743, 384] on span "Case No." at bounding box center [721, 384] width 49 height 14
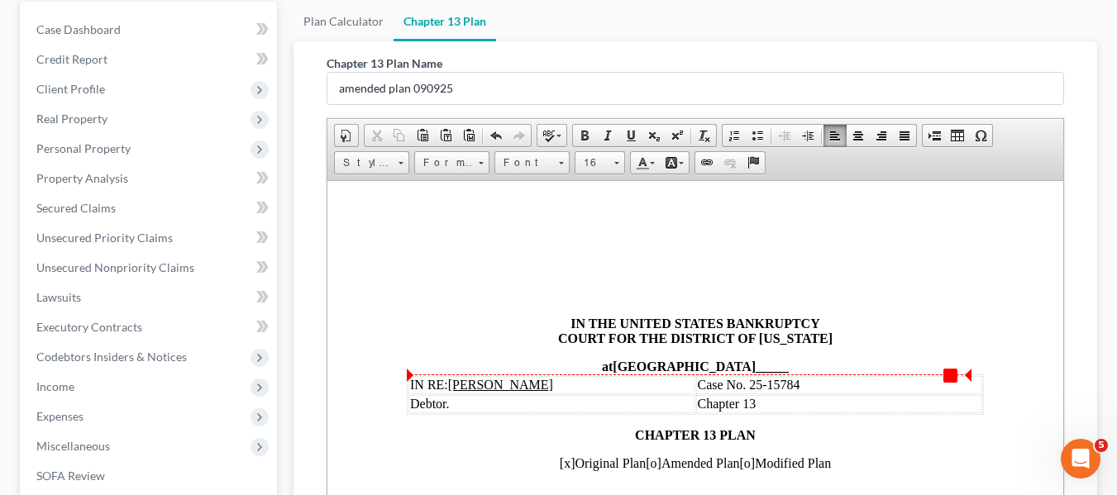
scroll to position [43, 0]
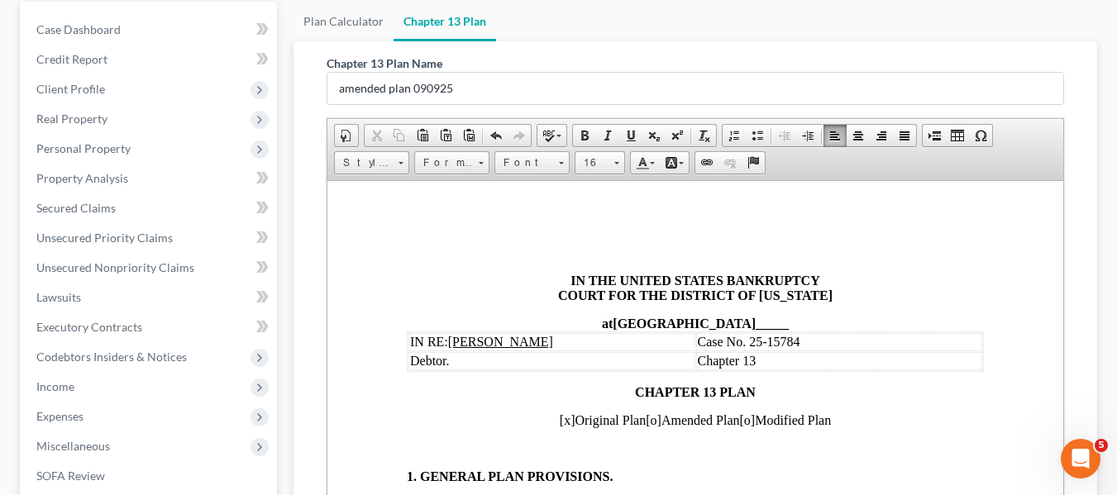
click at [559, 418] on span "[x]" at bounding box center [567, 420] width 16 height 14
click at [645, 422] on span "[o]" at bounding box center [653, 420] width 16 height 14
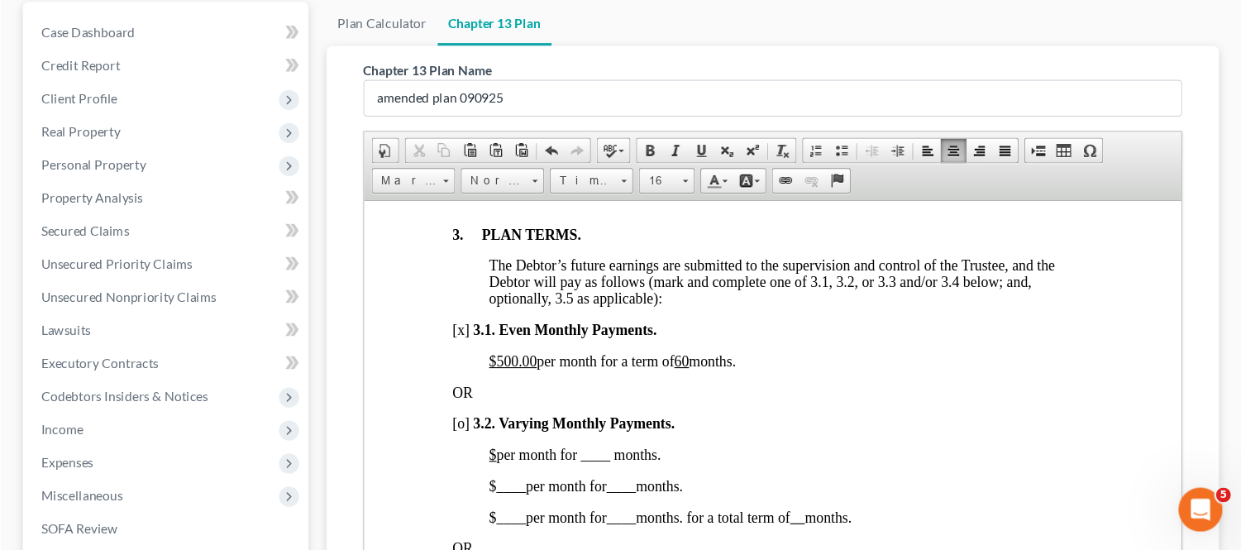
scroll to position [1127, 0]
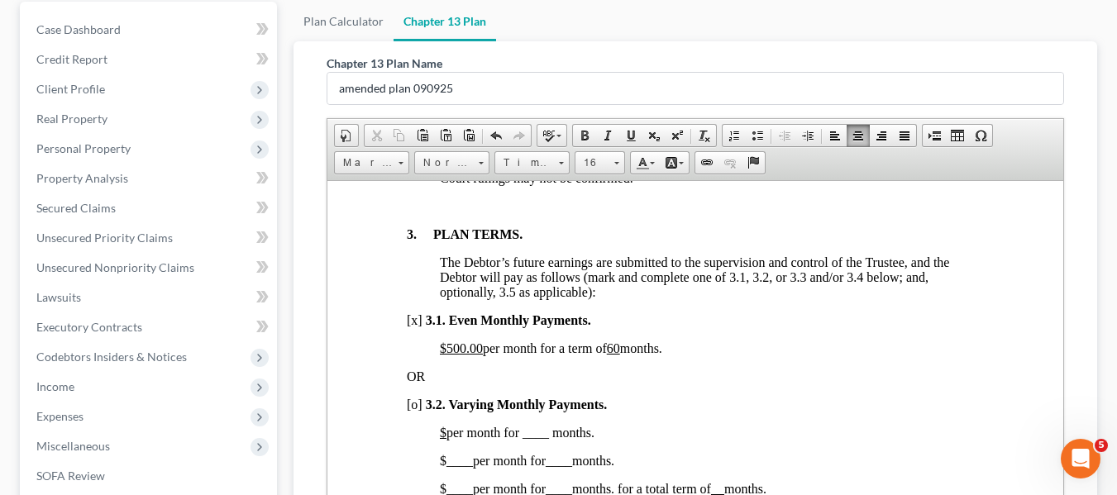
click at [411, 327] on span "[x]" at bounding box center [414, 320] width 16 height 14
click at [444, 355] on u "$500.00" at bounding box center [460, 348] width 43 height 14
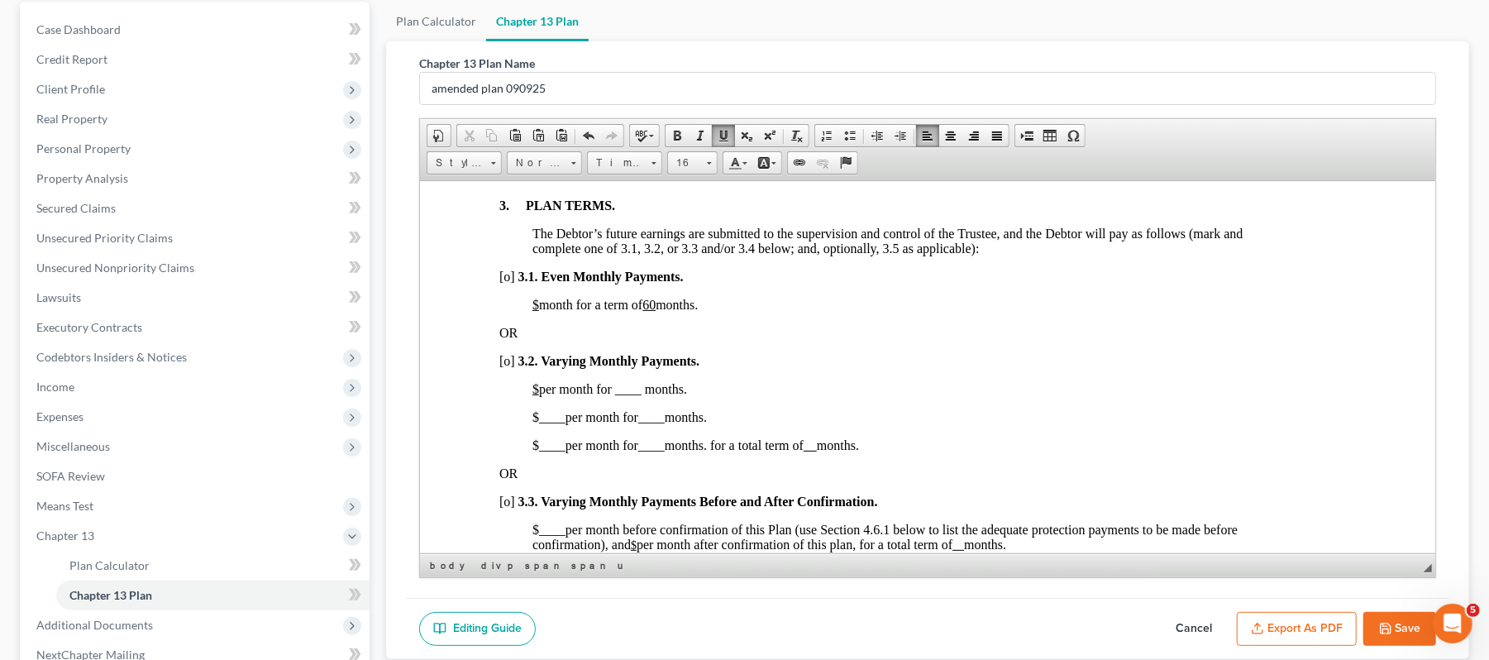
scroll to position [1080, 0]
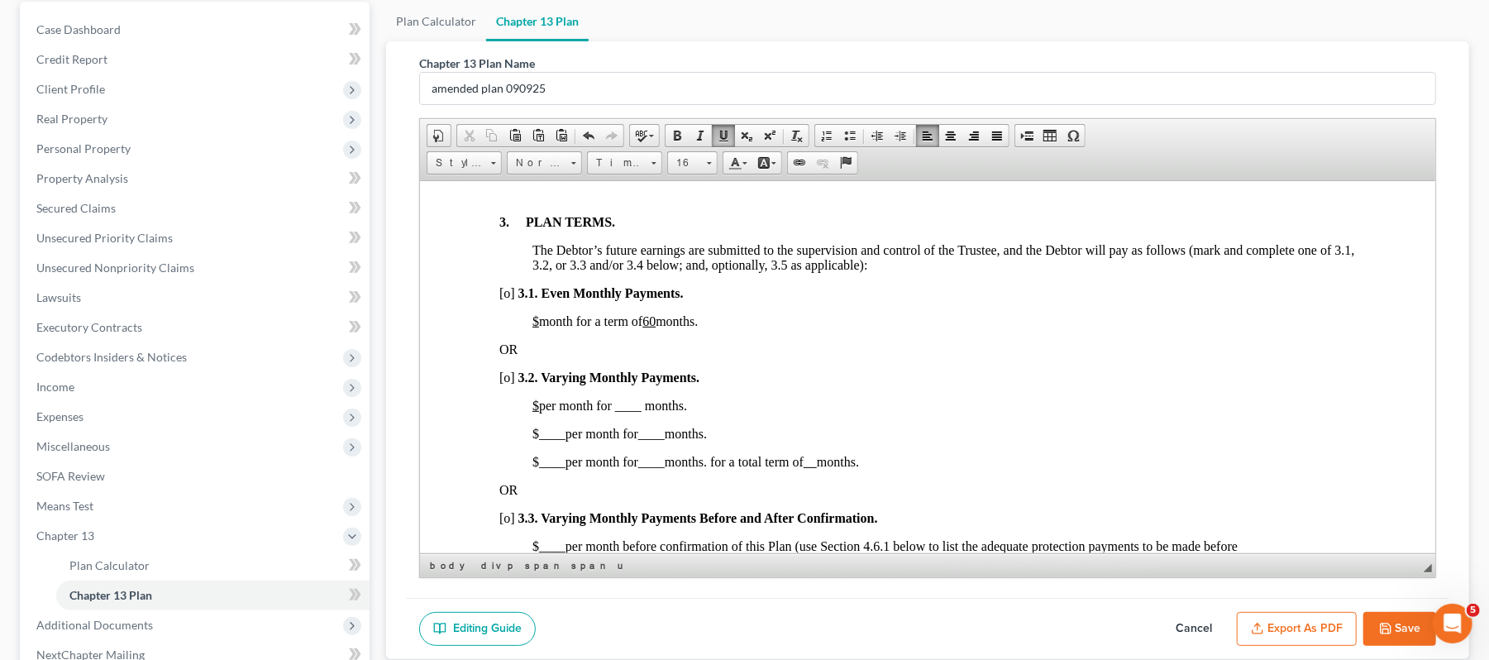
click at [1116, 494] on button "Cancel" at bounding box center [1193, 629] width 73 height 35
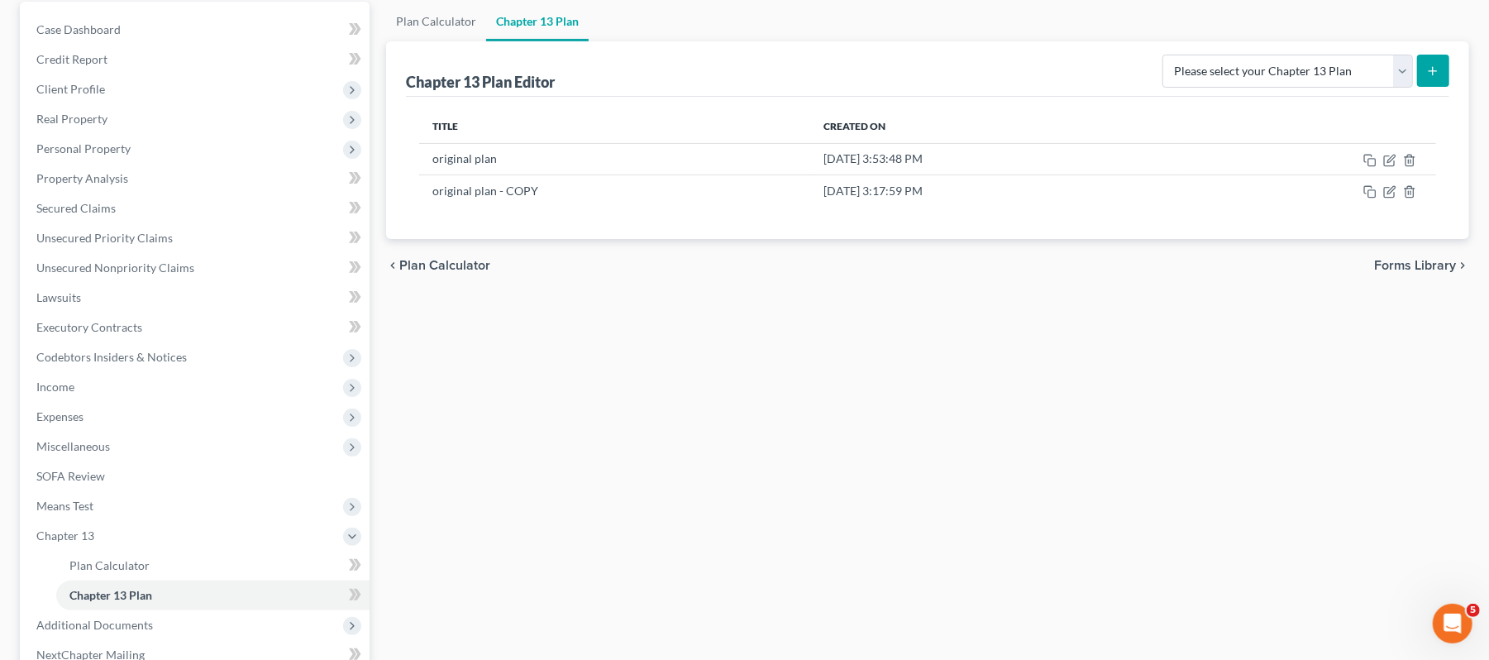
drag, startPoint x: 1334, startPoint y: 3, endPoint x: 1010, endPoint y: 50, distance: 327.4
click at [1010, 50] on div "Chapter 13 Plan Editor Please select your Chapter 13 Plan District of [US_STATE…" at bounding box center [927, 68] width 1043 height 55
drag, startPoint x: 1341, startPoint y: 2, endPoint x: 842, endPoint y: 55, distance: 502.1
click at [842, 55] on div "Chapter 13 Plan Editor Please select your Chapter 13 Plan District of [US_STATE…" at bounding box center [927, 68] width 1043 height 55
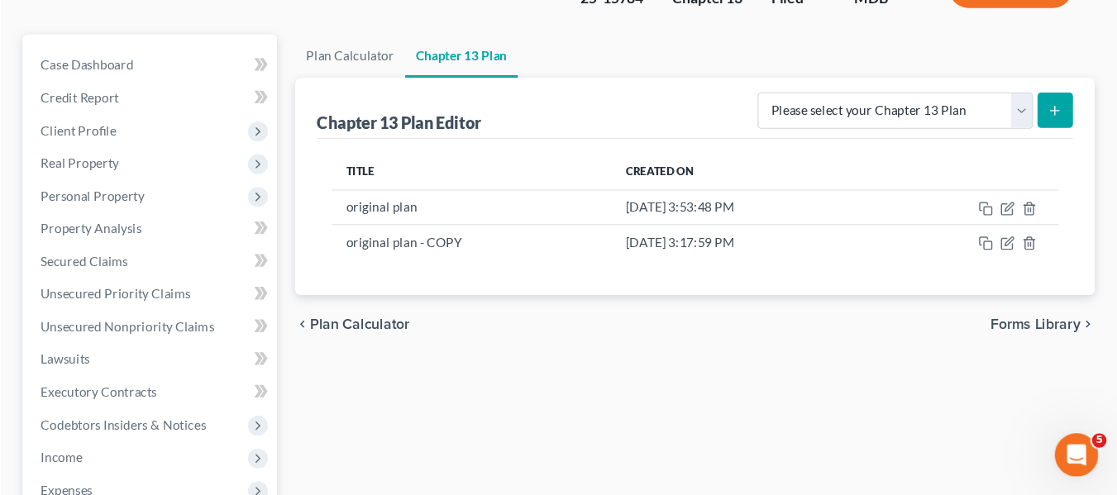
scroll to position [158, 0]
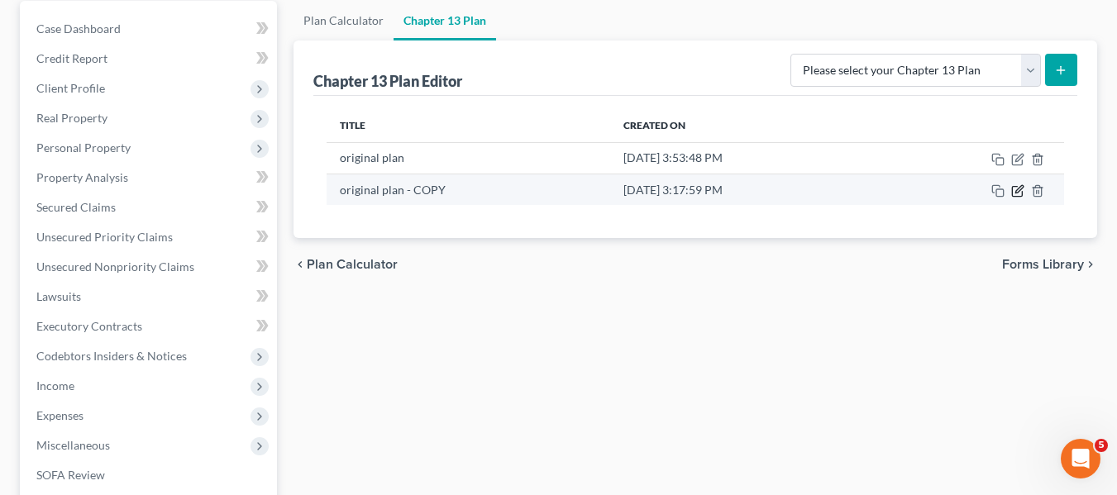
click at [1019, 190] on icon "button" at bounding box center [1017, 190] width 13 height 13
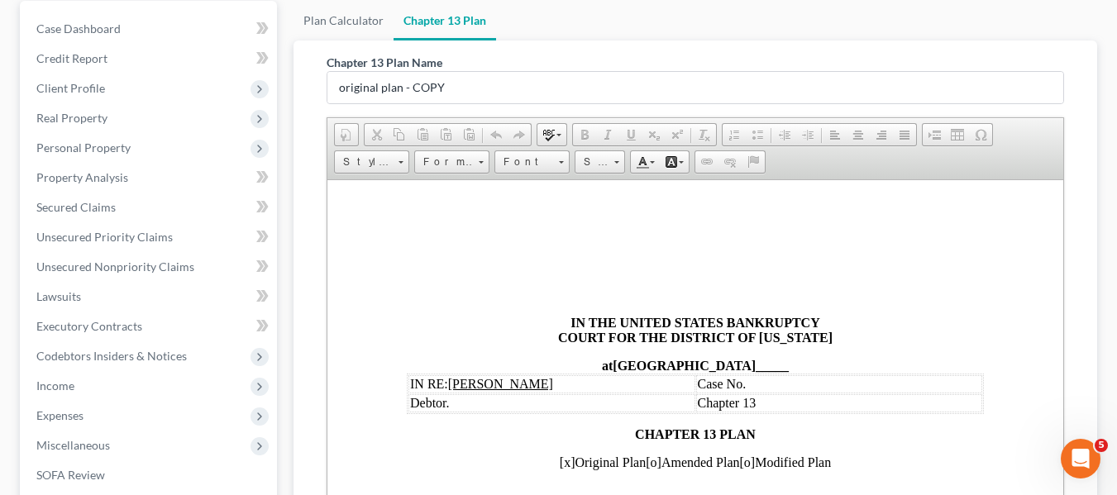
scroll to position [0, 0]
click at [513, 92] on input "original plan - COPY" at bounding box center [695, 87] width 736 height 31
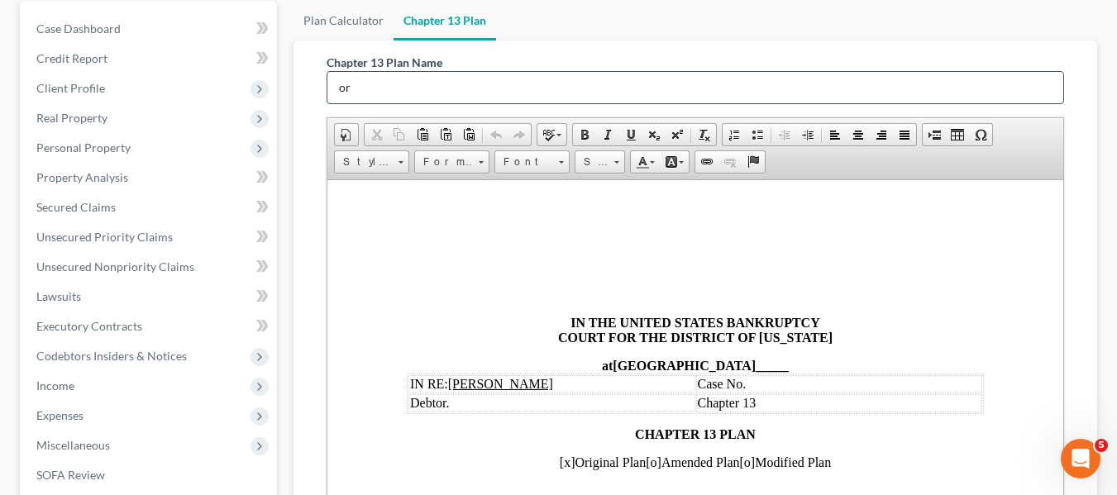
type input "o"
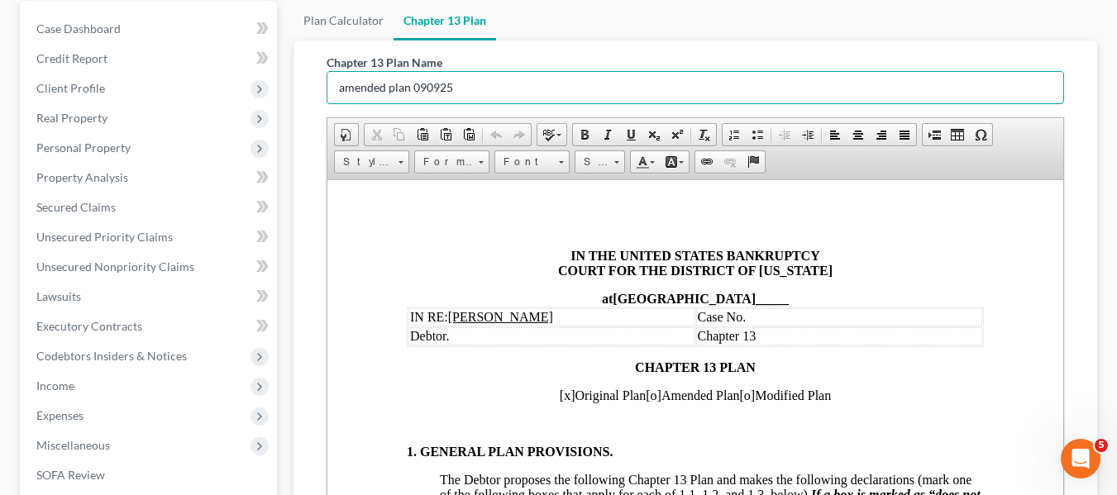
scroll to position [69, 0]
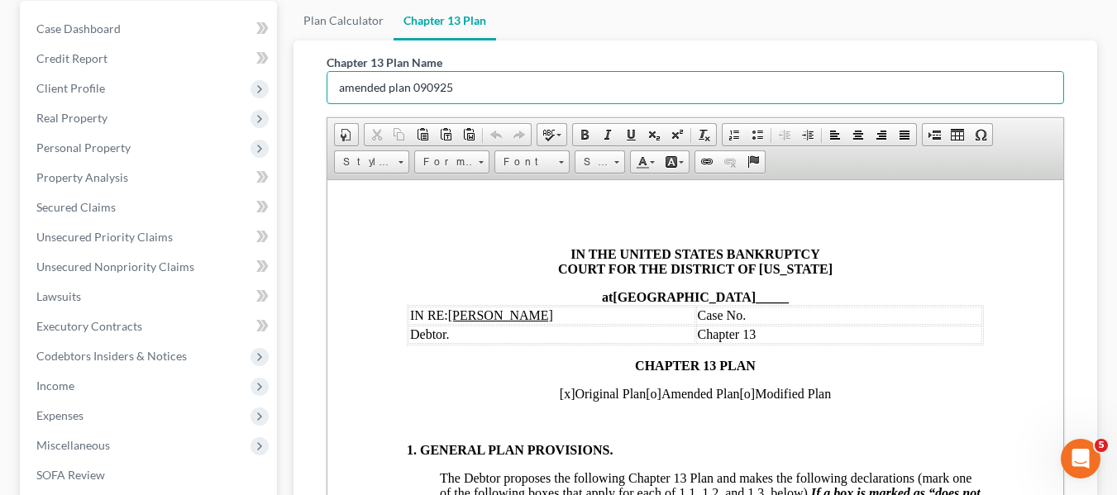
type input "amended plan 090925"
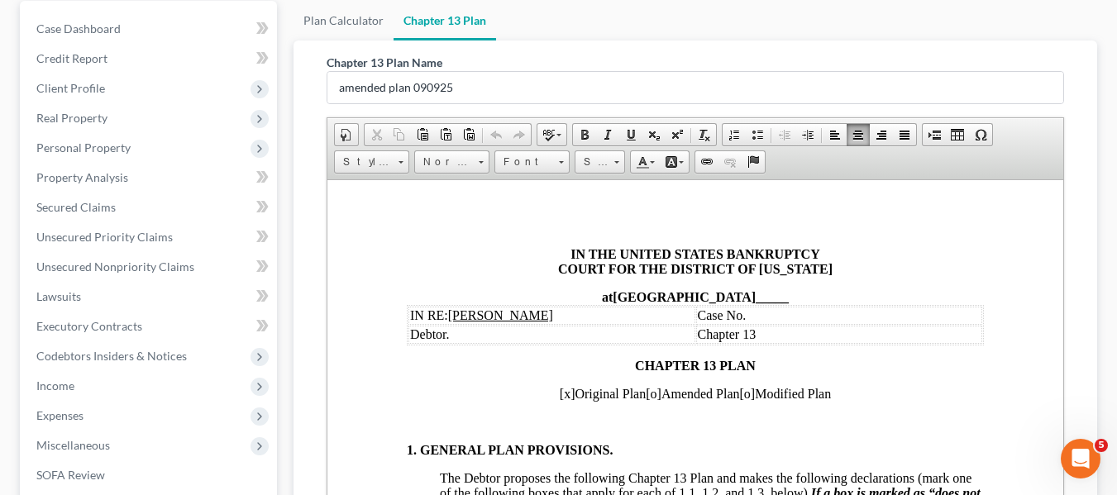
click at [769, 317] on td "Case No." at bounding box center [838, 315] width 287 height 18
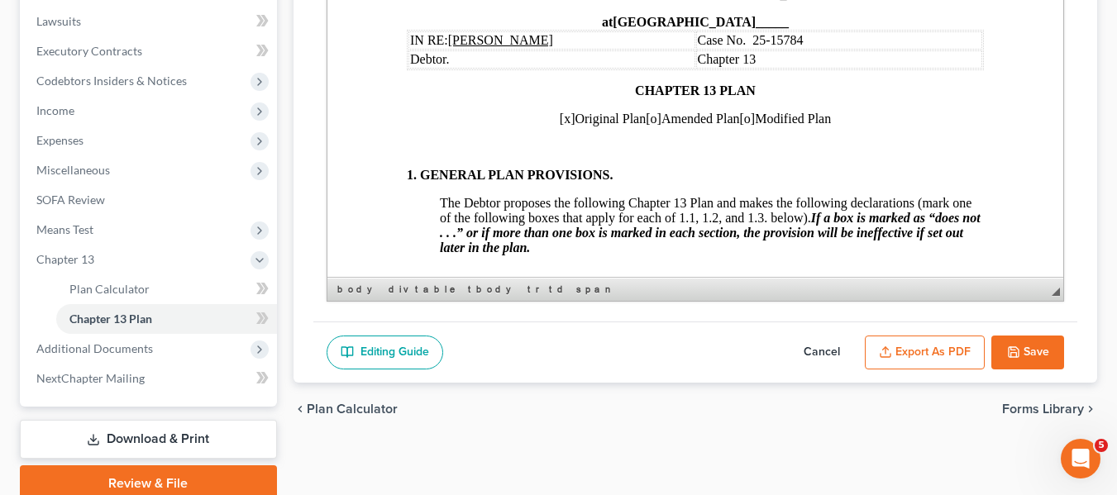
scroll to position [503, 0]
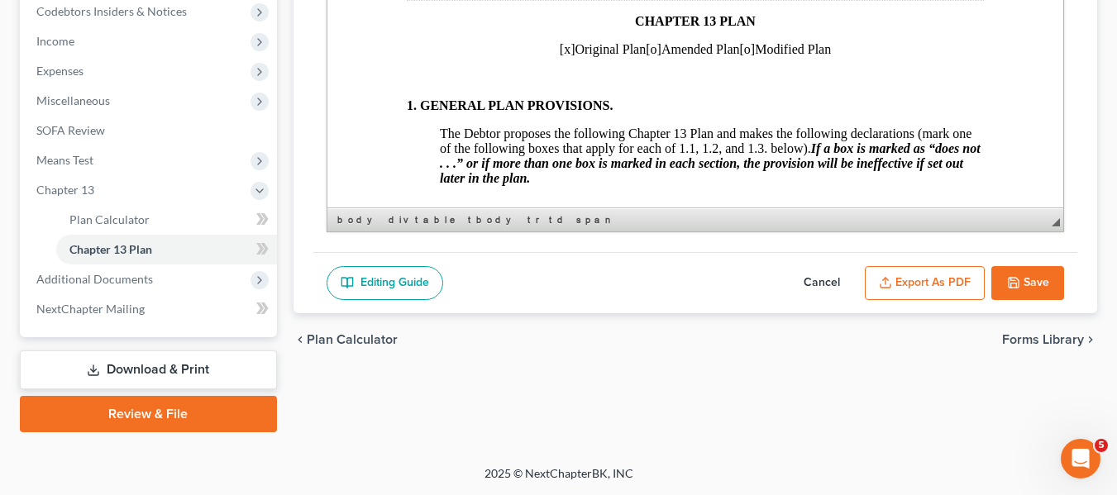
click at [559, 45] on span "[x]" at bounding box center [567, 49] width 16 height 14
click at [645, 48] on span "[o]" at bounding box center [653, 49] width 16 height 14
click at [645, 52] on span "[o]" at bounding box center [653, 49] width 16 height 14
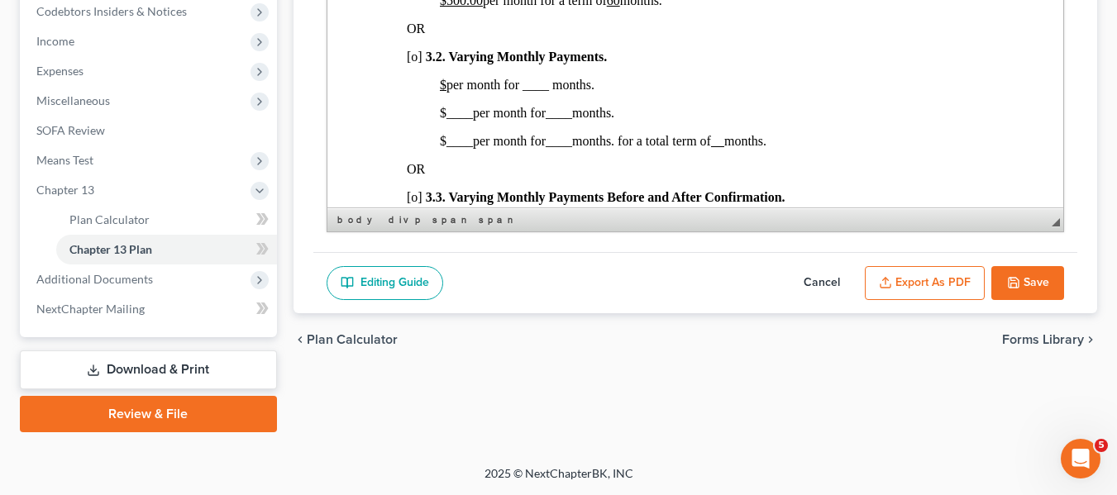
scroll to position [1130, 0]
drag, startPoint x: 508, startPoint y: 70, endPoint x: 513, endPoint y: 86, distance: 16.7
click at [642, 64] on p "[o] 3 .2. Varying Monthly Payments." at bounding box center [694, 56] width 577 height 15
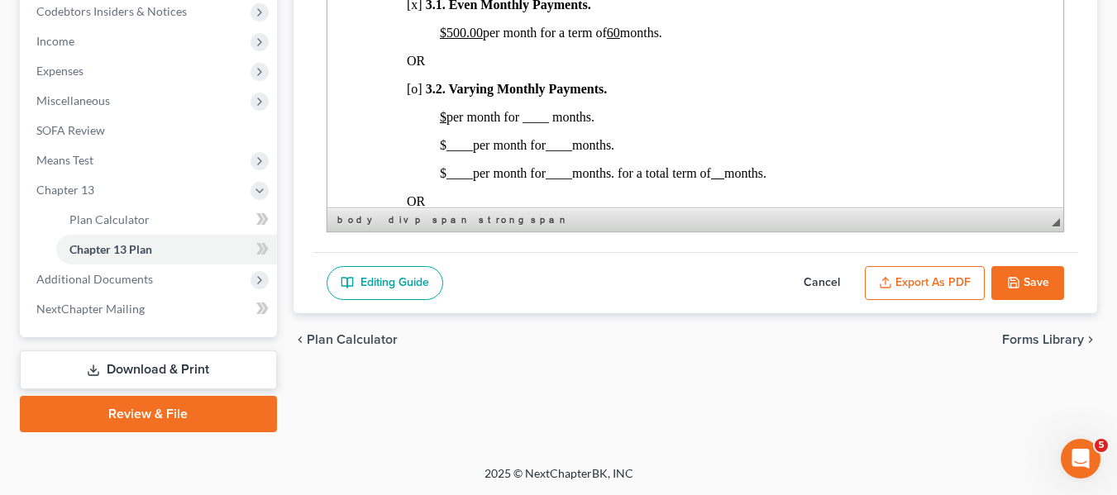
scroll to position [1095, 0]
click at [413, 13] on span "[x]" at bounding box center [414, 6] width 16 height 14
click at [446, 41] on u "$500.00" at bounding box center [460, 34] width 43 height 14
click at [612, 41] on u "60" at bounding box center [615, 34] width 13 height 14
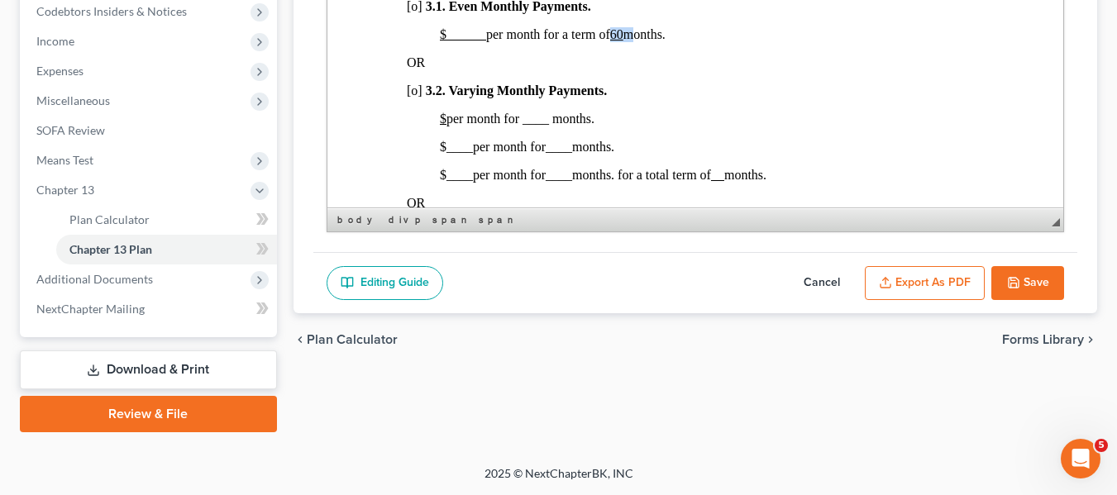
click at [612, 41] on u "60" at bounding box center [615, 34] width 13 height 14
click at [413, 98] on span "[o]" at bounding box center [414, 90] width 16 height 14
click at [446, 126] on u "$" at bounding box center [442, 119] width 7 height 14
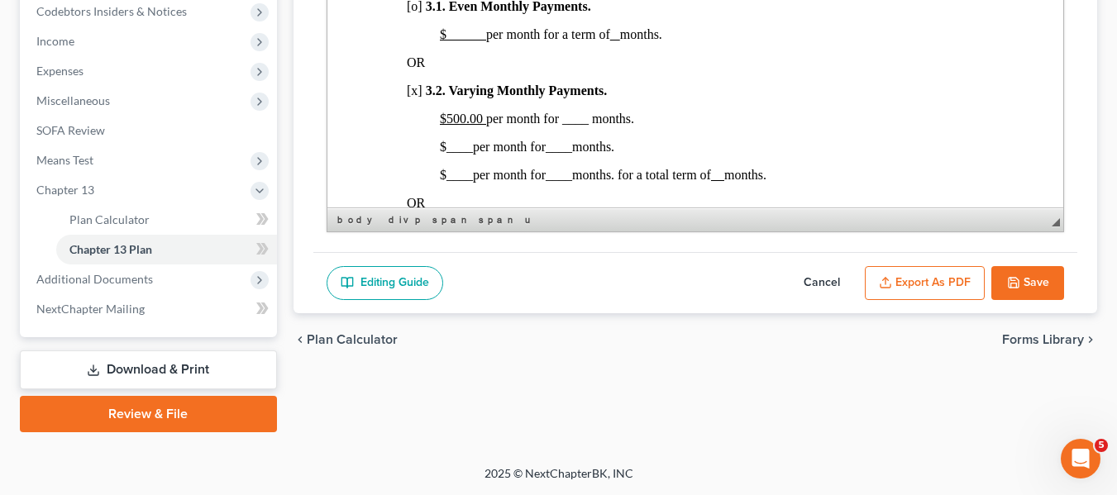
click at [561, 126] on span "$500.00 per month for ____ months." at bounding box center [536, 119] width 194 height 14
click at [447, 154] on span "____" at bounding box center [459, 147] width 26 height 14
click at [563, 154] on span "____" at bounding box center [568, 147] width 26 height 14
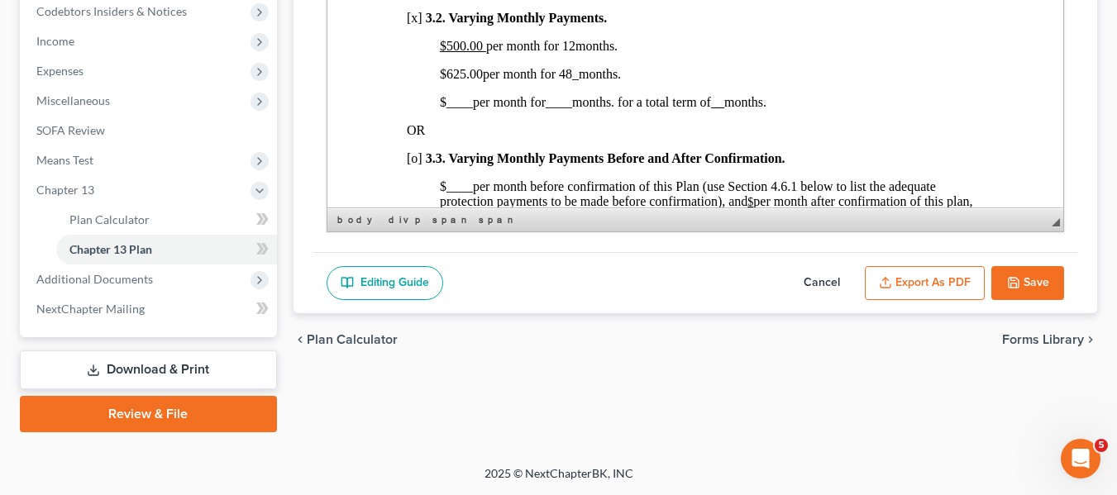
click at [440, 109] on span "$ ____ per month for ____ months. for a total term of months." at bounding box center [602, 102] width 327 height 14
click at [536, 109] on u at bounding box center [538, 102] width 13 height 14
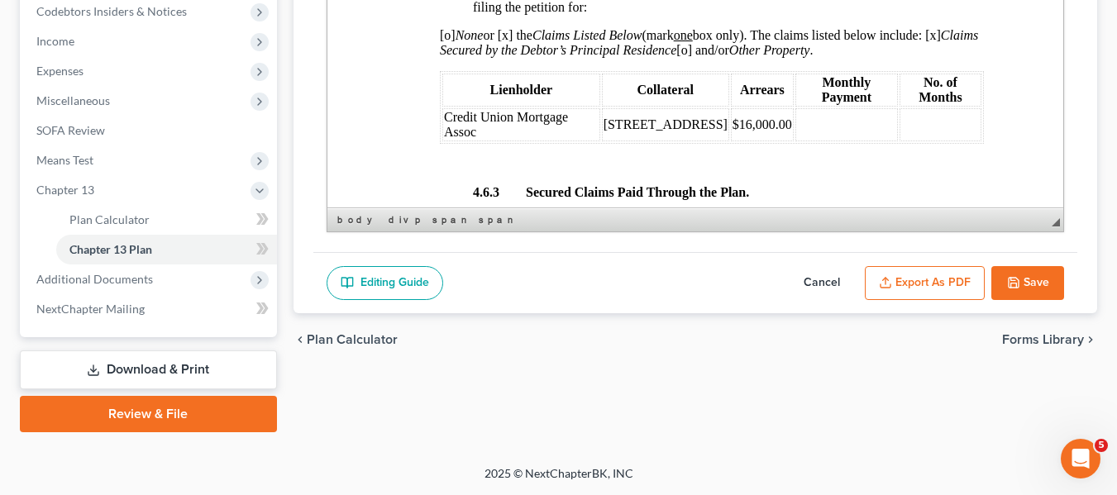
scroll to position [2882, 0]
click at [778, 131] on span "$16,000.00" at bounding box center [762, 124] width 60 height 14
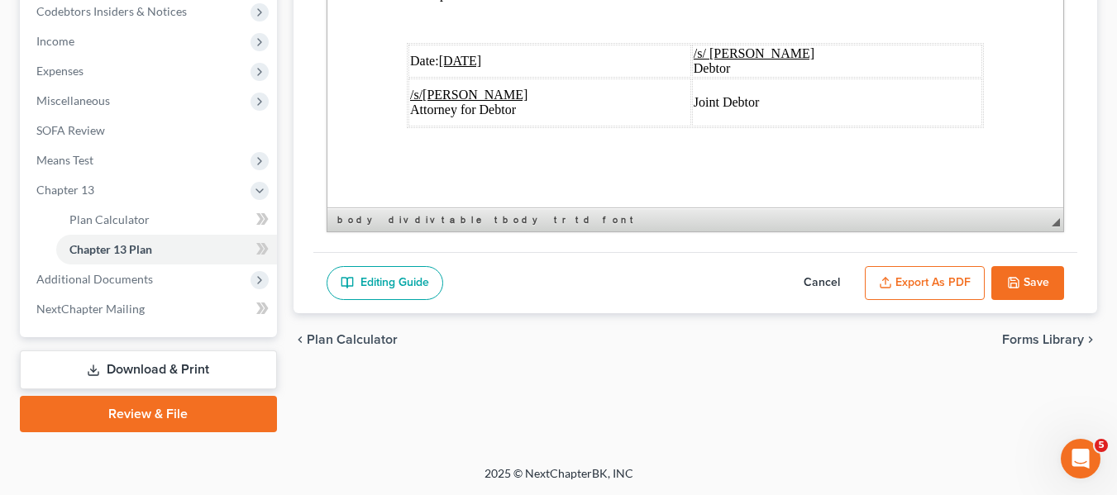
scroll to position [6368, 0]
click at [447, 68] on u "[DATE]" at bounding box center [459, 61] width 43 height 14
click at [901, 279] on button "Export as PDF" at bounding box center [925, 283] width 120 height 35
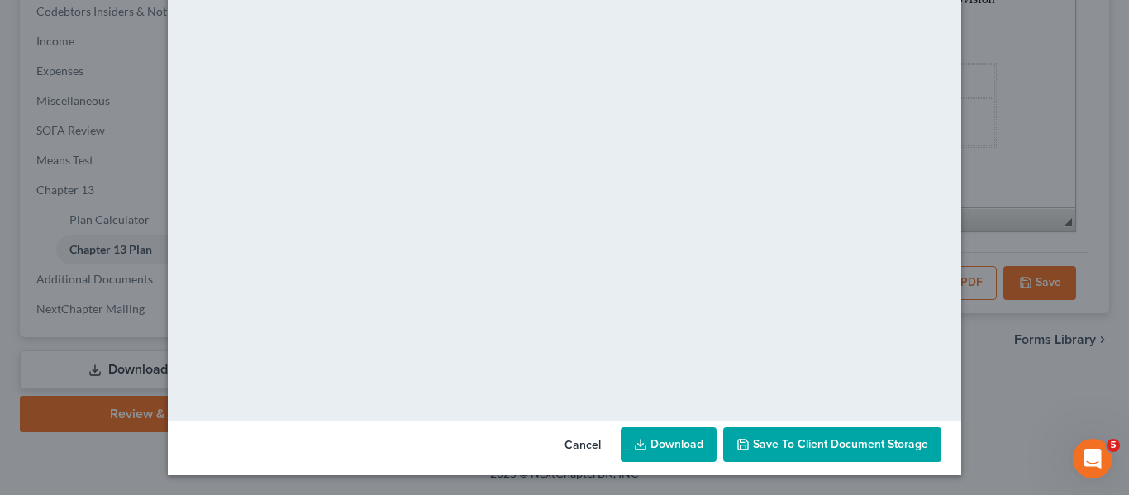
scroll to position [0, 0]
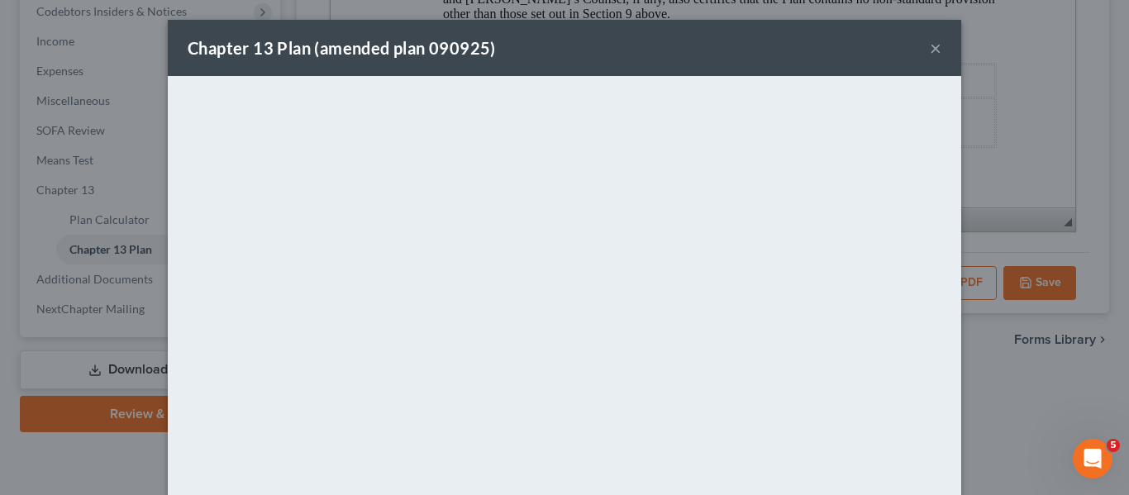
click at [594, 34] on div "Chapter 13 Plan (amended plan 090925) ×" at bounding box center [565, 48] width 794 height 56
click at [935, 47] on button "×" at bounding box center [936, 48] width 12 height 20
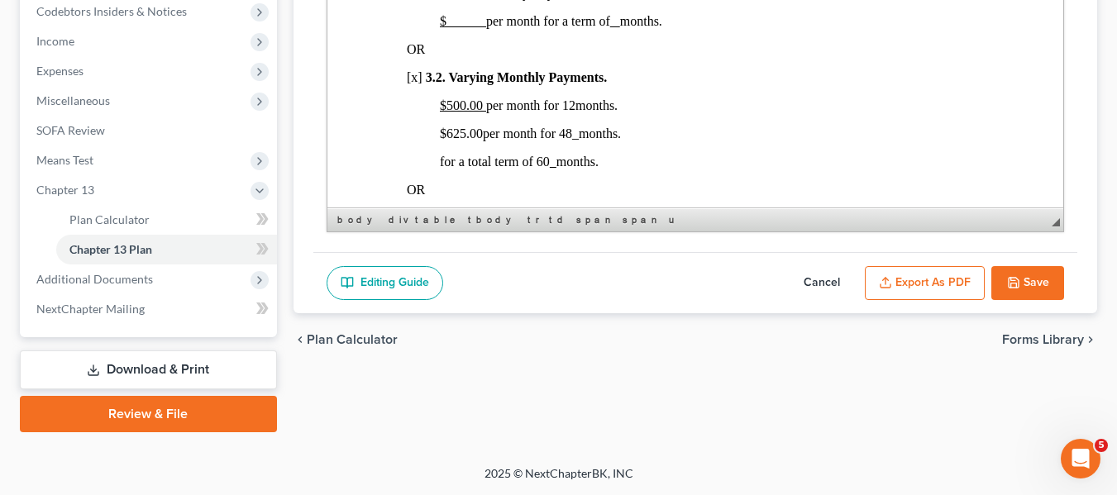
scroll to position [1108, 0]
